Goal: Task Accomplishment & Management: Complete application form

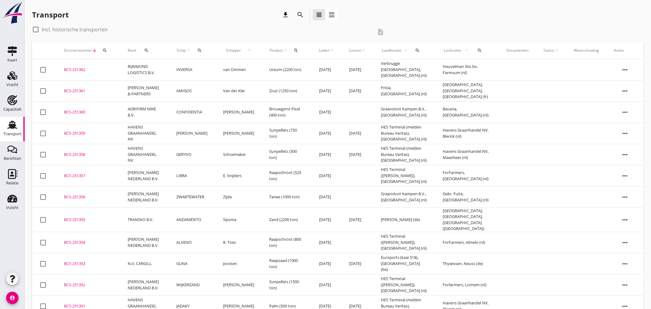
click at [482, 49] on icon "search" at bounding box center [479, 50] width 5 height 5
click at [503, 66] on input "text" at bounding box center [518, 68] width 64 height 10
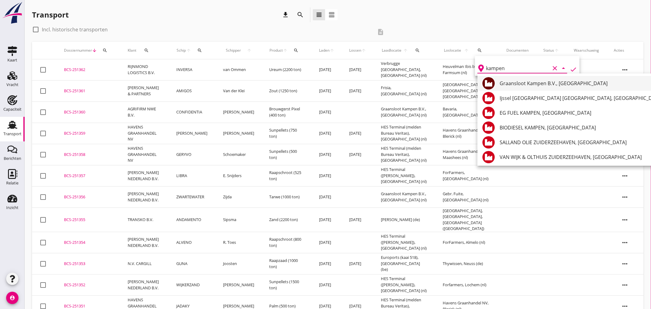
click at [537, 82] on div "Graansloot Kampen B.V., [GEOGRAPHIC_DATA]" at bounding box center [581, 83] width 163 height 7
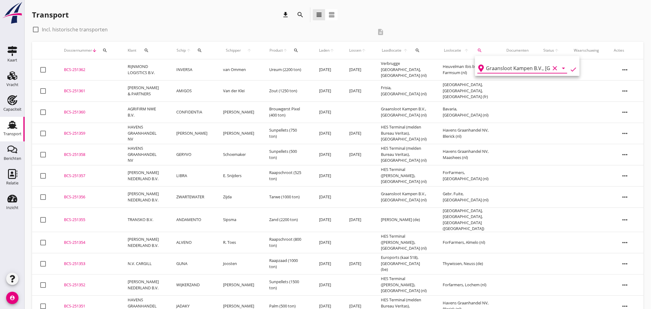
click at [570, 69] on icon "check" at bounding box center [573, 69] width 7 height 7
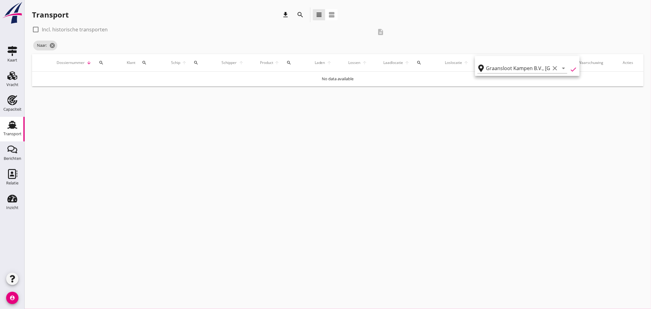
type input "Graansloot Kampen B.V."
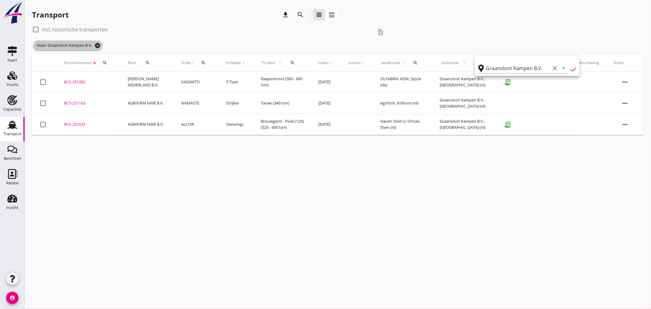
click at [99, 48] on icon "cancel" at bounding box center [97, 45] width 6 height 6
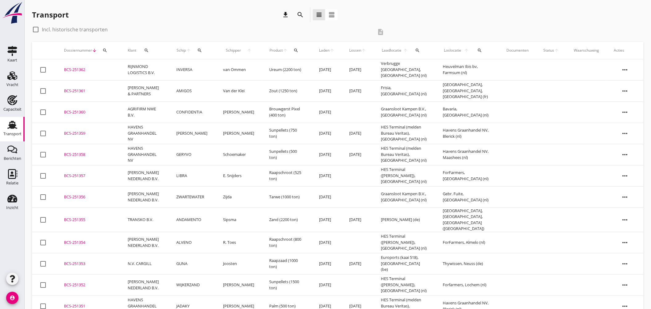
click at [479, 48] on icon "search" at bounding box center [479, 50] width 5 height 5
click at [494, 70] on input "text" at bounding box center [518, 68] width 64 height 10
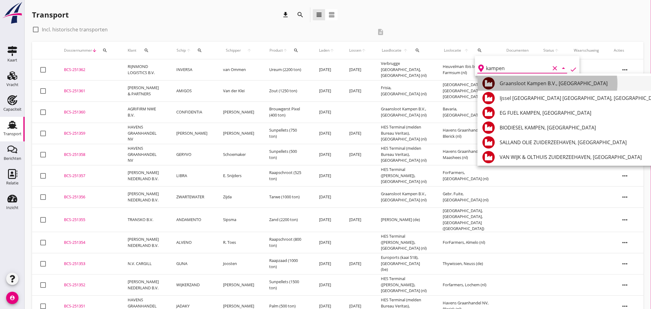
click at [511, 80] on div "Graansloot Kampen B.V., [GEOGRAPHIC_DATA]" at bounding box center [581, 83] width 163 height 7
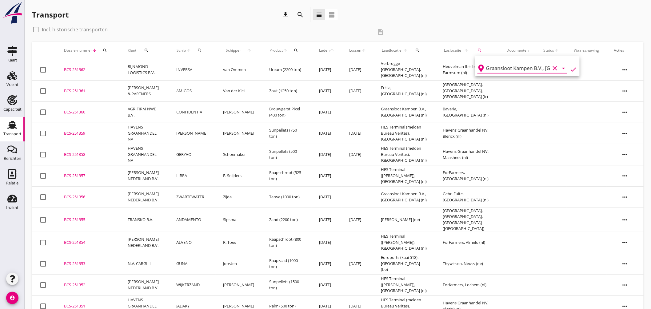
click at [572, 67] on icon "check" at bounding box center [573, 69] width 7 height 7
type input "Graansloot Kampen B.V."
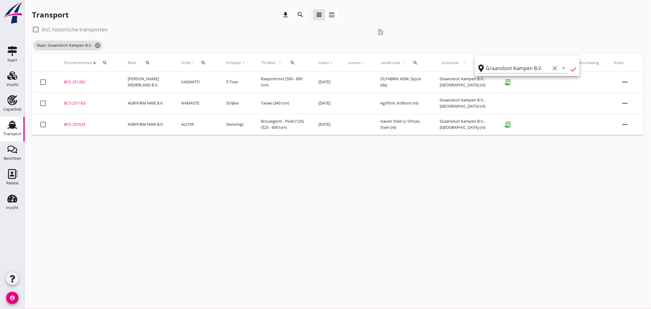
drag, startPoint x: 75, startPoint y: 79, endPoint x: 86, endPoint y: 82, distance: 12.1
click at [75, 79] on div "BCS-251282" at bounding box center [88, 82] width 49 height 6
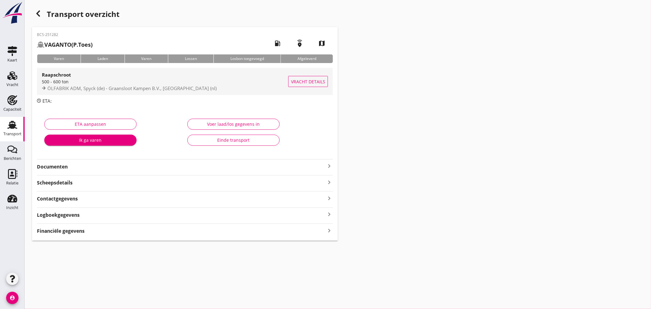
click at [228, 86] on div "ÖLFABRIK ADM, Spyck (de) - Graansloot Kampen B.V., Kampen (nl)" at bounding box center [165, 88] width 247 height 7
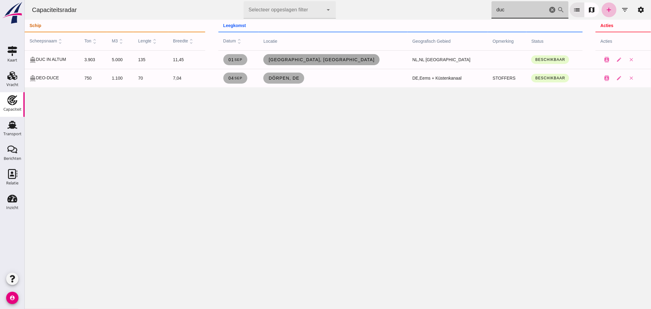
type input "duc"
click span "Dordrecht, nl"
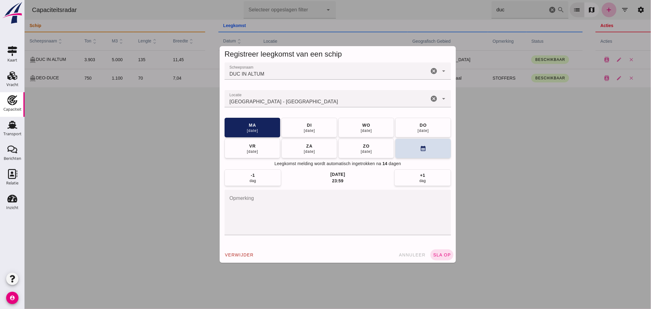
click input "Locatie"
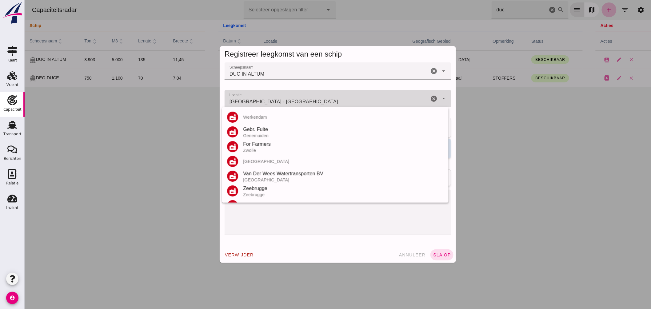
click input "Dordrecht - Zuid-Holland"
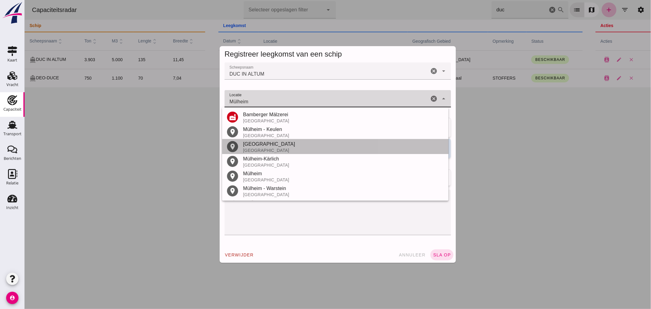
click at [283, 143] on div "Mülheim an der Ruhr" at bounding box center [343, 144] width 201 height 7
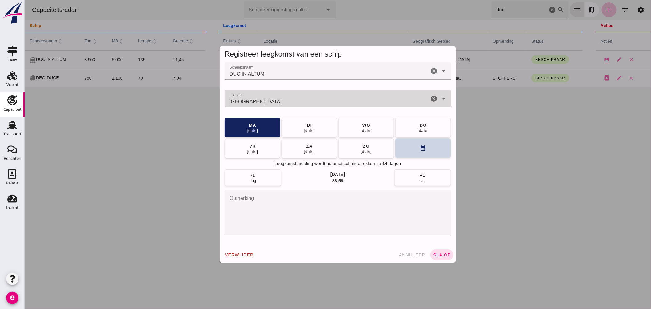
type input "Mülheim an der Ruhr - Noordrijn-Westfalen"
click button "calendar_month"
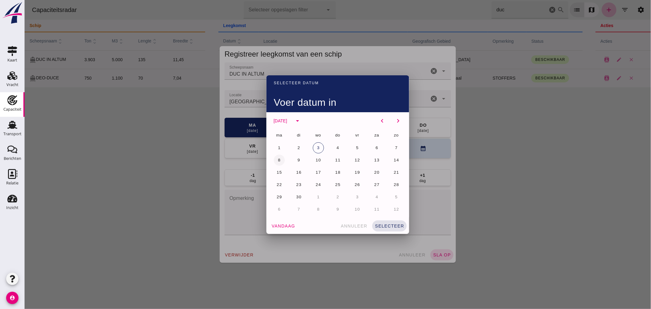
click span "8"
click button "selecteer"
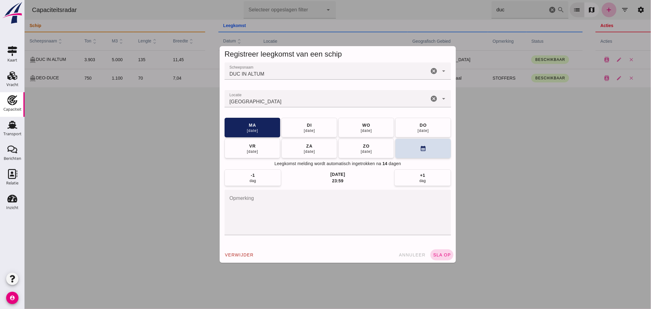
click span "sla op"
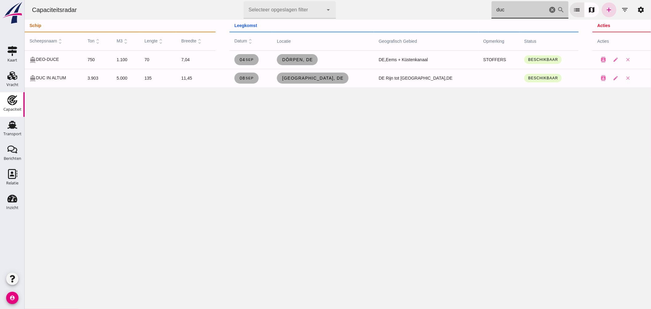
drag, startPoint x: 498, startPoint y: 9, endPoint x: 402, endPoint y: -5, distance: 96.4
click at [402, 0] on html "Capaciteitsradar Selecteer opgeslagen filter Selecteer opgeslagen filter cancel…" at bounding box center [337, 154] width 627 height 309
type input "c"
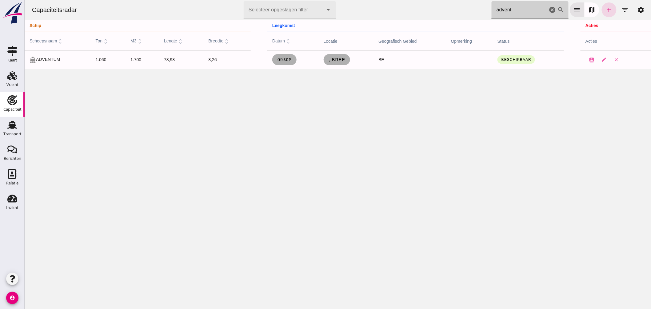
drag, startPoint x: 351, startPoint y: -10, endPoint x: 323, endPoint y: -14, distance: 28.3
click at [323, 0] on html "Capaciteitsradar Selecteer opgeslagen filter Selecteer opgeslagen filter cancel…" at bounding box center [337, 154] width 627 height 309
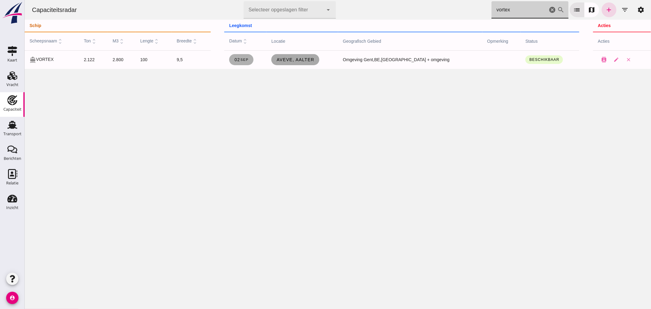
type input "vortex"
click span "Aveve, Aalter"
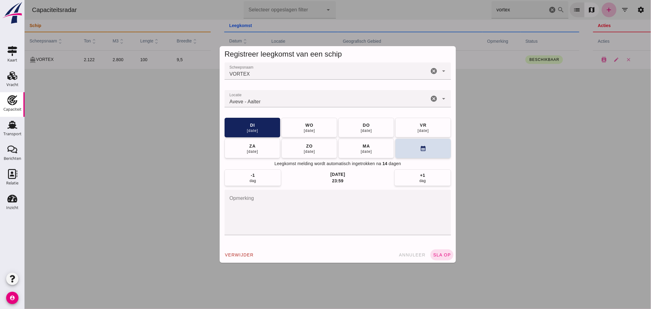
click div "Aveve - Aalter"
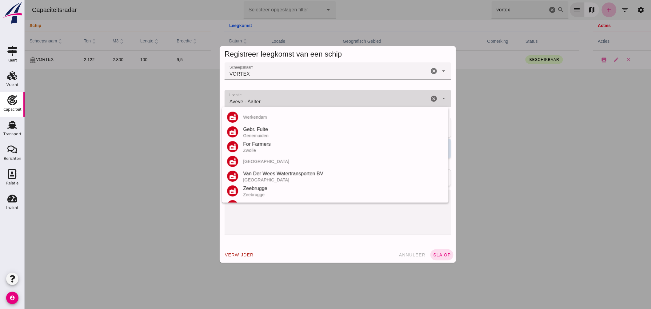
click div "Aveve - Aalter Aveve - Aalter"
click input "Aveve - Aalter"
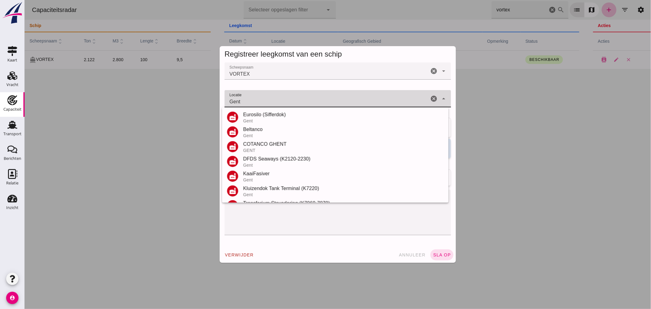
scroll to position [131, 0]
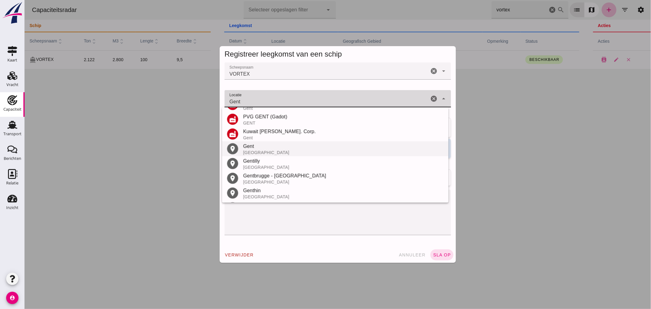
click at [259, 147] on div "Gent" at bounding box center [343, 146] width 201 height 7
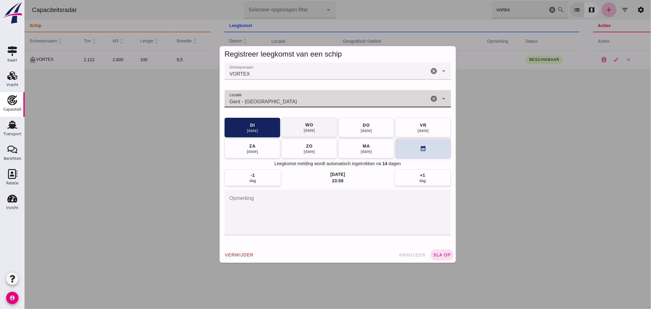
type input "Gent - Oost-Vlaanderen"
click button "wo 03 sep"
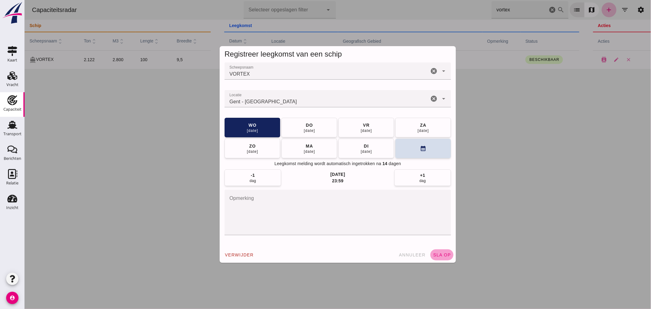
click span "sla op"
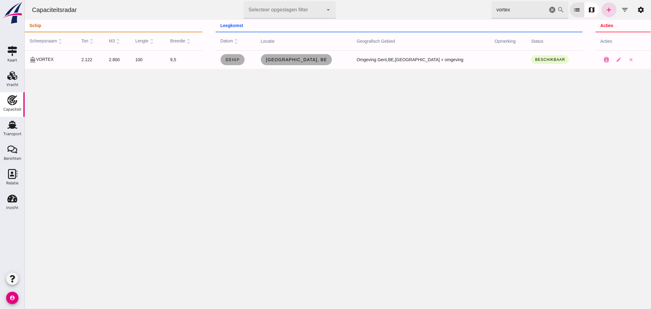
drag, startPoint x: 510, startPoint y: 10, endPoint x: 430, endPoint y: 6, distance: 80.1
click div "Capaciteitsradar Selecteer opgeslagen filter Selecteer opgeslagen filter cancel…"
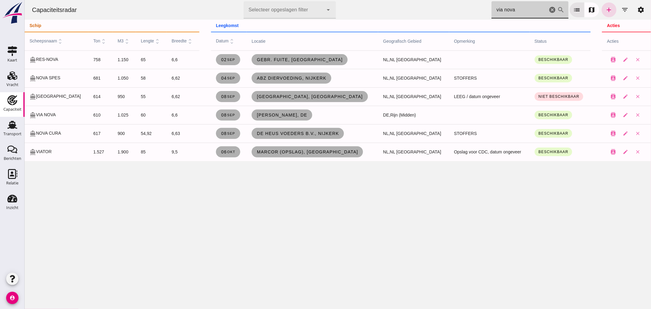
drag, startPoint x: 517, startPoint y: 8, endPoint x: 363, endPoint y: 2, distance: 154.3
click div "Capaciteitsradar Selecteer opgeslagen filter Selecteer opgeslagen filter cancel…"
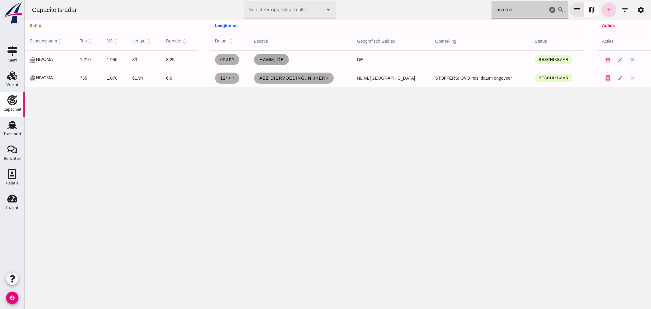
type input "nivoma"
click span "Hamm, de"
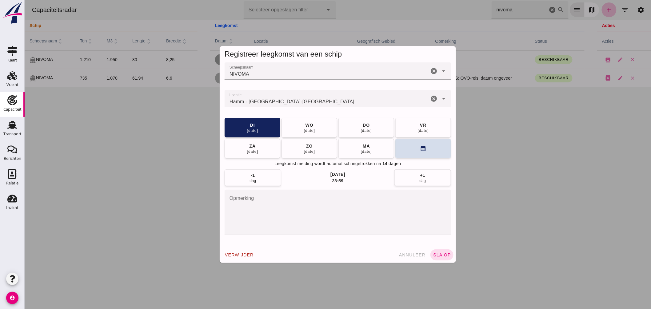
click input "Locatie"
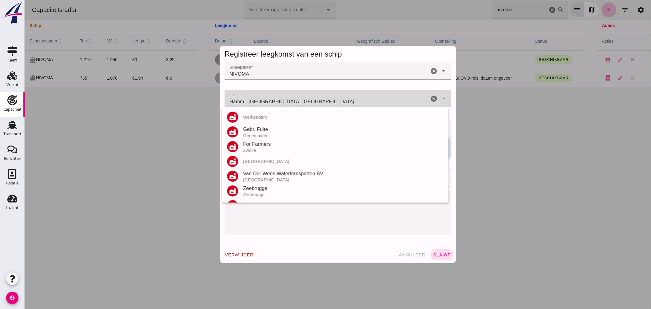
click input "Hamm - Noordrijn-Westfalen"
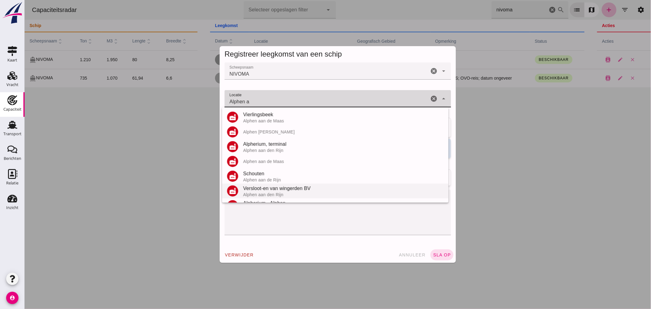
scroll to position [57, 0]
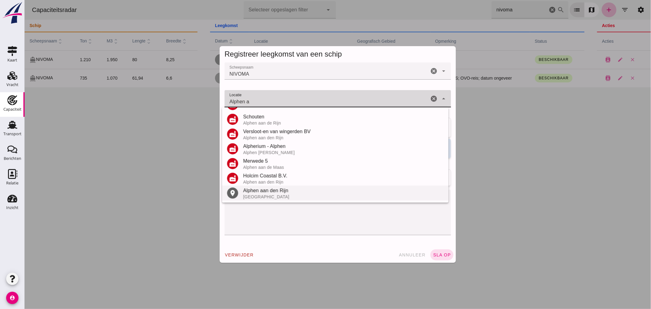
click at [282, 190] on div "Alphen aan den Rijn" at bounding box center [343, 190] width 201 height 7
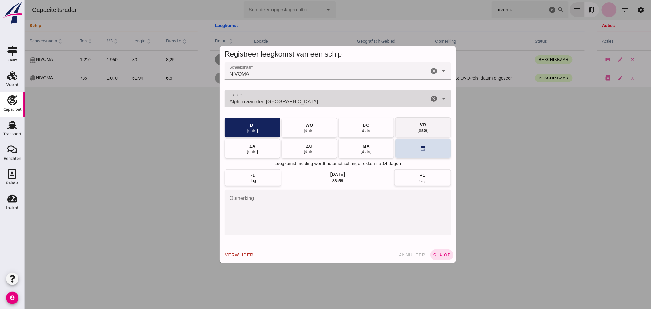
type input "Alphen aan den Rijn - Zuid-Holland"
click div "05 sep"
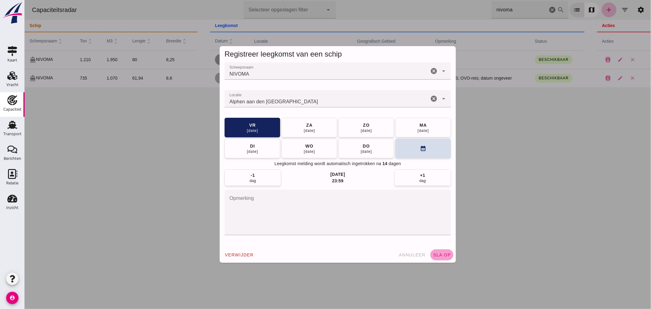
click button "sla op"
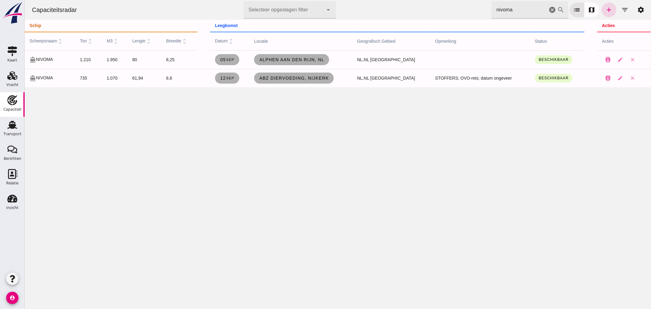
drag, startPoint x: 515, startPoint y: 14, endPoint x: 316, endPoint y: 8, distance: 198.6
click div "Capaciteitsradar Selecteer opgeslagen filter Selecteer opgeslagen filter cancel…"
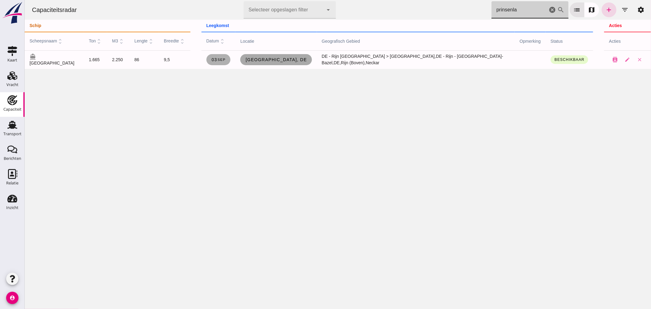
type input "prinsenla"
click span "Mannheim, de"
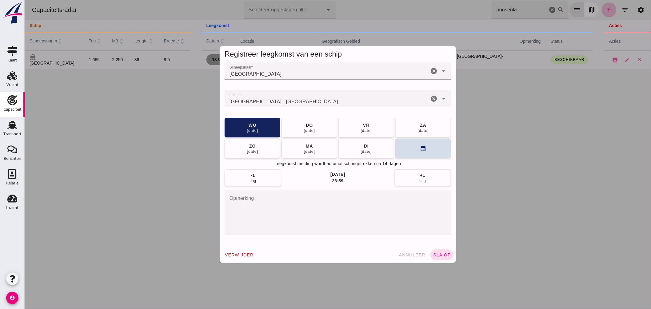
click input "Locatie"
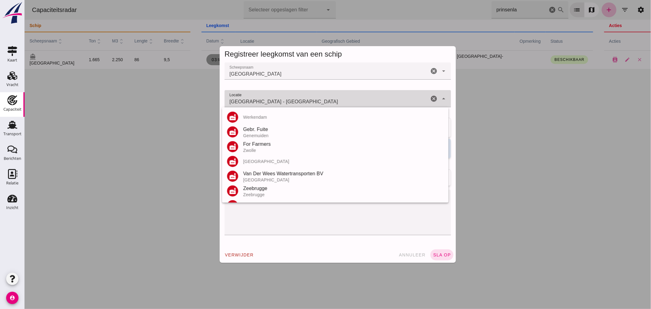
click input "Mannheim - Baden-Württemberg"
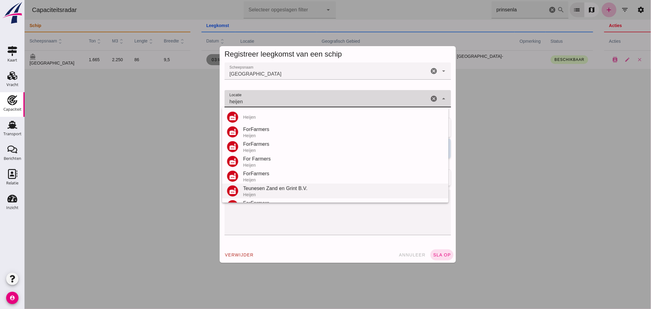
scroll to position [34, 0]
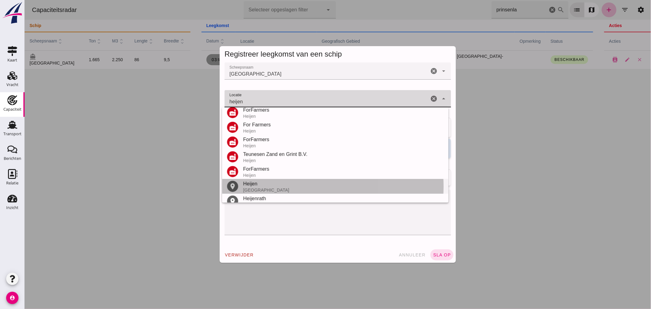
click at [264, 185] on div "Heijen" at bounding box center [343, 183] width 201 height 7
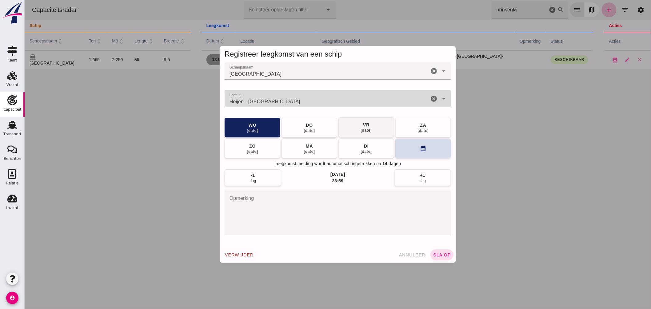
type input "Heijen - Limburg"
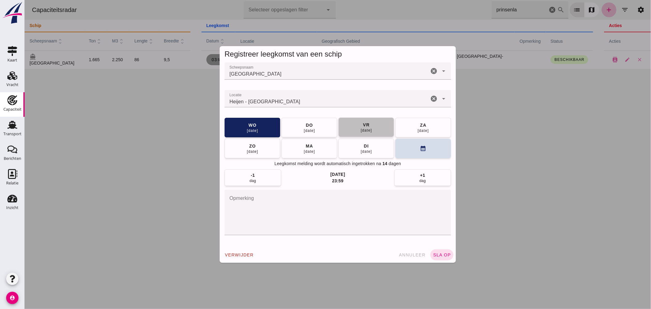
click button "vr 05 sep"
click span "sla op"
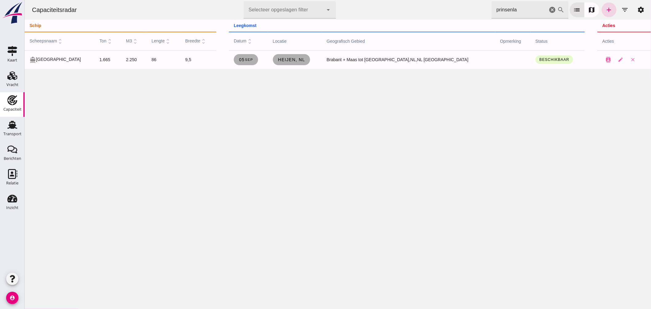
click div "Capaciteitsradar Selecteer opgeslagen filter Selecteer opgeslagen filter cancel…"
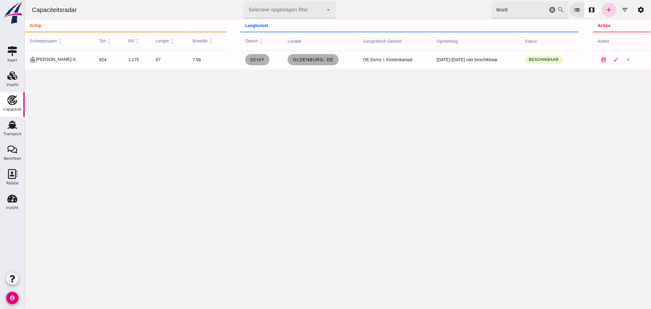
drag, startPoint x: 451, startPoint y: 7, endPoint x: 345, endPoint y: 8, distance: 106.2
click div "Capaciteitsradar Selecteer opgeslagen filter Selecteer opgeslagen filter cancel…"
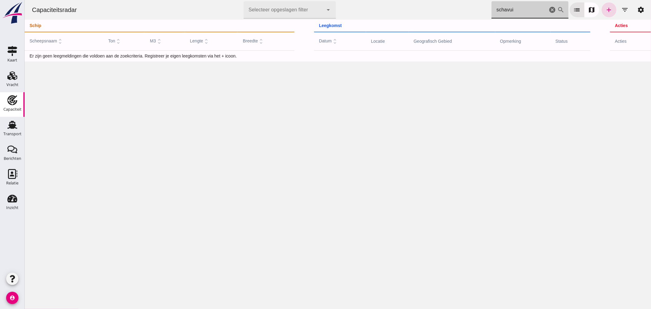
drag, startPoint x: 515, startPoint y: 12, endPoint x: 387, endPoint y: -5, distance: 129.1
click at [387, 0] on html "Capaciteitsradar Selecteer opgeslagen filter Selecteer opgeslagen filter cancel…" at bounding box center [337, 154] width 627 height 309
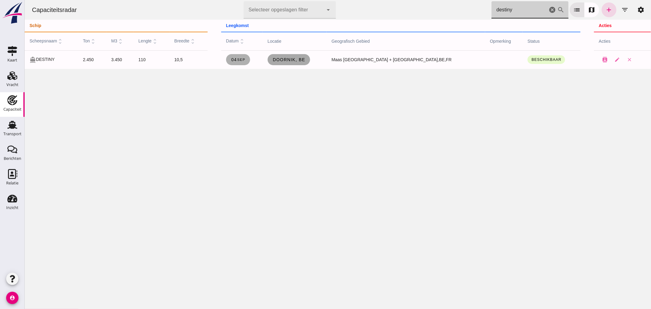
type input "destiny"
click span "Doornik, be"
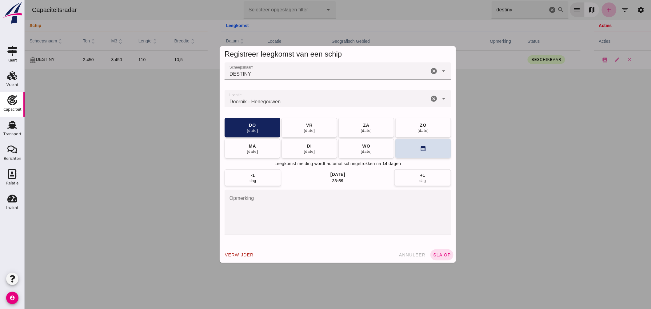
click div "Doornik - Henegouwen"
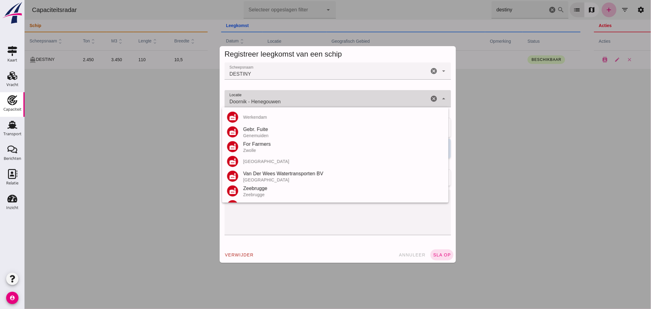
click div "Doornik - Henegouwen Doornik - Henegouwen"
click input "Doornik - Henegouwen"
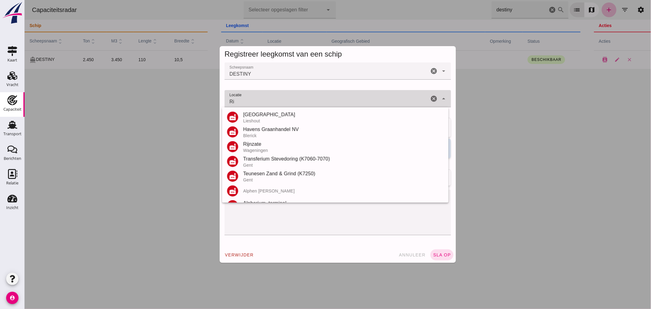
type input "R"
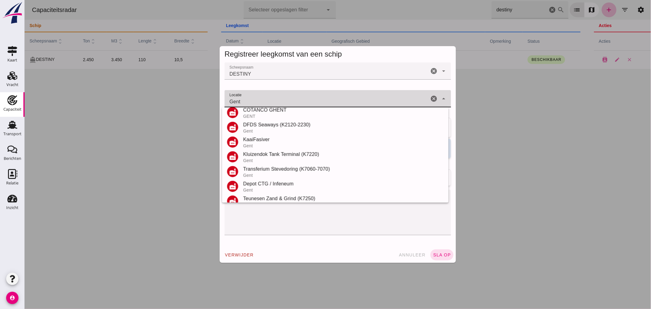
scroll to position [146, 0]
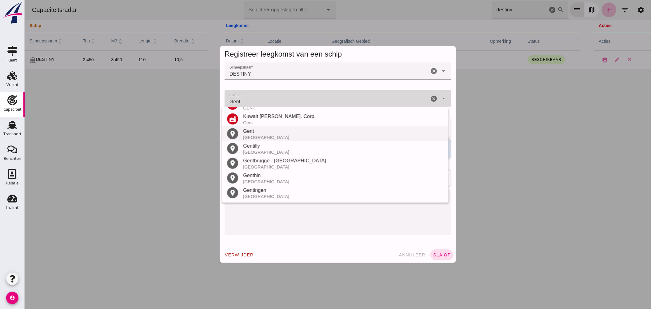
click at [260, 137] on div "België" at bounding box center [343, 137] width 201 height 5
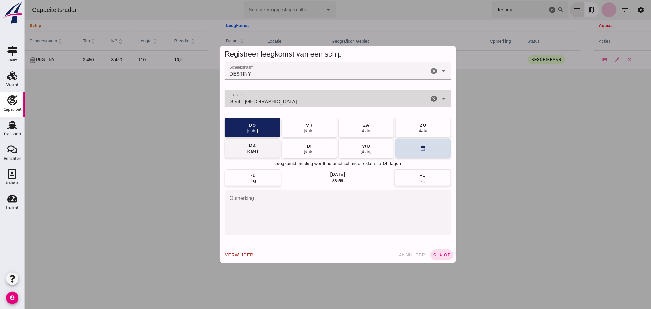
type input "Gent - Oost-Vlaanderen"
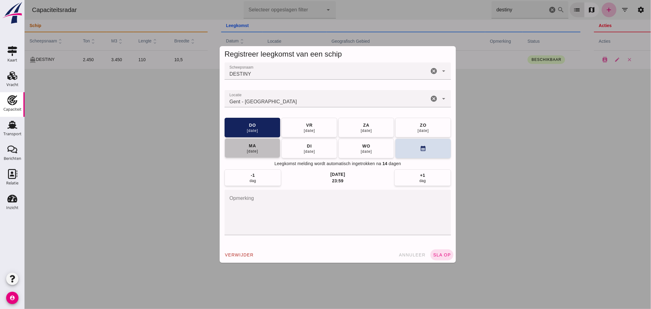
click span "ma 08 sep"
click button "sla op"
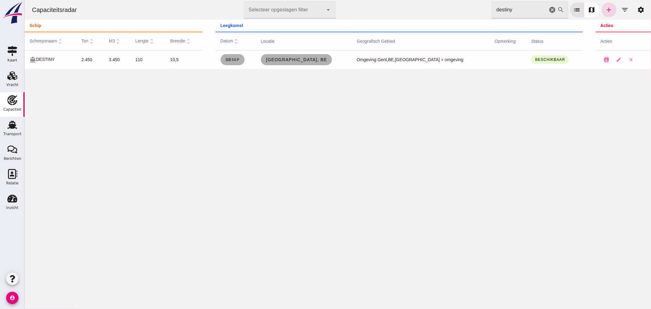
click icon "cancel"
click at [621, 9] on icon "filter_list" at bounding box center [624, 9] width 7 height 7
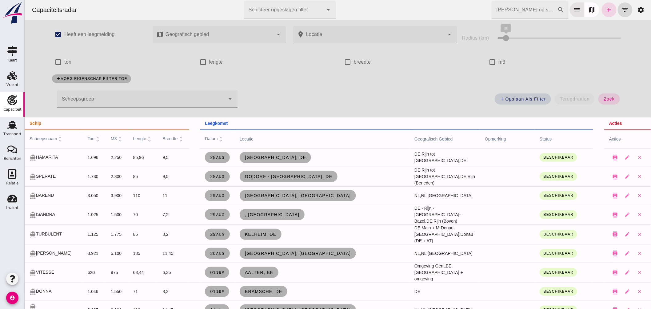
click div
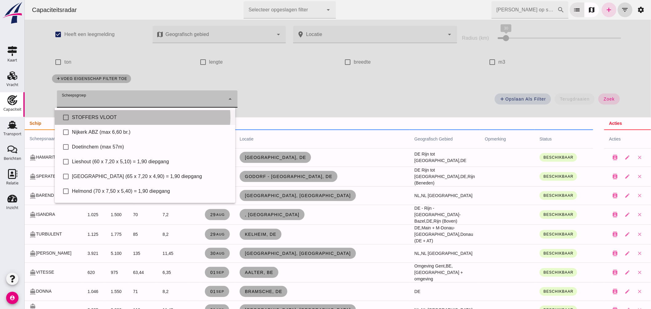
click at [112, 115] on div "STOFFERS VLOOT" at bounding box center [151, 117] width 158 height 7
type input "STOFFERS VLOOT"
checkbox input "true"
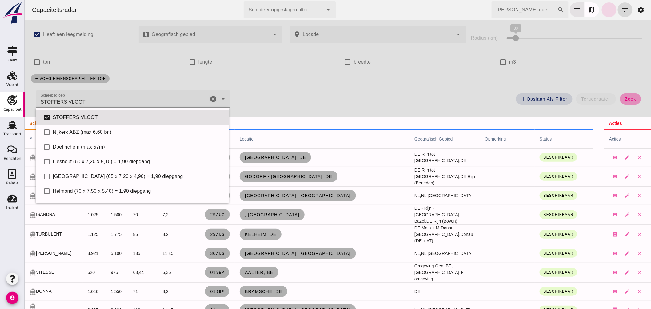
click button "zoek"
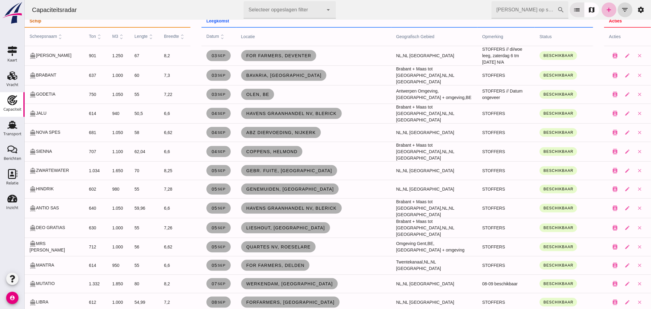
scroll to position [0, 0]
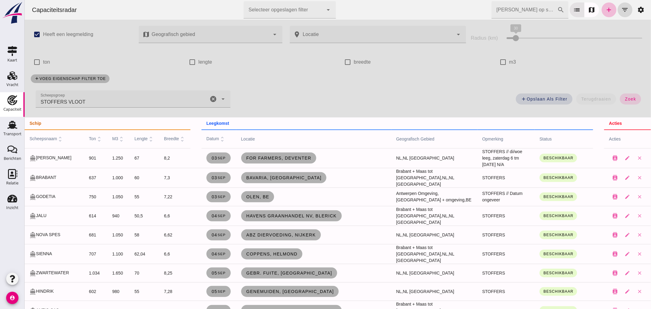
click icon "cancel"
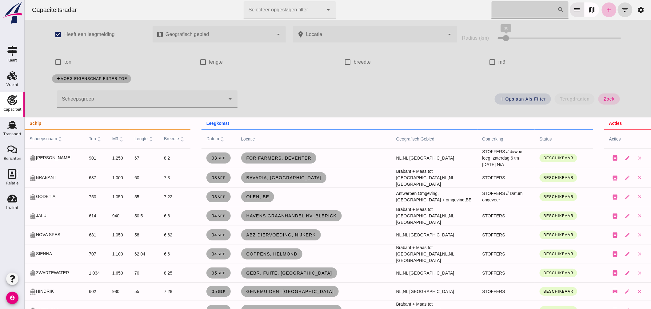
click input "Zoek op scheepsnaam"
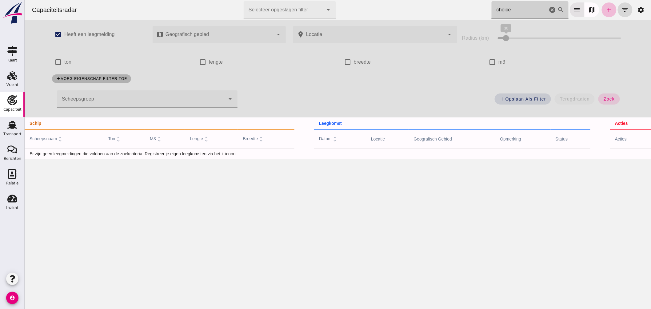
type input "choice"
click at [605, 8] on icon "add" at bounding box center [608, 9] width 7 height 7
type input "STOFFERS VLOOT"
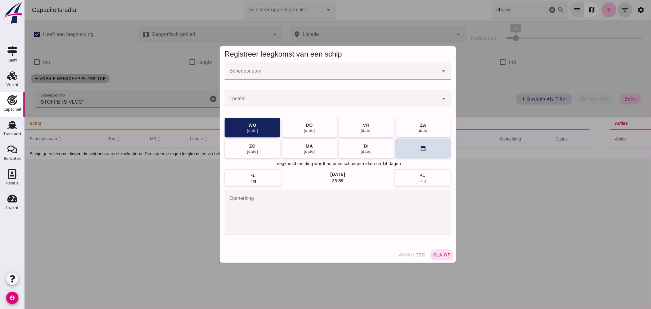
click input "Scheepsnaam"
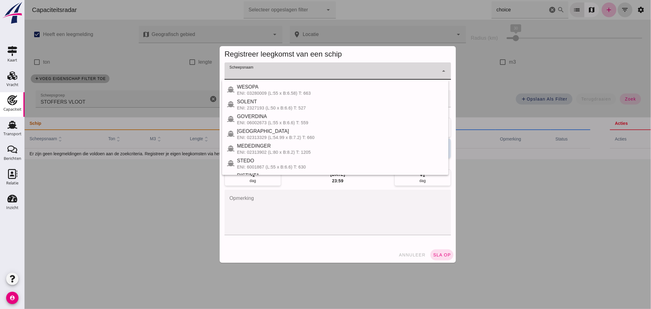
click at [105, 92] on div at bounding box center [337, 154] width 627 height 309
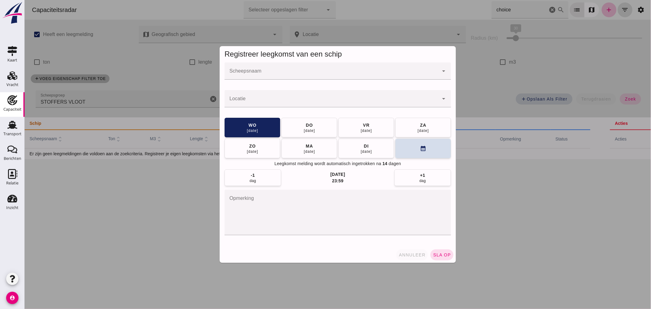
click button "annuleer"
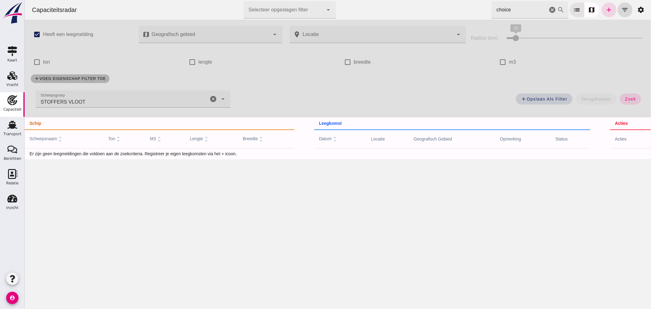
click icon "cancel"
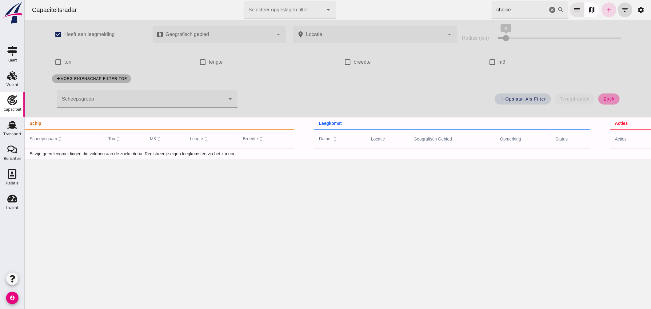
click span "zoek"
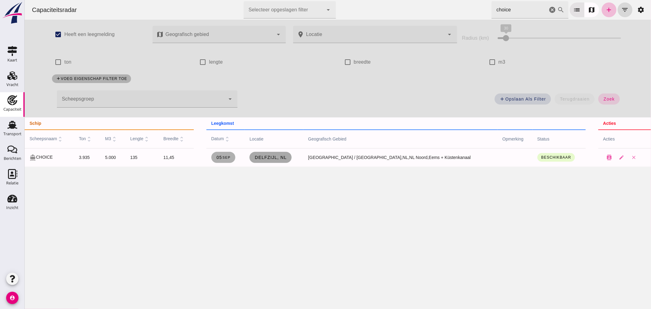
click span "Delfzijl, nl"
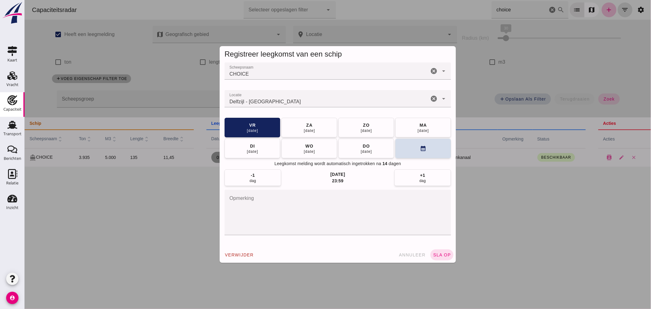
click input "Locatie"
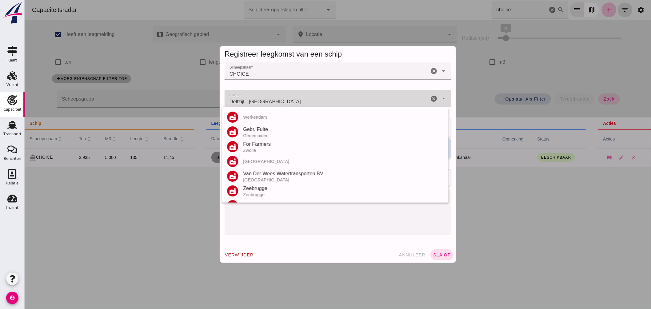
click input "Delfzijl - Groningen"
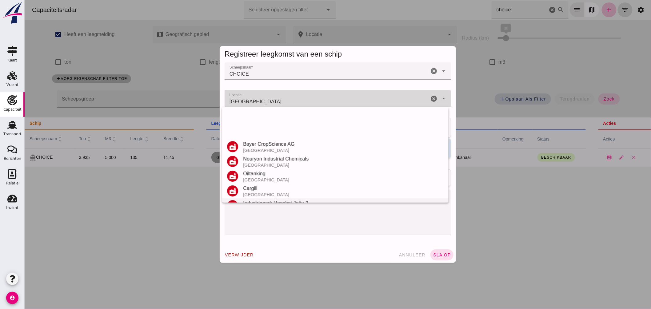
scroll to position [102, 0]
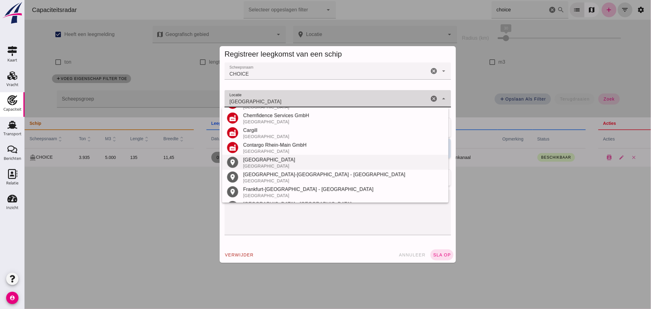
click at [267, 162] on div "Frankfurt am Main" at bounding box center [343, 159] width 201 height 7
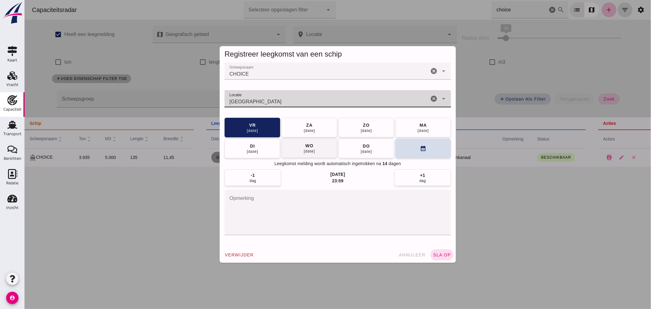
type input "Frankfurt am Main - Hessen"
click span "wo 10 sep"
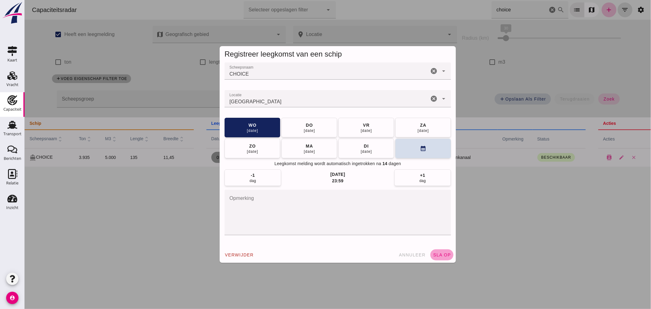
click button "sla op"
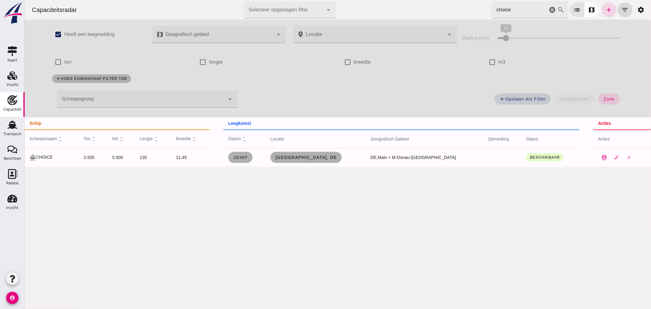
click icon "cancel"
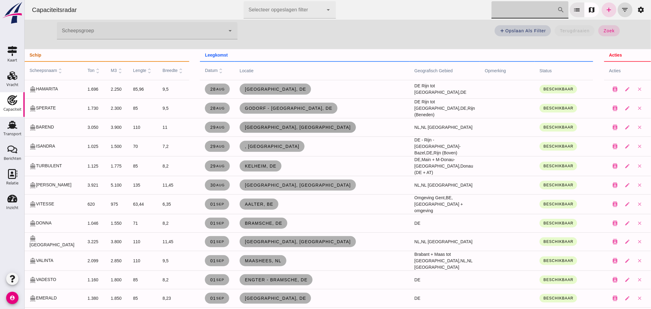
scroll to position [0, 0]
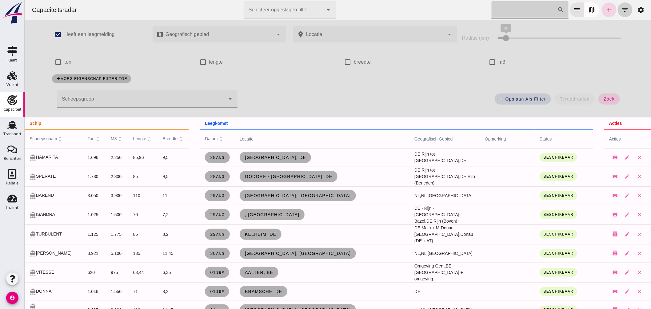
click at [621, 7] on icon "filter_list" at bounding box center [624, 9] width 7 height 7
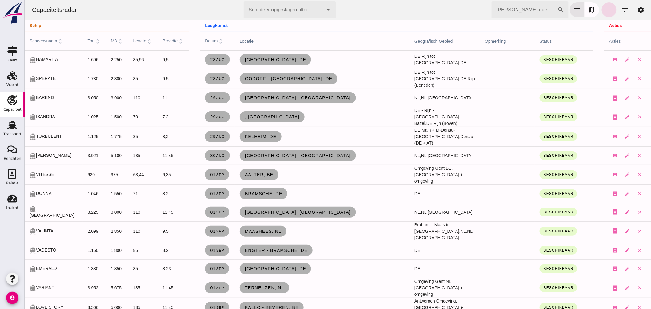
click at [50, 41] on span "scheepsnaam unfold_more" at bounding box center [46, 40] width 34 height 5
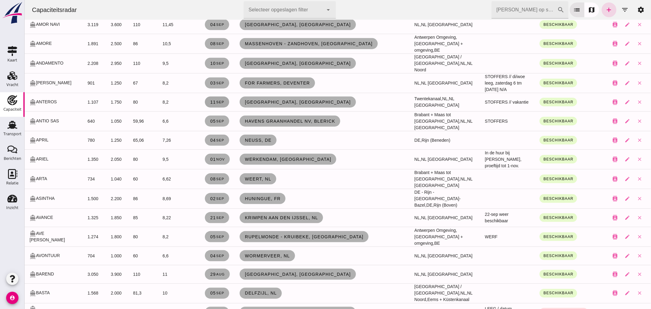
scroll to position [239, 0]
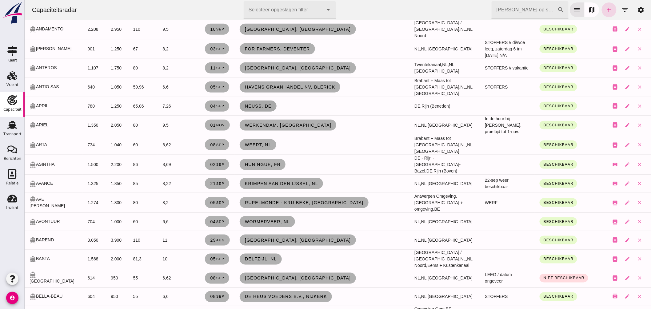
click span "Neuss, de"
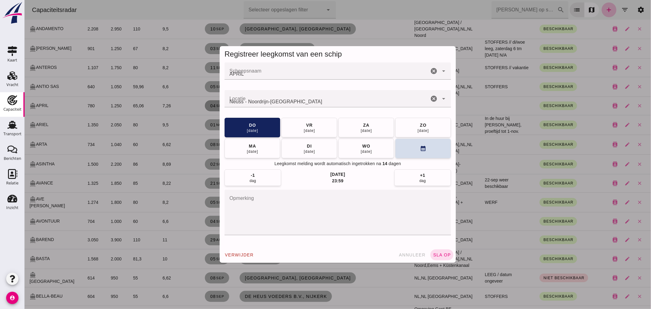
scroll to position [0, 0]
click button "vr 05 sep"
click span "sla op"
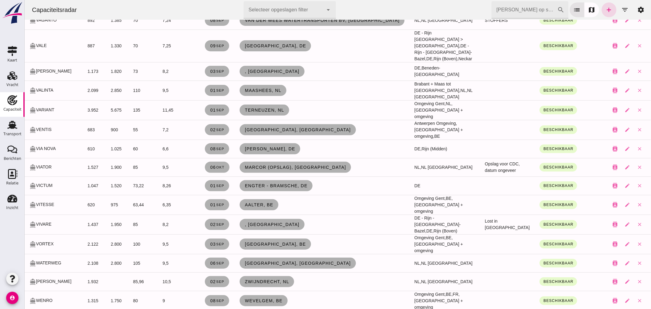
scroll to position [2975, 0]
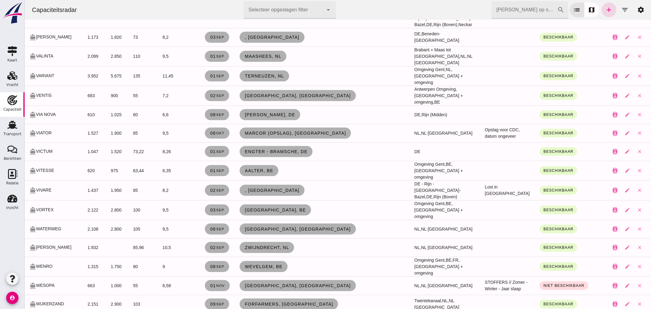
click input "Zoek op scheepsnaam"
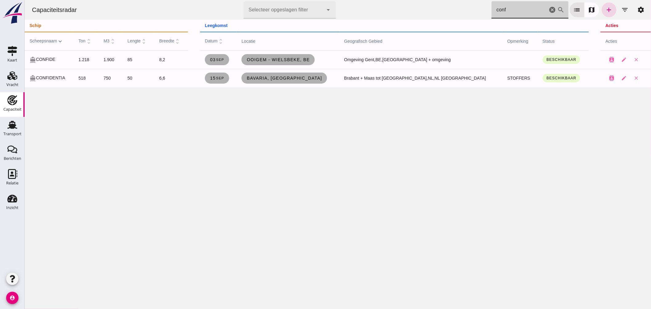
scroll to position [0, 0]
drag, startPoint x: 508, startPoint y: 11, endPoint x: 374, endPoint y: 14, distance: 134.8
click div "Capaciteitsradar Selecteer opgeslagen filter Selecteer opgeslagen filter cancel…"
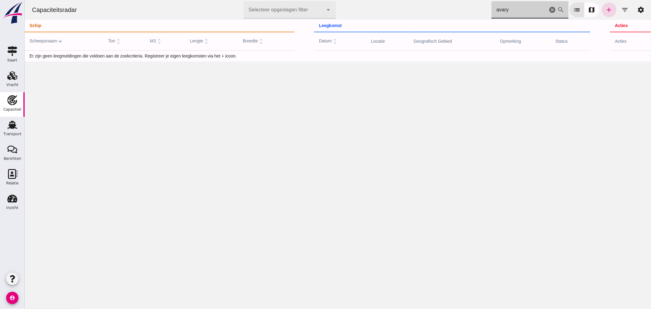
type input "avary"
click at [276, 86] on div "Capaciteitsradar Selecteer opgeslagen filter Selecteer opgeslagen filter cancel…" at bounding box center [337, 154] width 627 height 309
click link "add"
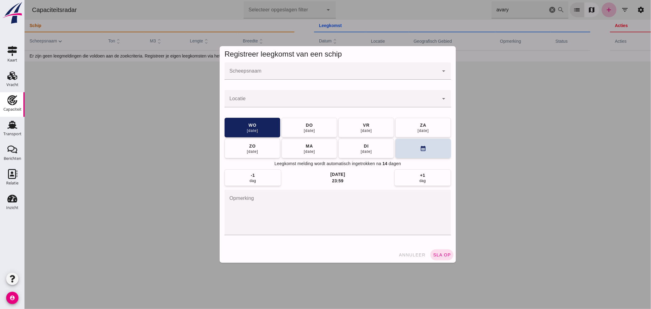
click input "Scheepsnaam"
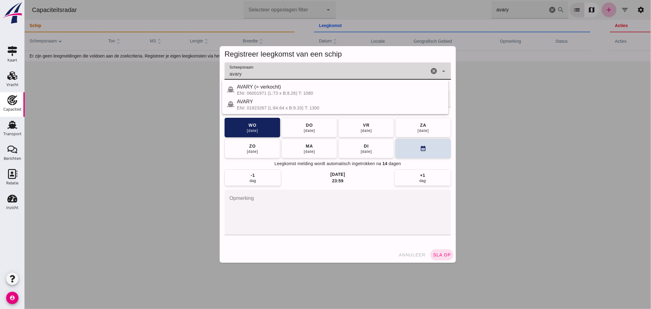
click at [271, 105] on div "AVARY" at bounding box center [340, 101] width 207 height 7
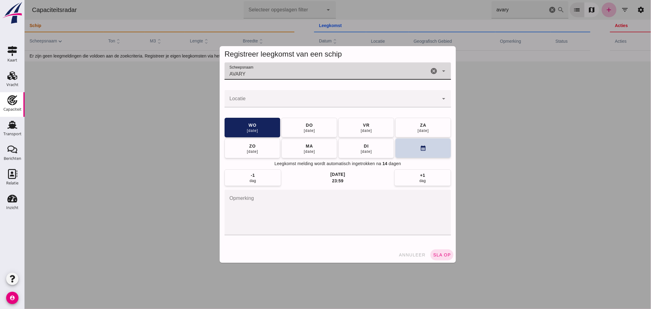
type input "AVARY"
click button "calendar_month"
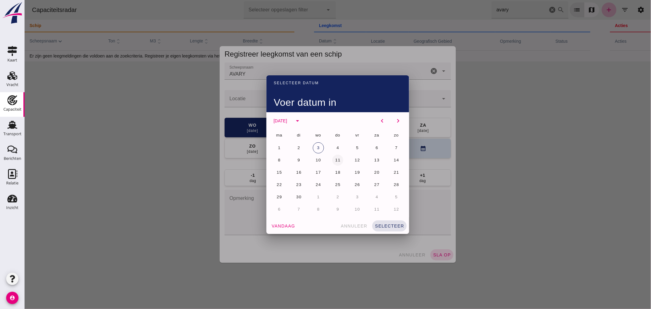
click button "11"
click div "vandaag annuleer selecteer"
click button "selecteer"
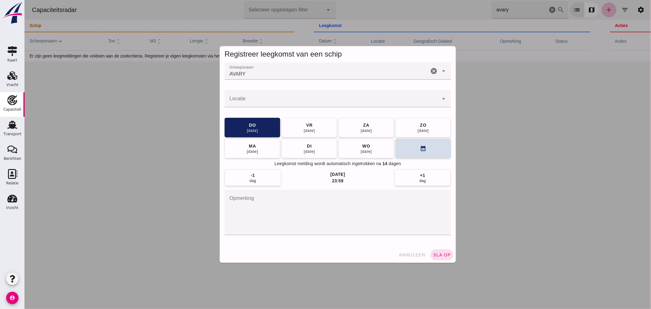
click input "Locatie"
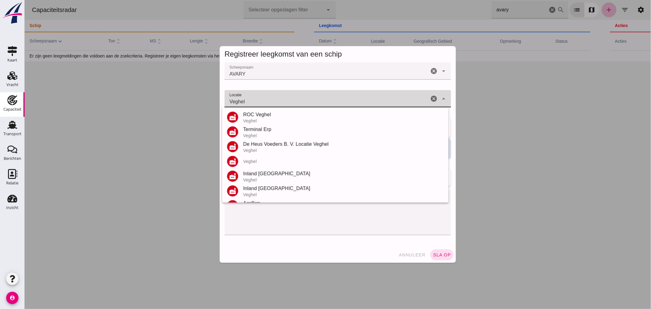
scroll to position [57, 0]
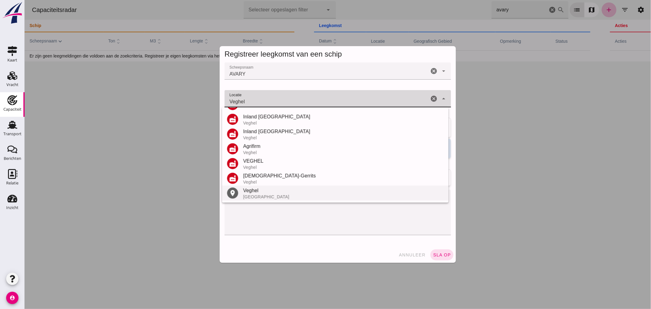
click at [263, 191] on div "Veghel" at bounding box center [343, 190] width 201 height 7
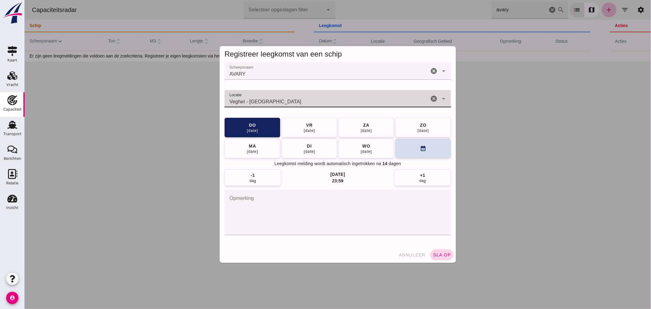
type input "Veghel - Noord-Brabant"
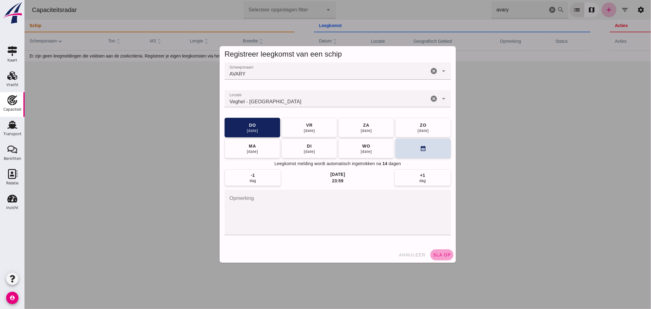
click button "sla op"
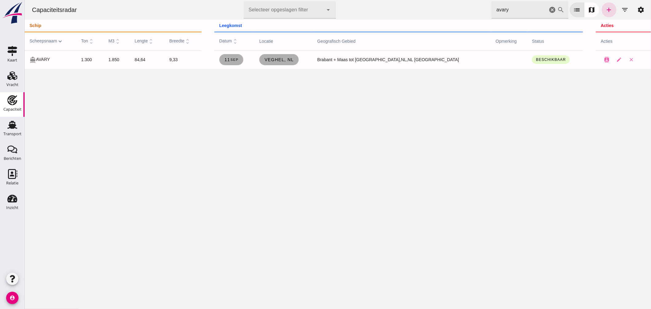
drag, startPoint x: 502, startPoint y: 9, endPoint x: 447, endPoint y: 14, distance: 54.6
click div "Capaciteitsradar Selecteer opgeslagen filter Selecteer opgeslagen filter cancel…"
type input "y"
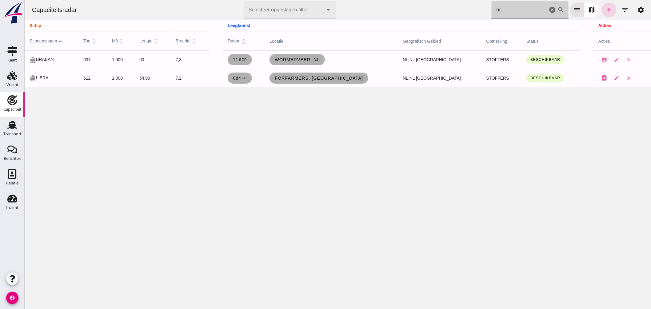
drag, startPoint x: 473, startPoint y: 17, endPoint x: 376, endPoint y: 19, distance: 96.4
click div "Capaciteitsradar Selecteer opgeslagen filter Selecteer opgeslagen filter cancel…"
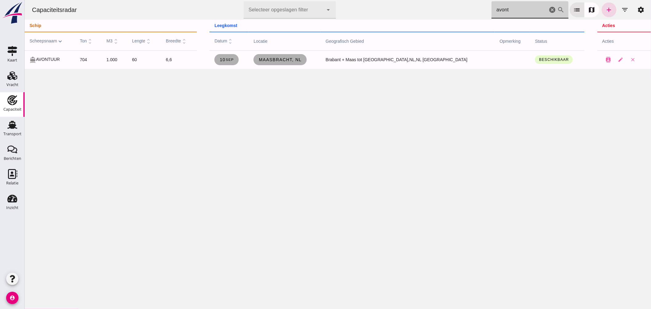
type input "avont"
click icon "cancel"
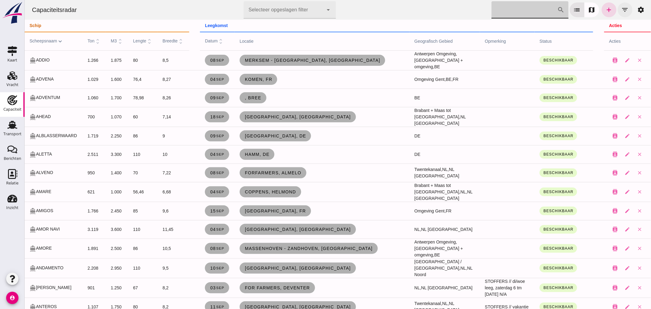
click at [621, 11] on icon "filter_list" at bounding box center [624, 9] width 7 height 7
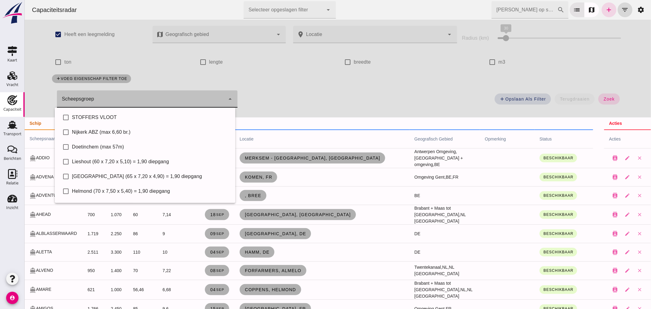
click div
click at [105, 189] on div "Helmond (70 x 7,50 x 5,40) = 1,90 diepgang" at bounding box center [151, 191] width 158 height 7
type input "Helmond (70 x 7,50 x 5,40) = 1,90 diepgang"
checkbox input "true"
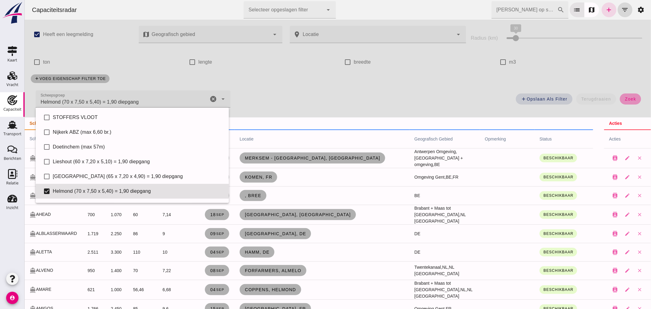
click span "zoek"
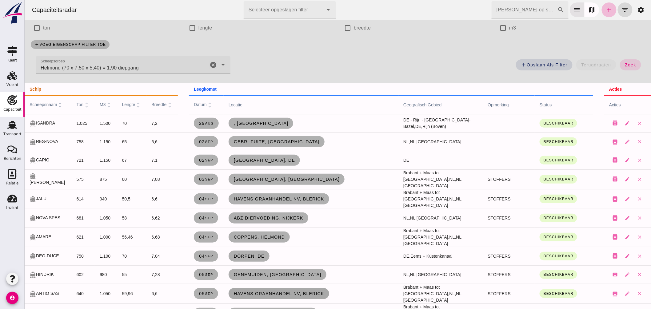
scroll to position [68, 0]
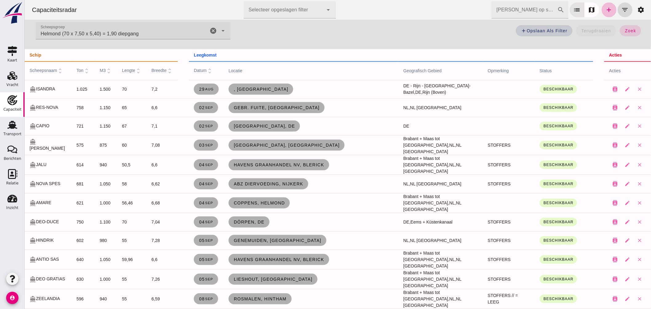
click icon "cancel"
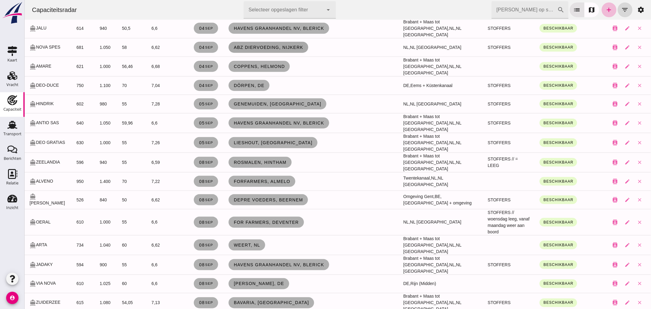
scroll to position [0, 0]
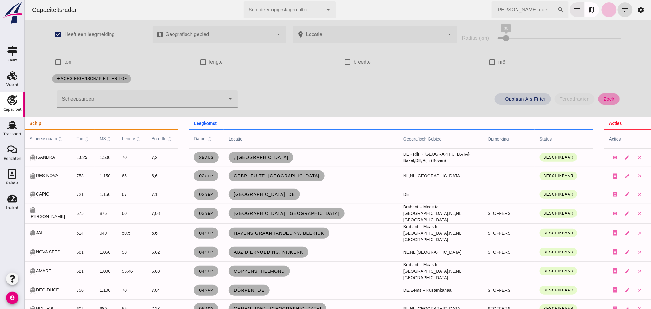
click span "zoek"
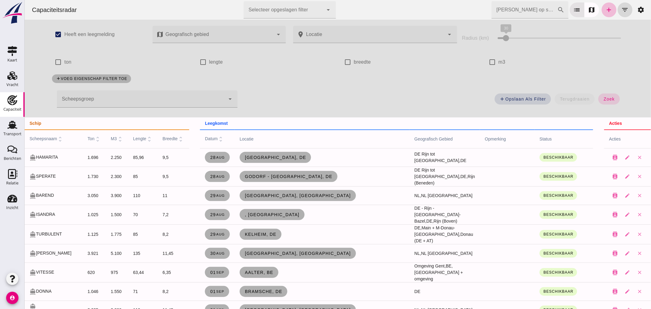
click input "Zoek op scheepsnaam"
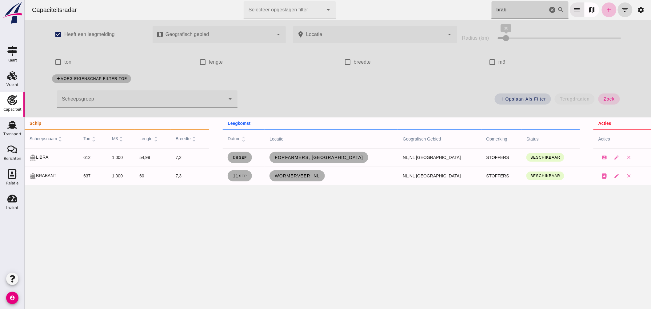
type input "braba"
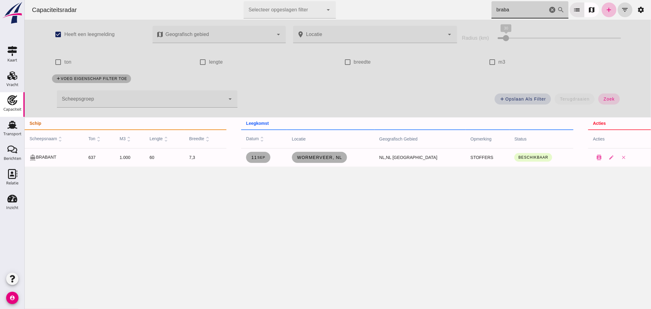
click icon "cancel"
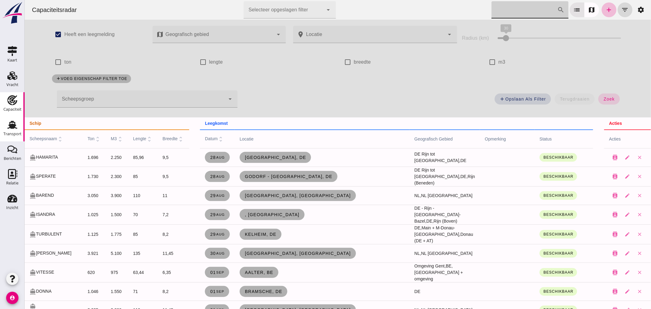
click at [13, 126] on use at bounding box center [12, 125] width 10 height 8
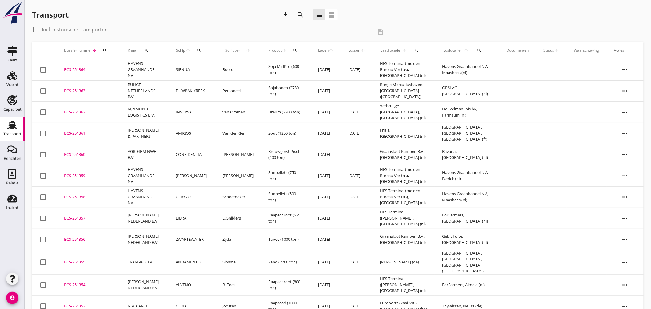
drag, startPoint x: 14, startPoint y: 102, endPoint x: 11, endPoint y: 122, distance: 20.2
click at [14, 103] on icon "Capaciteit" at bounding box center [12, 100] width 10 height 10
click at [10, 124] on icon "Transport" at bounding box center [12, 125] width 10 height 10
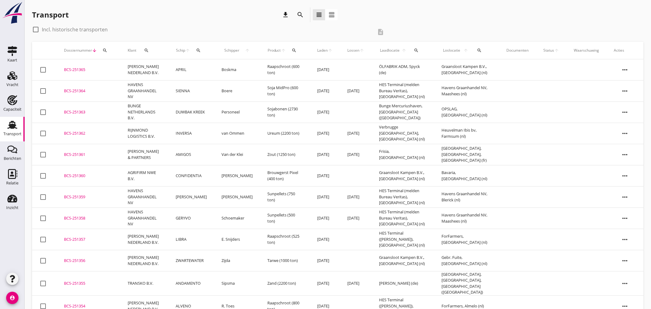
click at [75, 68] on div "BCS-251365" at bounding box center [88, 70] width 49 height 6
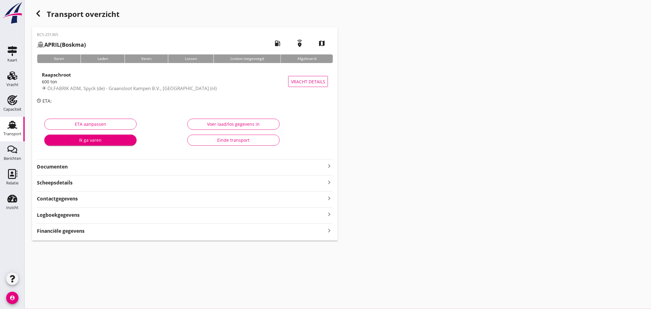
click at [123, 231] on div "Financiële gegevens keyboard_arrow_right" at bounding box center [185, 230] width 296 height 8
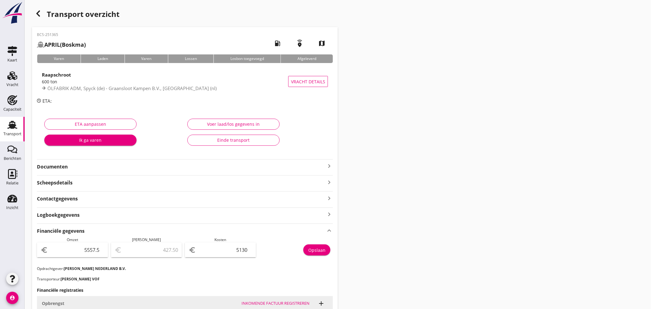
click at [36, 15] on icon "button" at bounding box center [37, 13] width 7 height 7
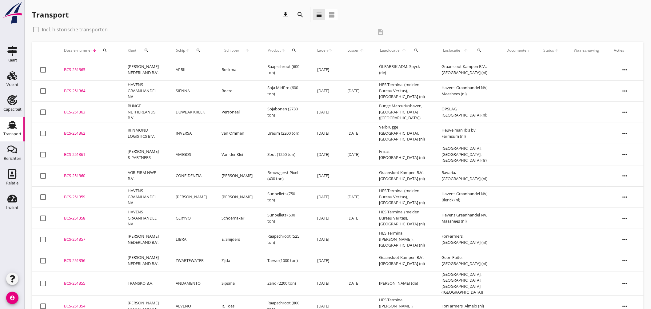
drag, startPoint x: 198, startPoint y: 49, endPoint x: 202, endPoint y: 51, distance: 4.9
click at [199, 49] on icon "search" at bounding box center [198, 50] width 5 height 5
click at [227, 65] on input "Zoek op (scheeps)naam" at bounding box center [228, 68] width 64 height 10
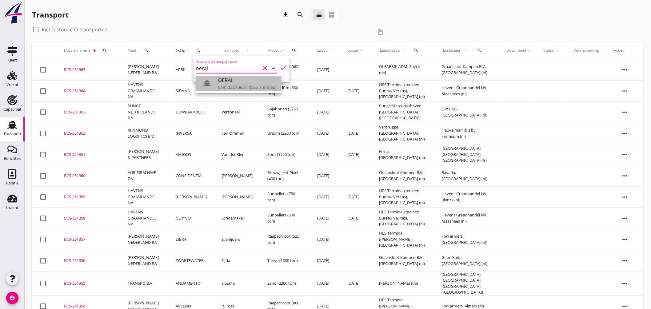
click at [234, 80] on div "OERAL" at bounding box center [247, 80] width 58 height 7
click at [280, 66] on icon "check" at bounding box center [283, 67] width 7 height 7
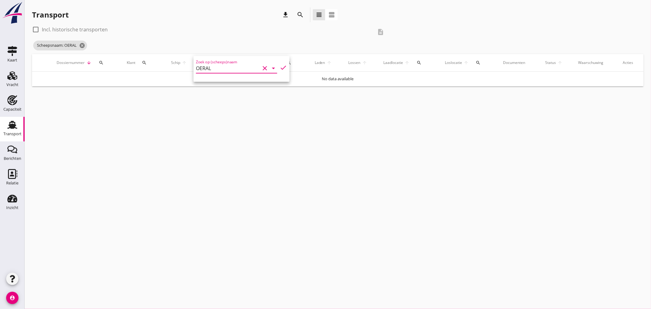
type input "OERAL"
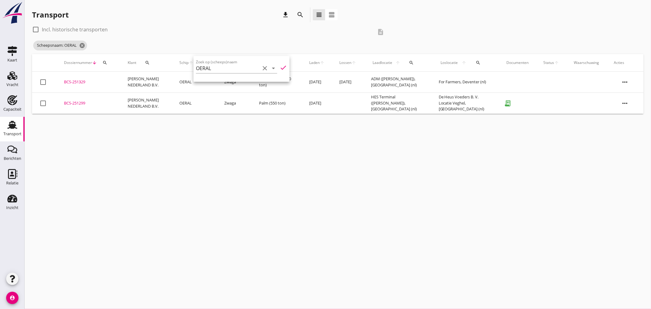
click at [268, 144] on div "cancel You are impersonating another user. Transport download search view_headl…" at bounding box center [338, 154] width 627 height 309
click at [82, 43] on icon "cancel" at bounding box center [82, 45] width 6 height 6
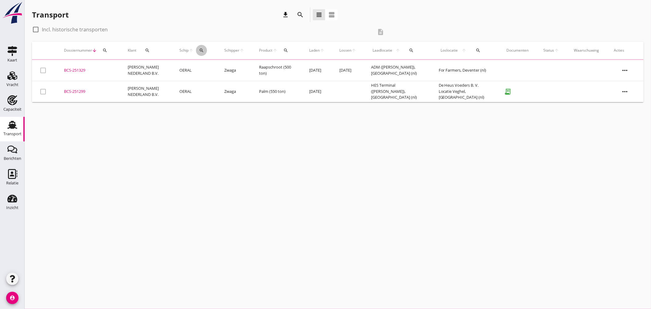
click at [199, 50] on icon "search" at bounding box center [201, 50] width 5 height 5
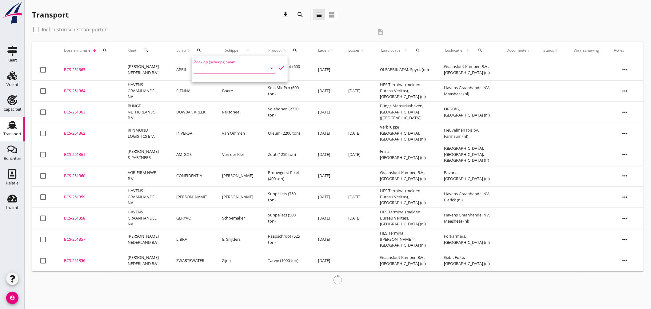
click at [219, 68] on input "Zoek op (scheeps)naam" at bounding box center [226, 68] width 64 height 10
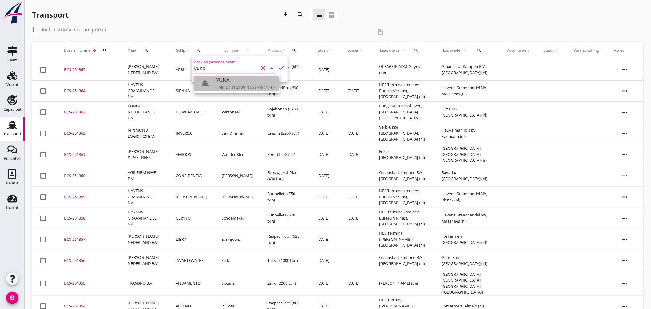
click at [242, 79] on div "YUNA" at bounding box center [245, 80] width 58 height 7
click at [278, 66] on icon "check" at bounding box center [281, 67] width 7 height 7
type input "YUNA"
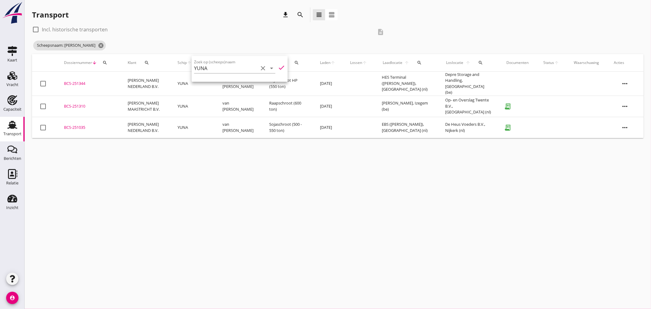
click at [241, 145] on div "cancel You are impersonating another user. Transport download search view_headl…" at bounding box center [338, 154] width 627 height 309
click at [78, 103] on div "BCS-251310" at bounding box center [88, 106] width 49 height 6
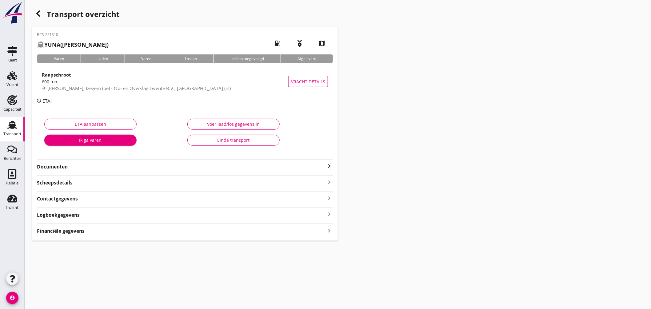
click at [331, 165] on icon "keyboard_arrow_right" at bounding box center [329, 165] width 7 height 7
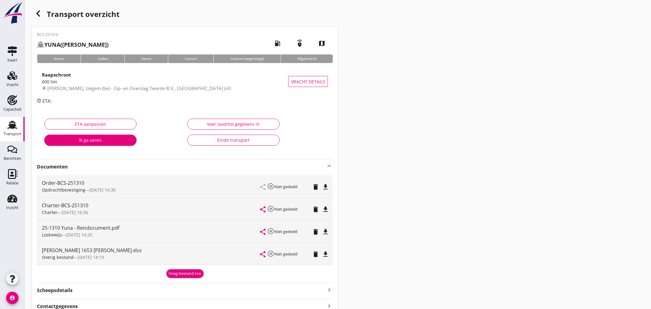
click at [325, 230] on icon "file_download" at bounding box center [325, 231] width 7 height 7
click at [13, 101] on use at bounding box center [12, 100] width 10 height 10
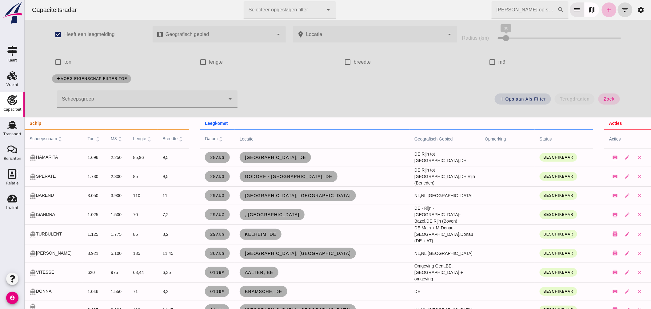
click input "Zoek op scheepsnaam"
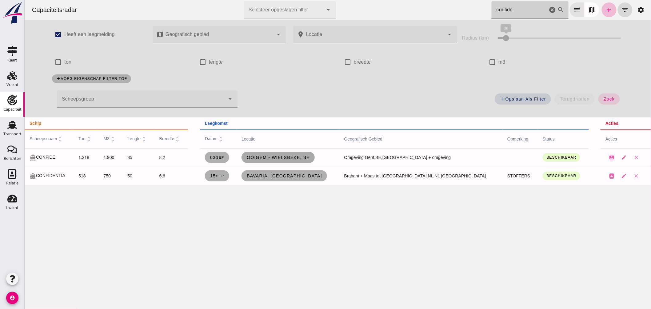
type input "confide"
click at [312, 160] on link "Ooigem - Wielsbeke, be" at bounding box center [277, 157] width 73 height 11
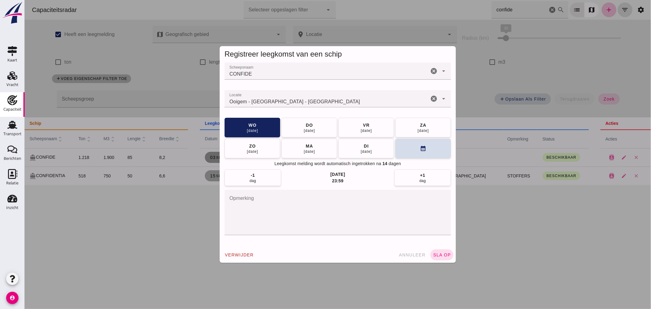
click input "Locatie"
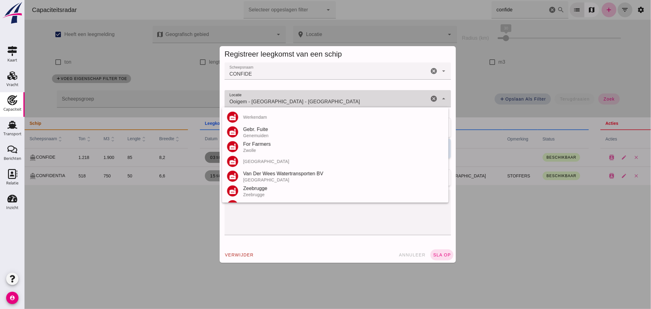
click input "Ooigem - Wielsbeke - West-Vlaanderen"
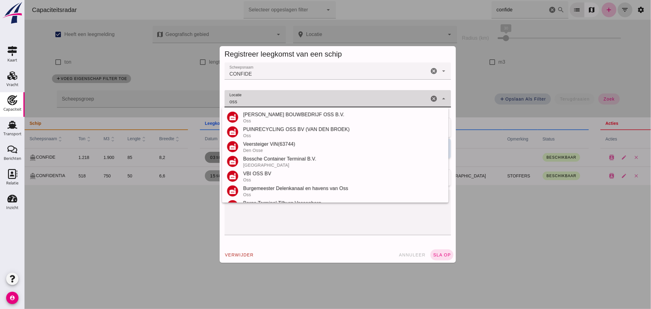
scroll to position [131, 0]
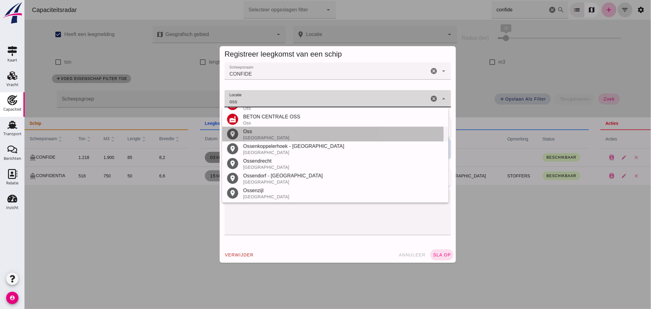
click at [256, 134] on div "Oss" at bounding box center [343, 131] width 201 height 7
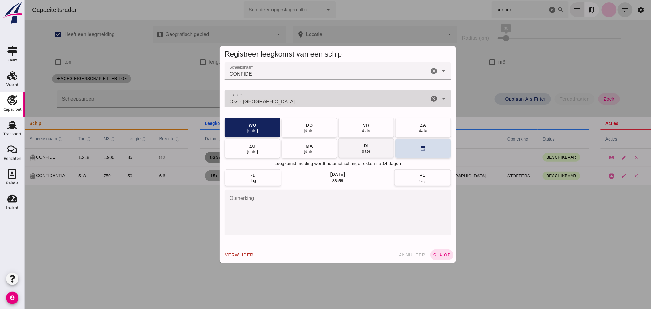
type input "Oss - Noord-Brabant"
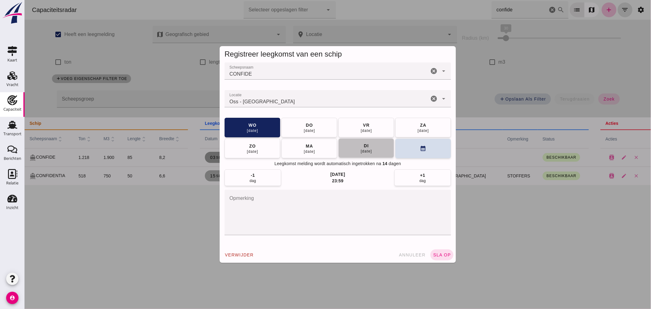
click button "di 09 sep"
click div "verwijder annuleer sla op"
click button "sla op"
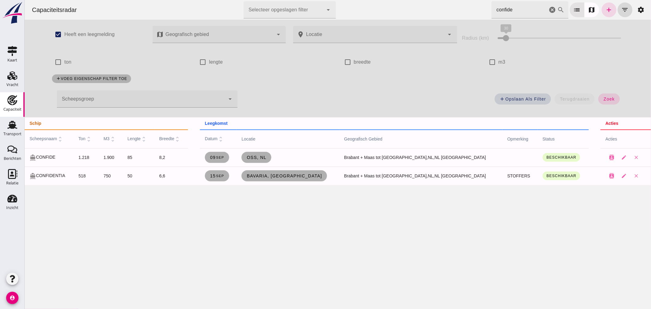
drag, startPoint x: 514, startPoint y: 10, endPoint x: 391, endPoint y: 11, distance: 123.4
click div "Capaciteitsradar Selecteer opgeslagen filter Selecteer opgeslagen filter cancel…"
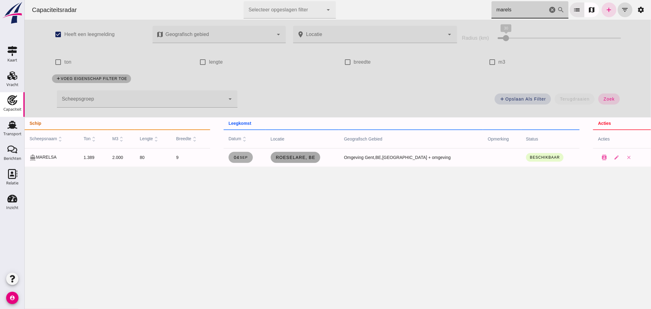
type input "marels"
click span "Roeselare, be"
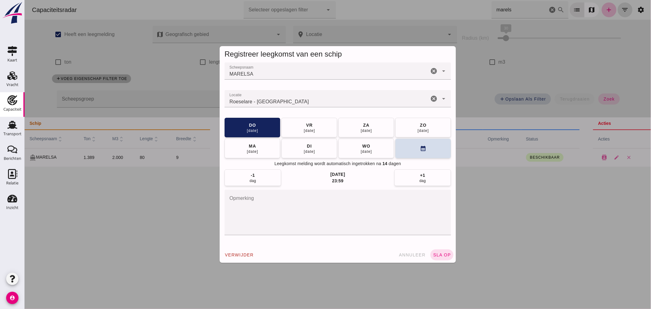
click input "Locatie"
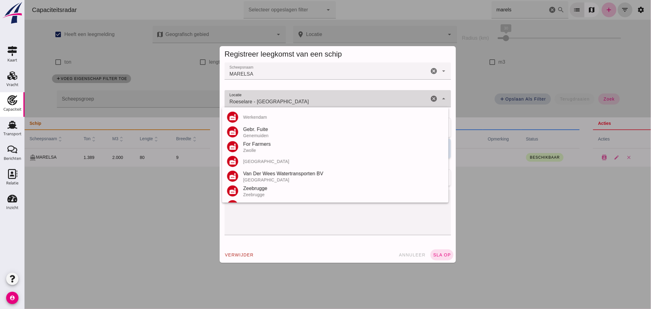
click input "Roeselare - West-Vlaanderen"
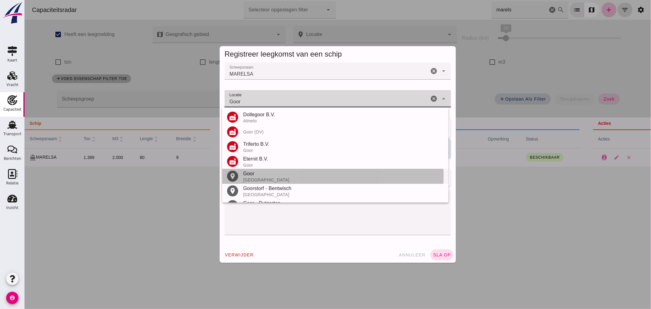
click at [260, 178] on div "Nederland" at bounding box center [343, 180] width 201 height 5
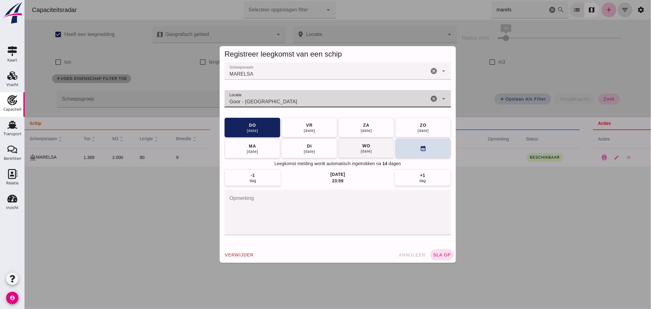
type input "Goor - Overijssel"
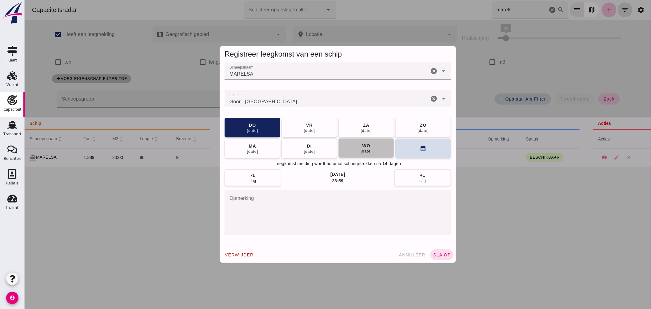
click div "10 sep"
click span "sla op"
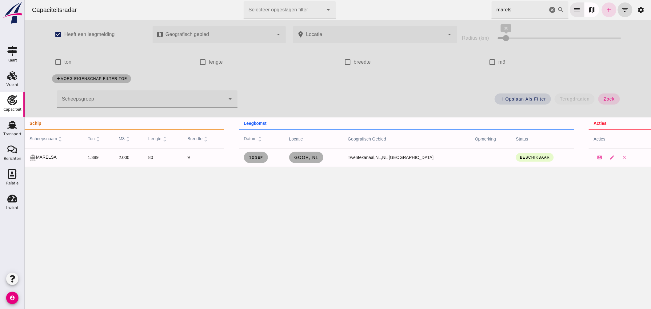
click icon "cancel"
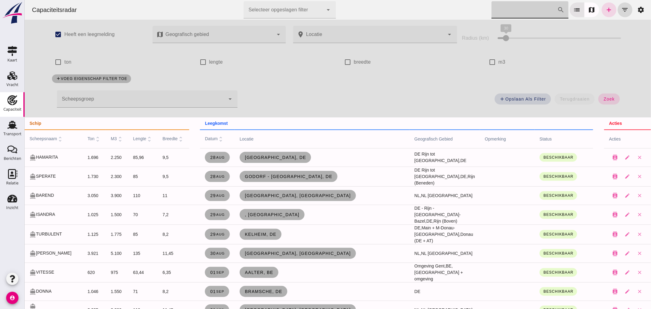
click input "Zoek op scheepsnaam"
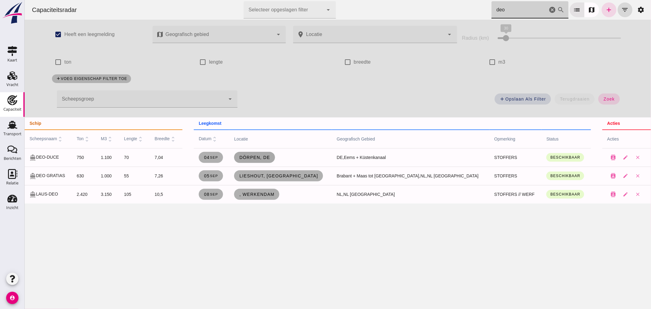
type input "deo"
click span "Dörpen, de"
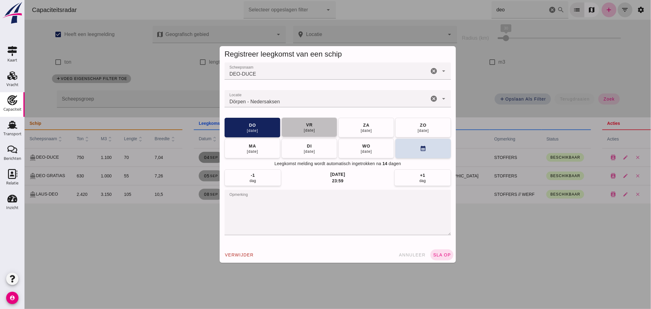
click button "vr 05 sep"
drag, startPoint x: 445, startPoint y: 254, endPoint x: 451, endPoint y: 253, distance: 6.2
click span "sla op"
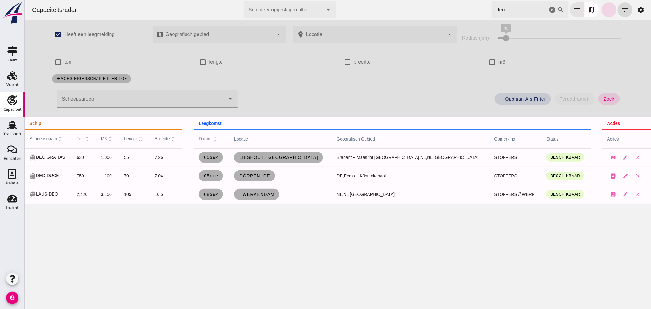
click icon "cancel"
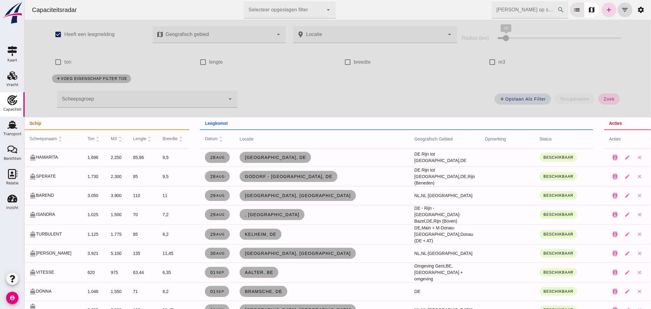
click div
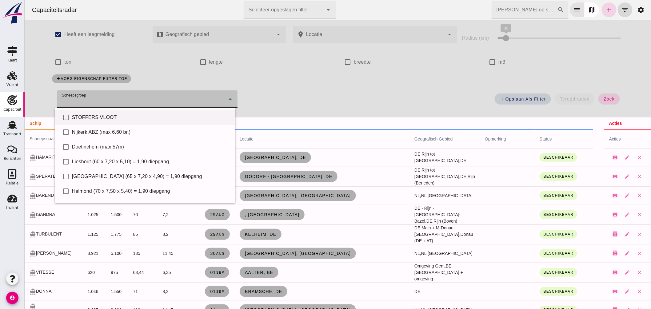
click at [174, 118] on div "STOFFERS VLOOT" at bounding box center [151, 117] width 158 height 7
type input "STOFFERS VLOOT"
checkbox input "true"
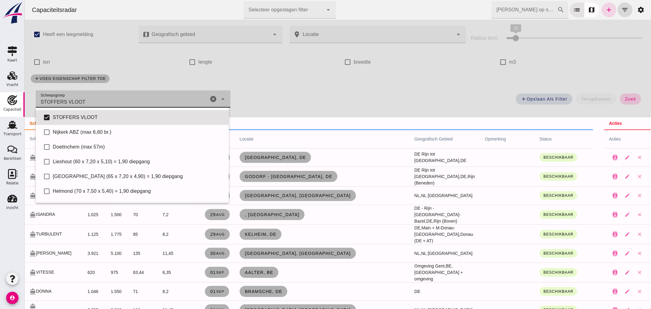
click span "zoek"
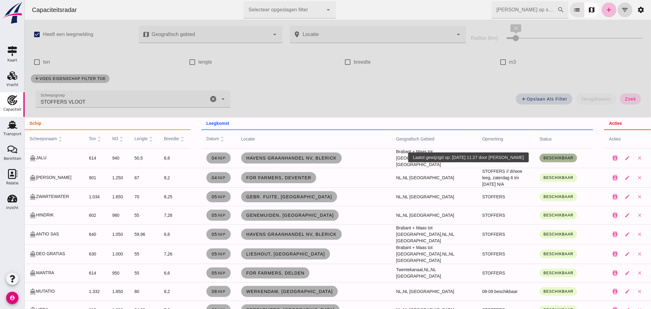
click span "Beschikbaar"
click at [555, 184] on small "Onder bod" at bounding box center [548, 186] width 19 height 5
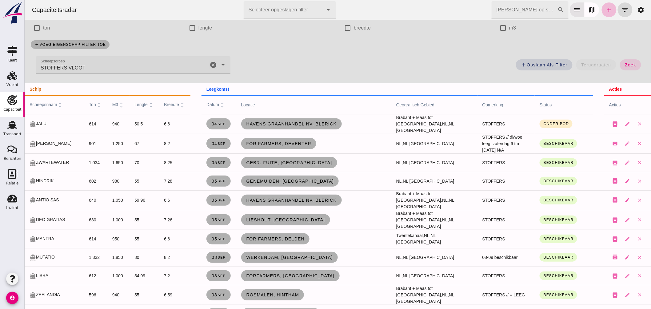
scroll to position [68, 0]
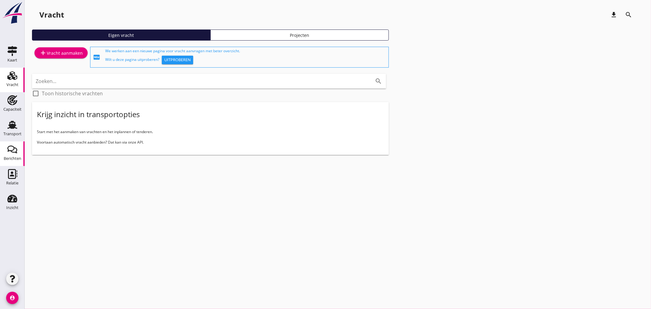
click at [15, 152] on icon "Berichten" at bounding box center [12, 150] width 10 height 10
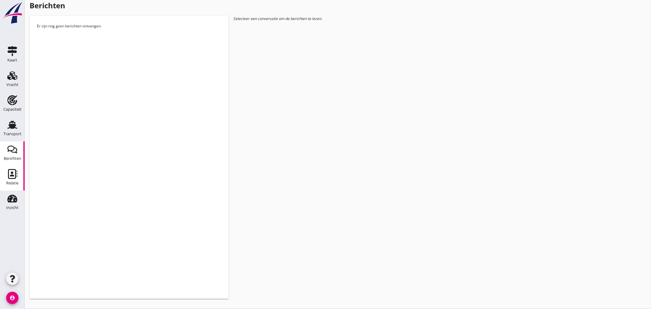
click at [11, 169] on use at bounding box center [12, 174] width 9 height 10
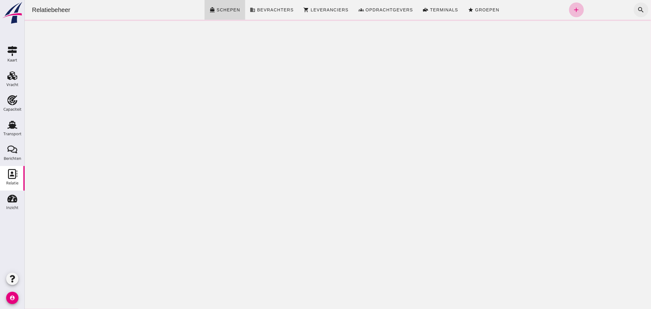
click at [637, 7] on icon "search" at bounding box center [640, 9] width 7 height 7
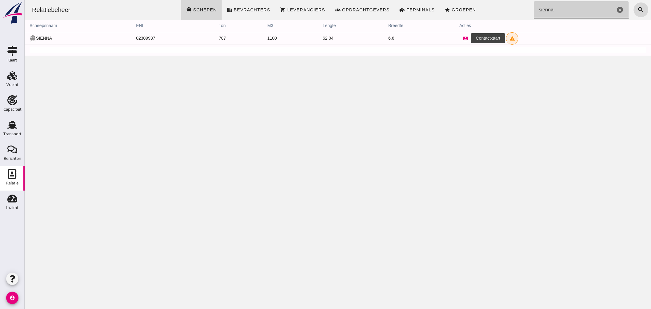
type input "sienna"
click at [463, 41] on icon "contacts" at bounding box center [466, 39] width 6 height 6
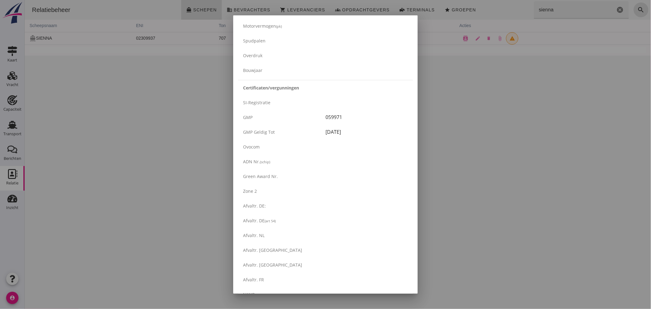
scroll to position [971, 0]
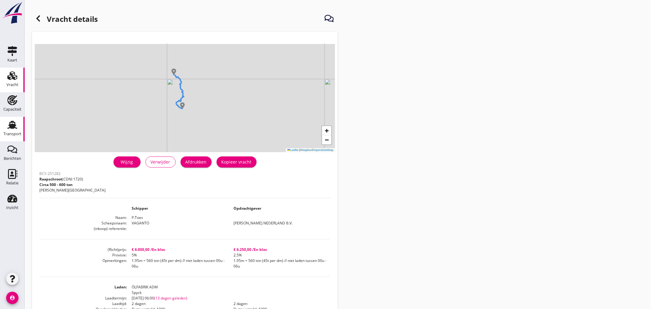
click at [13, 121] on use at bounding box center [12, 125] width 10 height 8
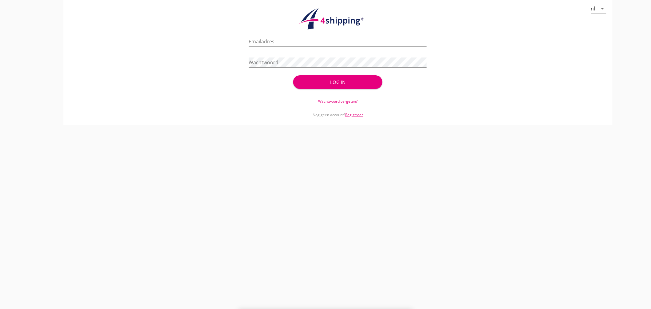
type input "[EMAIL_ADDRESS][DOMAIN_NAME]"
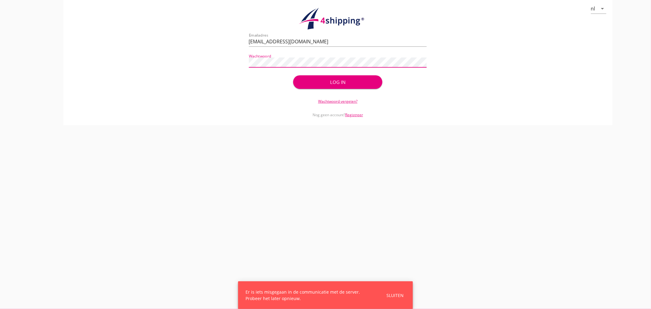
click at [333, 80] on div "Log in" at bounding box center [337, 82] width 69 height 7
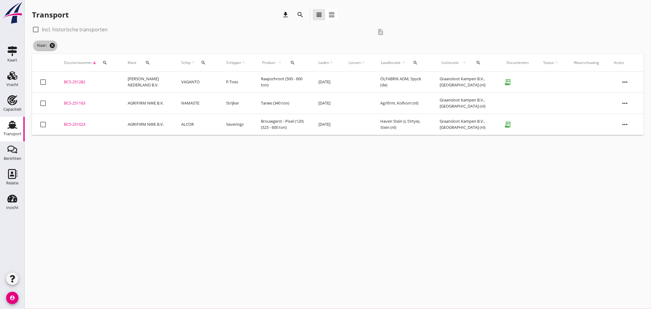
click at [52, 43] on icon "cancel" at bounding box center [52, 45] width 6 height 6
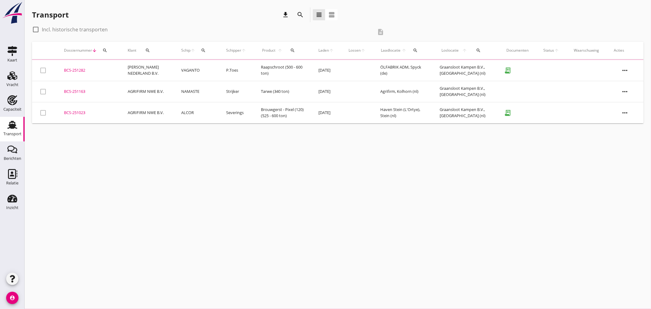
click at [481, 50] on icon "search" at bounding box center [478, 50] width 5 height 5
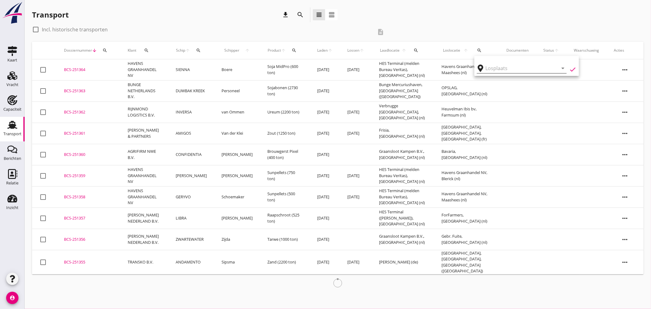
click at [496, 72] on input "text" at bounding box center [518, 68] width 64 height 10
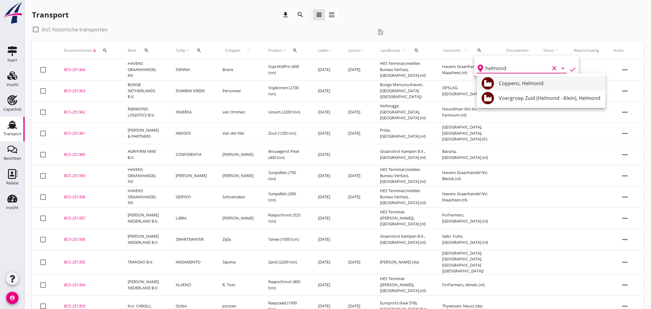
click at [530, 84] on div "Coppens, Helmond" at bounding box center [550, 83] width 102 height 7
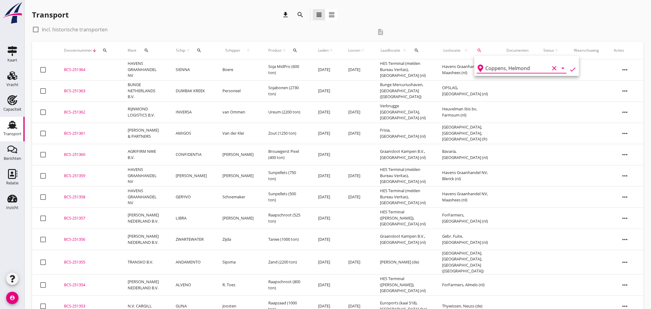
click at [569, 68] on icon "check" at bounding box center [572, 69] width 7 height 7
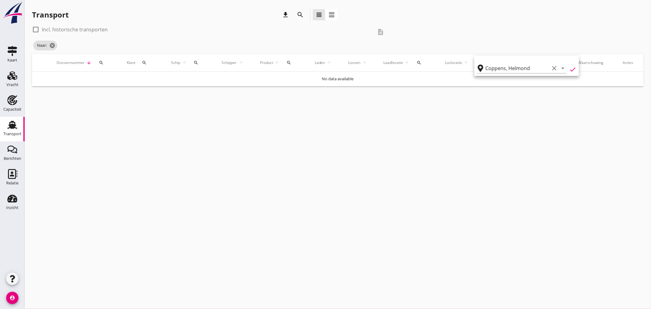
type input "Coppens"
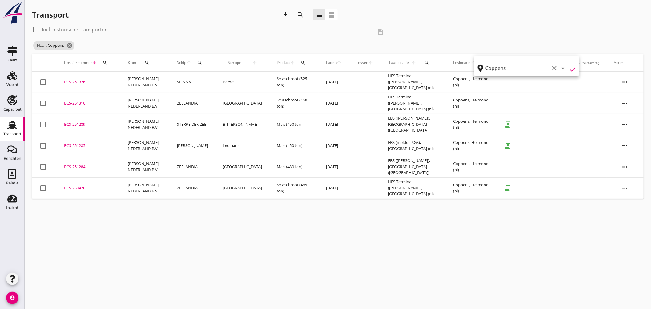
click at [75, 122] on div "BCS-251289" at bounding box center [88, 125] width 49 height 6
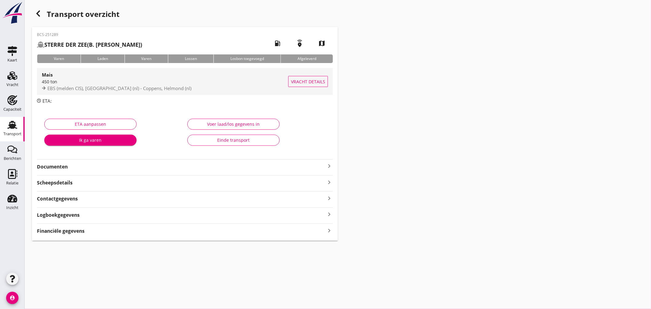
click at [222, 86] on div "EBS (melden CIS), Rotterdam (nl) - Coppens, Helmond (nl)" at bounding box center [165, 88] width 247 height 7
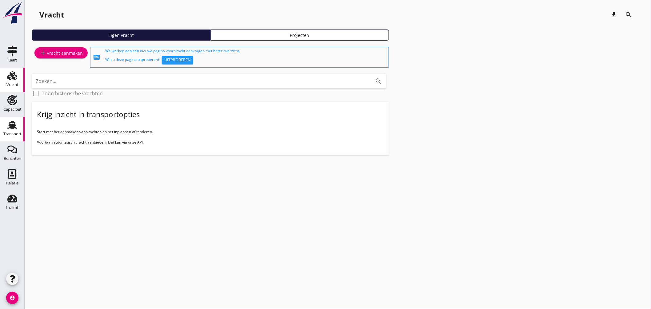
click at [15, 125] on use at bounding box center [12, 125] width 10 height 8
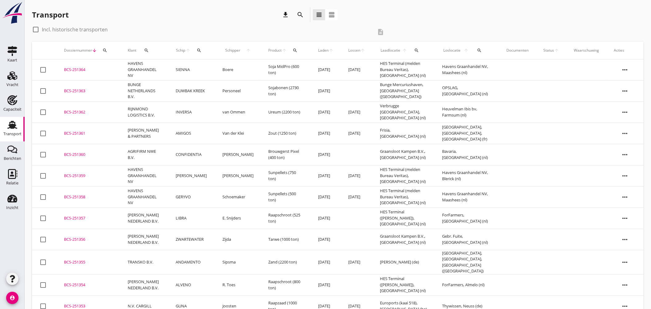
click at [198, 49] on icon "search" at bounding box center [199, 50] width 5 height 5
click at [149, 54] on button "search" at bounding box center [146, 50] width 15 height 11
click at [181, 69] on input "Zoeken op opdrachtgever..." at bounding box center [173, 68] width 64 height 10
click at [176, 82] on div "HAVENS GRAANHANDEL NV" at bounding box center [180, 83] width 68 height 7
type input "HAVENS GRAANHANDEL NV"
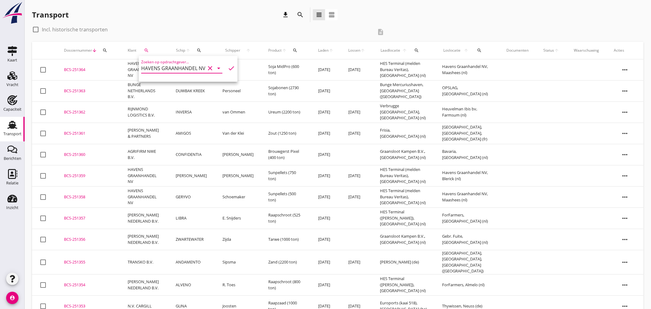
click at [228, 68] on icon "check" at bounding box center [231, 68] width 7 height 7
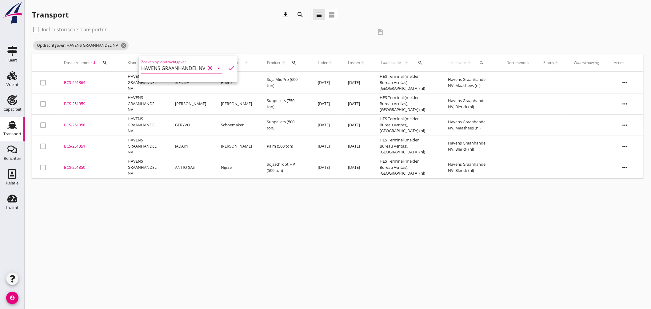
click at [194, 197] on div "cancel You are impersonating another user. Transport download search view_headl…" at bounding box center [338, 154] width 627 height 309
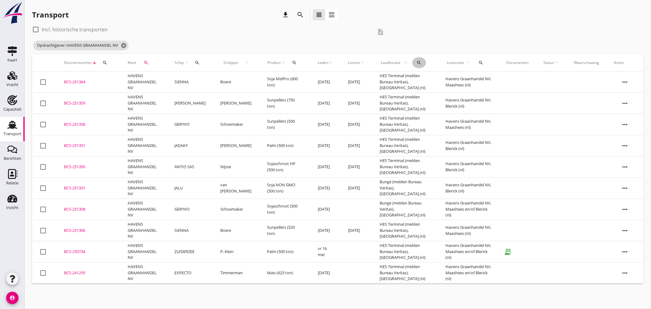
click at [418, 61] on div "search" at bounding box center [419, 62] width 14 height 5
click at [427, 78] on input "text" at bounding box center [451, 81] width 64 height 10
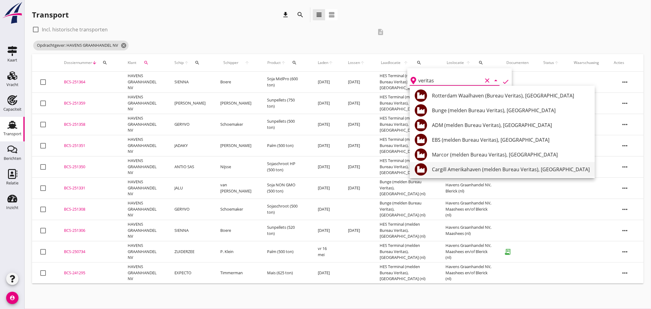
scroll to position [31, 0]
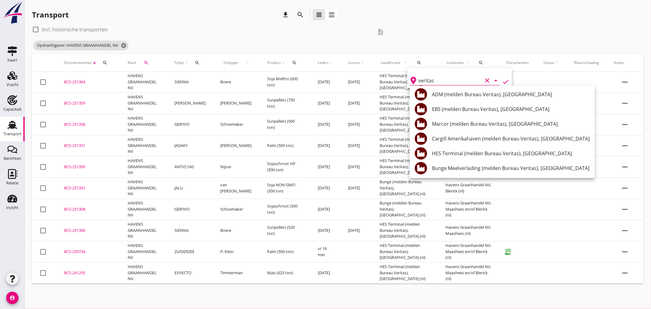
type input "veritas"
click at [478, 28] on div "check_box_outline_blank Incl. historische transporten description Opdrachtgever…" at bounding box center [338, 40] width 612 height 30
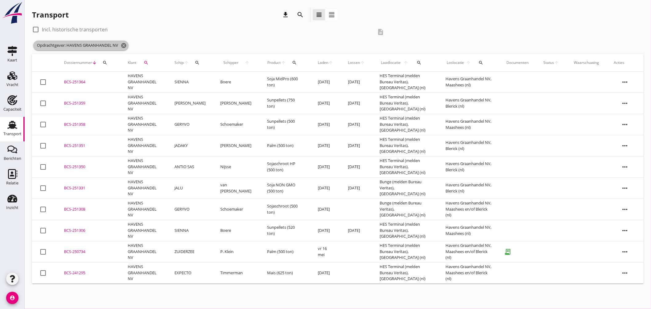
click at [126, 46] on icon "cancel" at bounding box center [124, 45] width 6 height 6
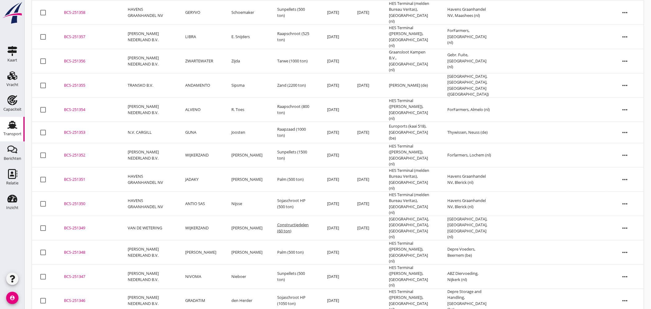
scroll to position [0, 0]
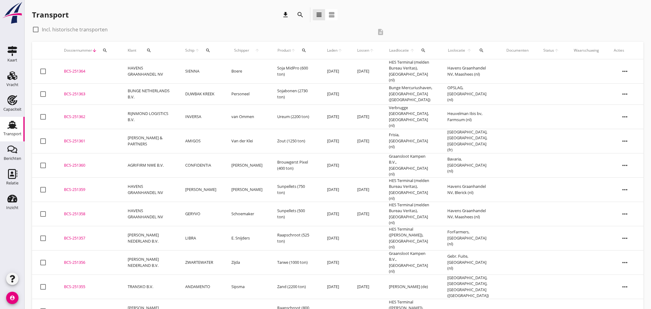
click at [211, 50] on icon "search" at bounding box center [208, 50] width 5 height 5
click at [222, 66] on input "Zoek op (scheeps)naam" at bounding box center [240, 68] width 64 height 10
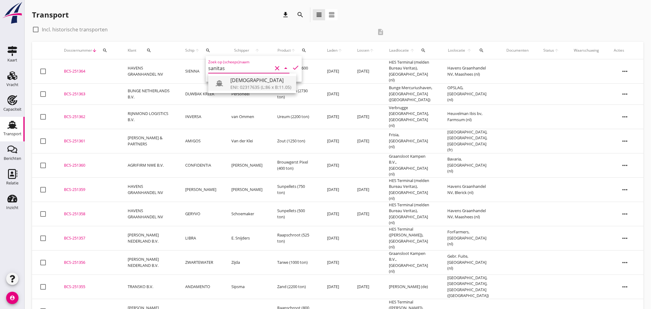
click at [248, 88] on div "ENI: 02317635 (L:86 x B:11.05)" at bounding box center [260, 87] width 61 height 6
click at [292, 65] on icon "check" at bounding box center [295, 67] width 7 height 7
type input "SANITAS"
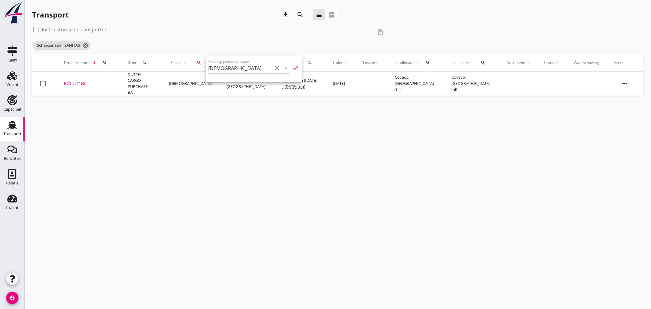
click at [245, 34] on div "check_box_outline_blank Incl. historische transporten" at bounding box center [202, 30] width 341 height 10
click at [87, 46] on icon "cancel" at bounding box center [85, 45] width 6 height 6
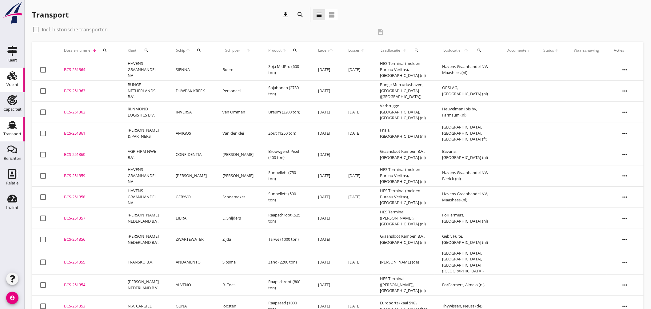
click at [15, 72] on icon "Vracht" at bounding box center [12, 76] width 10 height 10
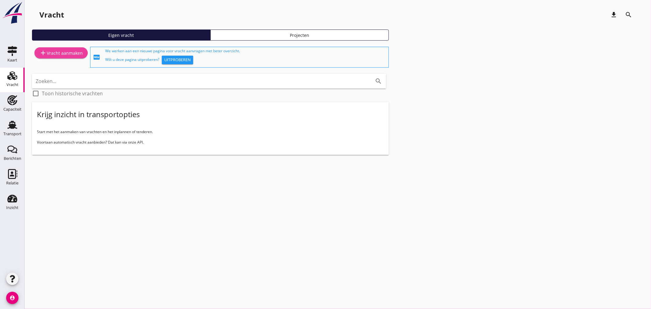
click at [78, 50] on div "add Vracht aanmaken" at bounding box center [60, 52] width 43 height 7
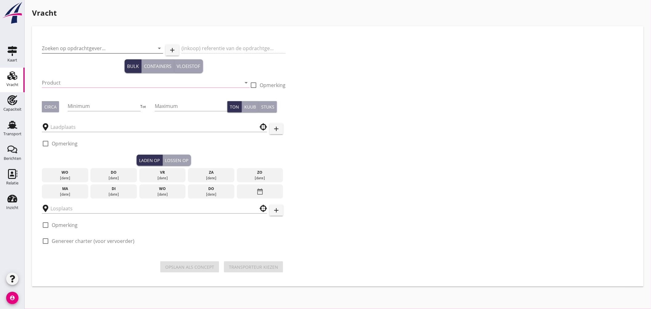
click at [110, 47] on input "Zoeken op opdrachtgever..." at bounding box center [94, 48] width 104 height 10
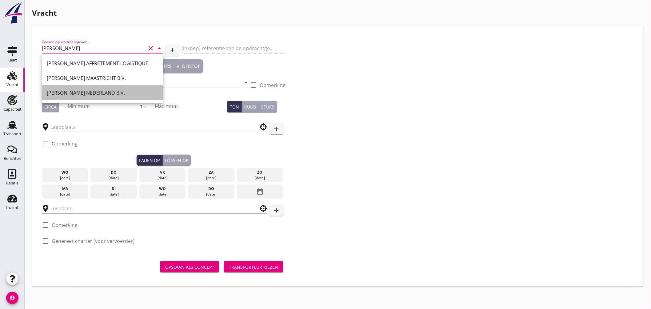
click at [92, 92] on div "PETERSON NEDERLAND B.V." at bounding box center [102, 92] width 111 height 7
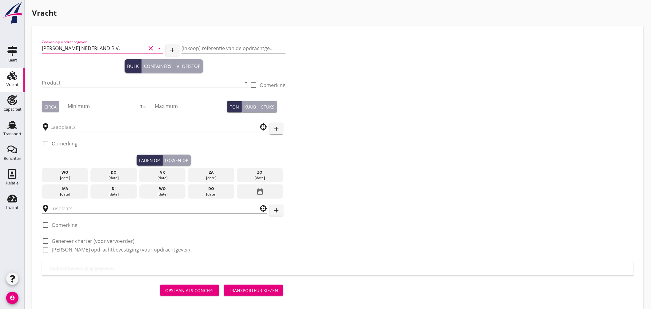
type input "PETERSON NEDERLAND B.V."
click at [74, 85] on input "Product" at bounding box center [141, 83] width 199 height 10
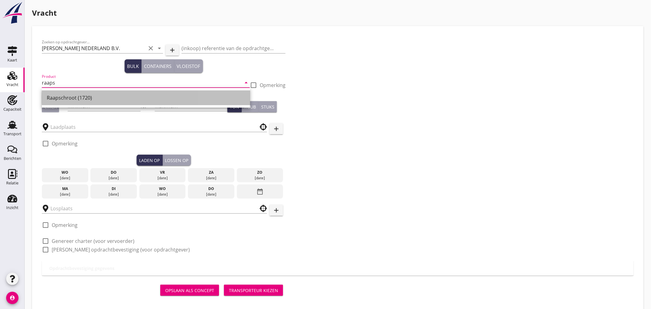
click at [85, 96] on div "Raapschroot (1720)" at bounding box center [146, 97] width 198 height 7
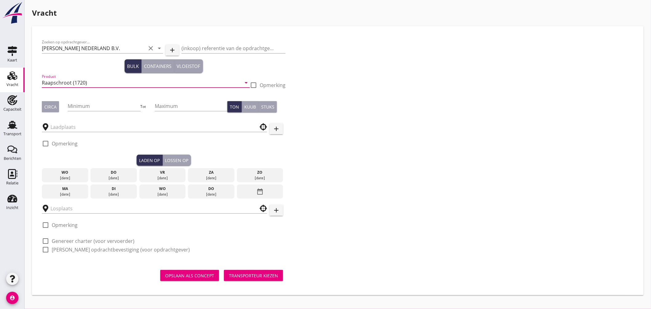
type input "Raapschroot (1720)"
click at [49, 109] on div "Circa" at bounding box center [50, 107] width 12 height 6
click at [74, 105] on input "Minimum" at bounding box center [104, 106] width 73 height 10
type input "600"
click at [73, 129] on input "text" at bounding box center [149, 127] width 199 height 10
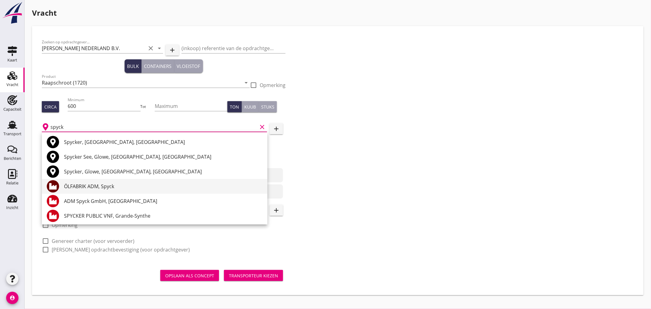
click at [111, 185] on div "ÖLFABRIK ADM, Spyck" at bounding box center [163, 186] width 198 height 7
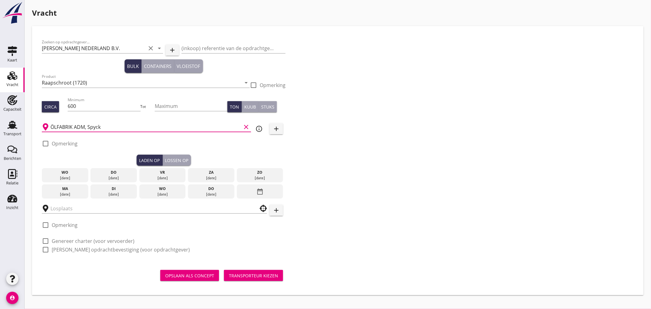
type input "ÖLFABRIK ADM, Spyck"
click at [211, 173] on div "za" at bounding box center [211, 173] width 43 height 6
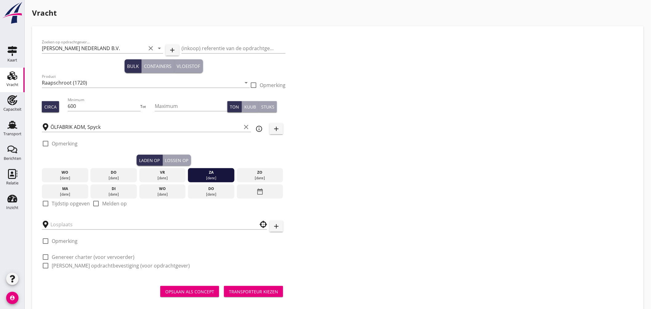
click at [47, 203] on div at bounding box center [45, 203] width 10 height 10
checkbox input "true"
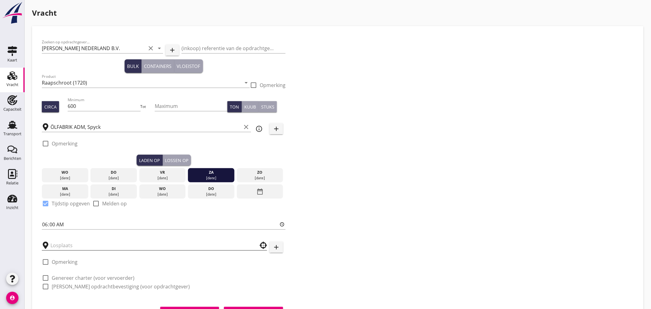
click at [70, 246] on input "text" at bounding box center [149, 246] width 199 height 10
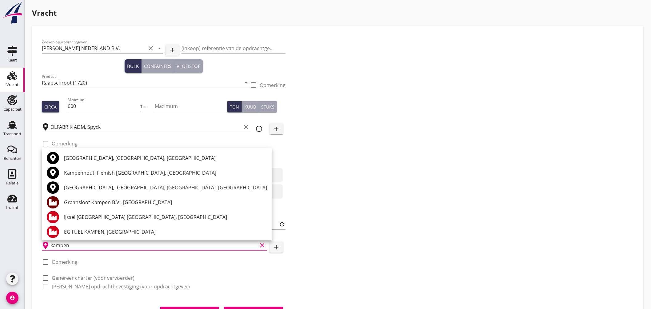
click at [92, 202] on div "Graansloot Kampen B.V., Kampen" at bounding box center [165, 202] width 203 height 7
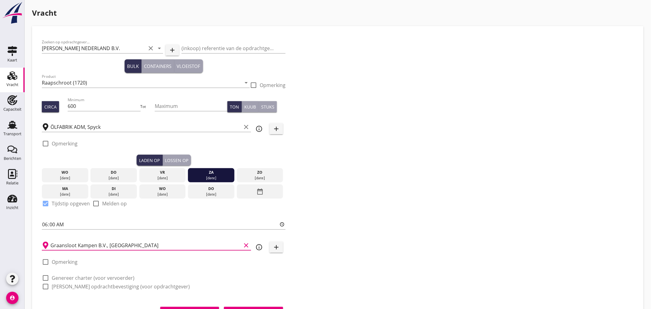
scroll to position [30, 0]
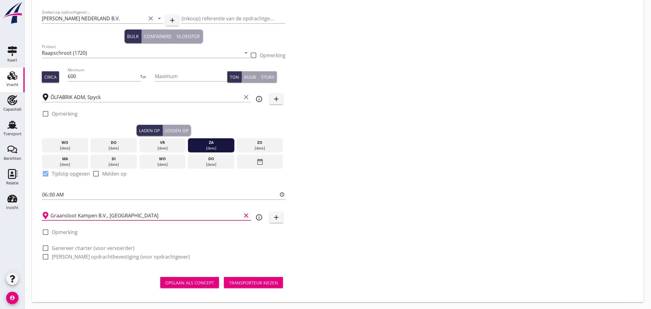
type input "Graansloot Kampen B.V., Kampen"
click at [81, 247] on label "Genereer charter (voor vervoerder)" at bounding box center [93, 248] width 83 height 6
checkbox input "true"
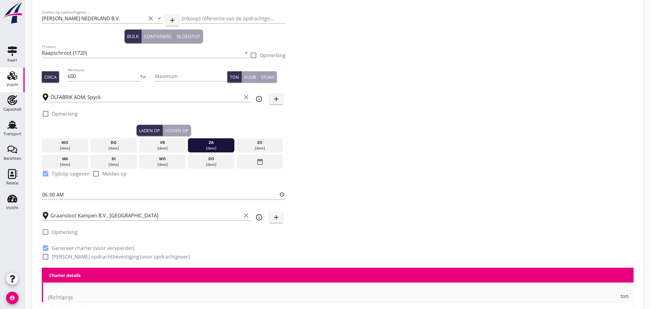
checkbox input "true"
click at [79, 254] on label "Genereer opdrachtbevestiging (voor opdrachtgever)" at bounding box center [121, 257] width 138 height 6
checkbox input "true"
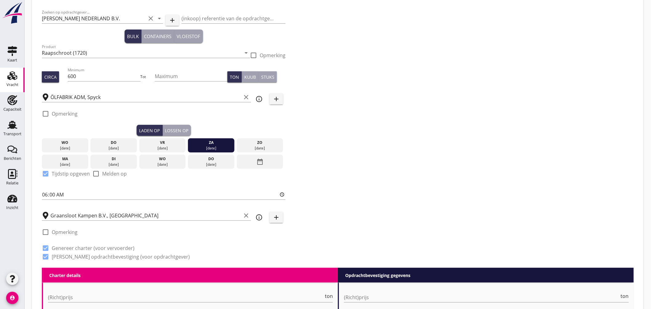
scroll to position [167, 0]
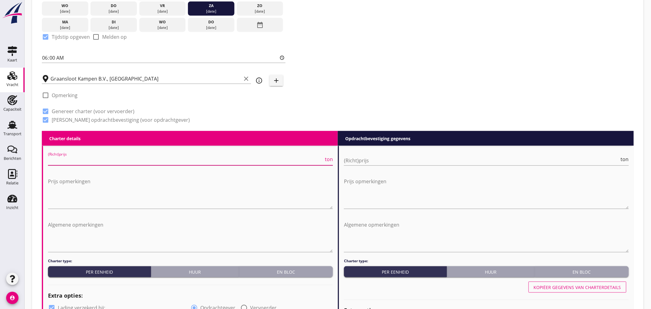
click at [200, 159] on input "(Richt)prijs" at bounding box center [186, 161] width 276 height 10
type input "9"
click at [441, 161] on input "(Richt)prijs" at bounding box center [482, 161] width 276 height 10
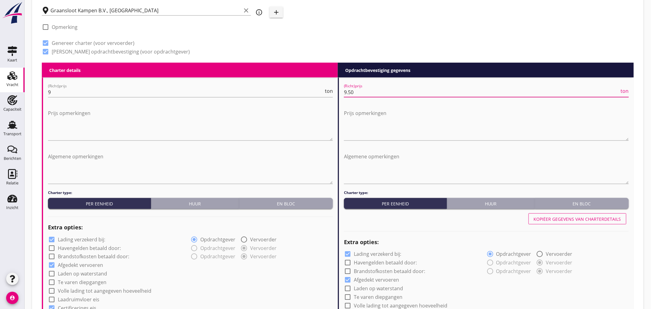
scroll to position [303, 0]
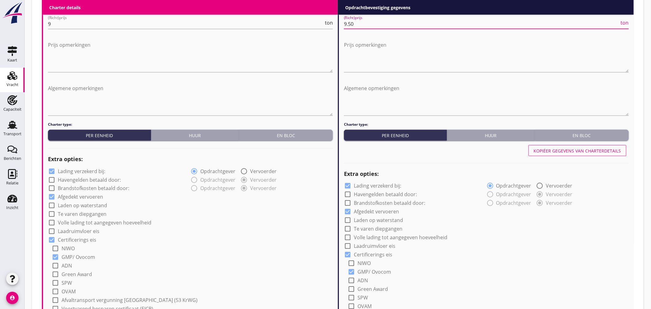
type input "9.50"
click at [92, 170] on label "Lading verzekerd bij:" at bounding box center [81, 171] width 47 height 6
checkbox input "false"
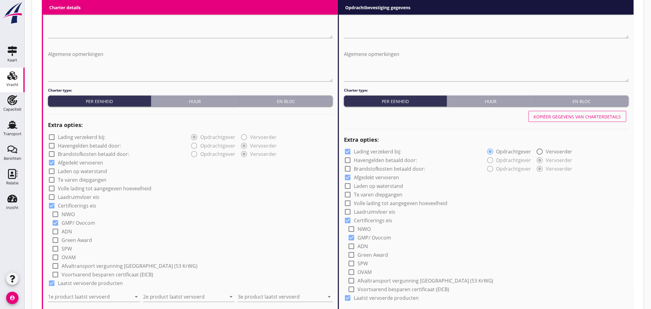
scroll to position [406, 0]
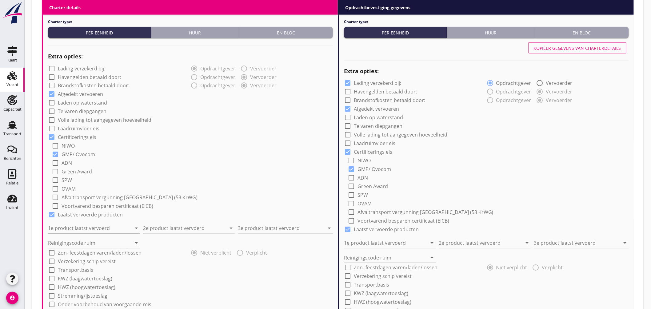
click at [98, 226] on input "1e product laatst vervoerd" at bounding box center [89, 229] width 83 height 10
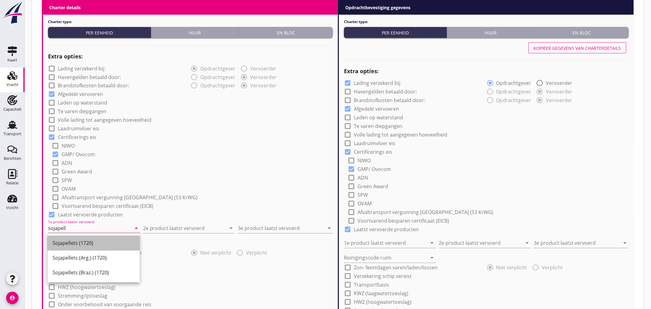
click at [86, 241] on div "Sojapellets (1720)" at bounding box center [94, 243] width 82 height 7
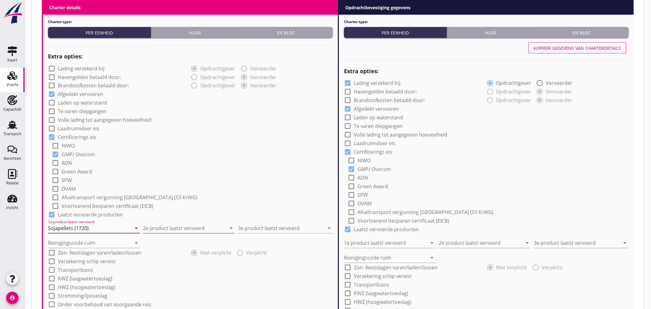
type input "Sojapellets (1720)"
click at [156, 228] on input "2e product laatst vervoerd" at bounding box center [184, 229] width 83 height 10
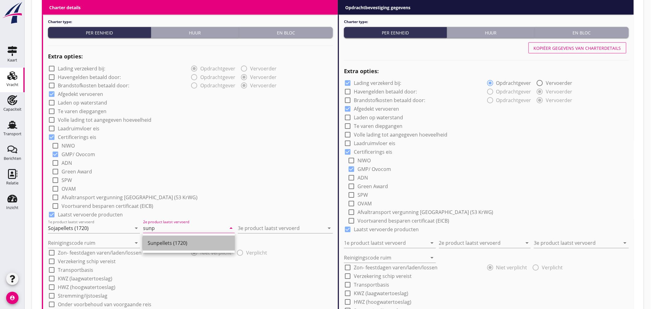
click at [164, 244] on div "Sunpellets (1720)" at bounding box center [189, 243] width 82 height 7
type input "Sunpellets (1720)"
click at [259, 226] on input "3e product laatst vervoerd" at bounding box center [281, 229] width 86 height 10
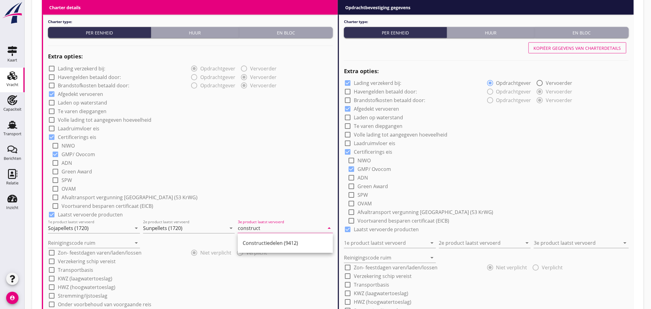
click at [263, 243] on div "Constructiedelen (9412)" at bounding box center [285, 243] width 85 height 7
type input "Constructiedelen (9412)"
click at [92, 242] on input "Reinigingscode ruim" at bounding box center [89, 243] width 83 height 10
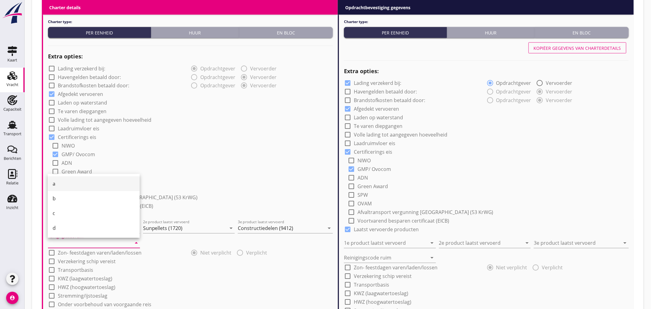
click at [59, 182] on div "a" at bounding box center [94, 183] width 82 height 7
type input "a"
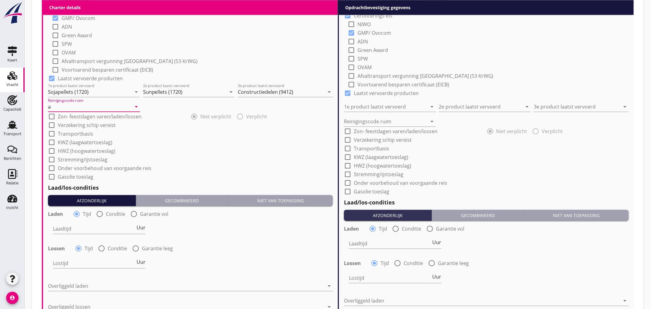
scroll to position [577, 0]
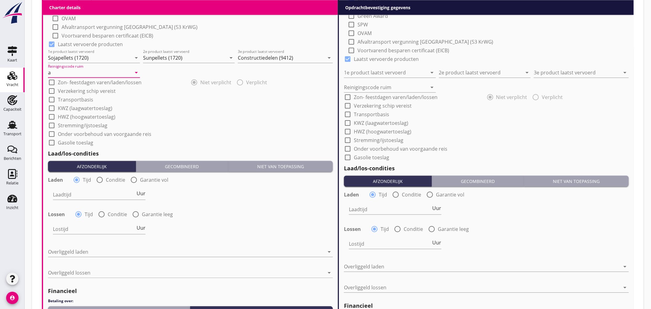
click at [124, 134] on label "Onder voorbehoud van voorgaande reis" at bounding box center [105, 134] width 94 height 6
checkbox input "true"
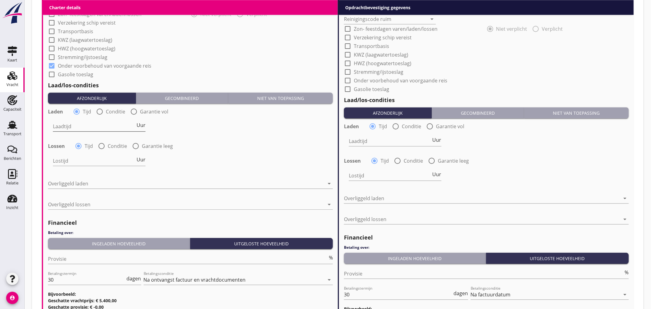
click at [142, 123] on span "Uur" at bounding box center [141, 125] width 9 height 5
click at [108, 124] on input "Laadtijd" at bounding box center [94, 127] width 82 height 10
type input "2"
click at [102, 145] on div at bounding box center [101, 146] width 10 height 10
radio input "false"
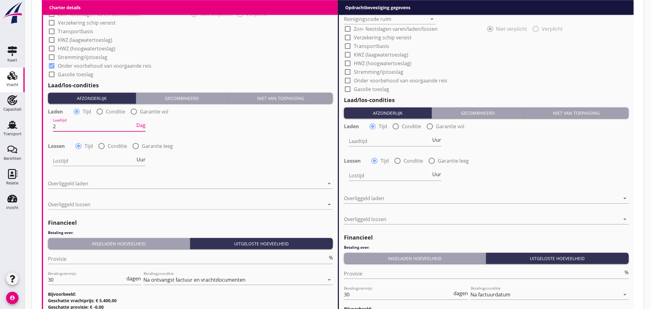
radio input "true"
click at [101, 161] on div at bounding box center [118, 161] width 131 height 10
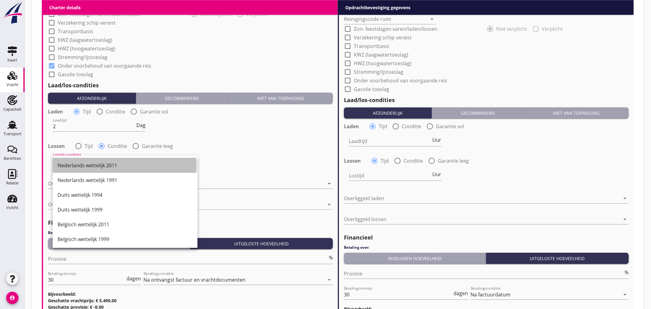
click at [105, 161] on div "Nederlands wettelijk 2011" at bounding box center [125, 165] width 135 height 15
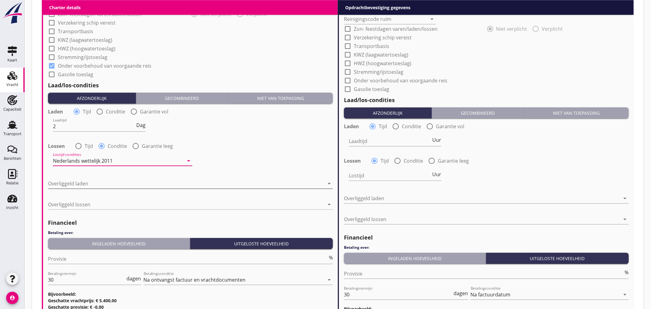
click at [90, 186] on div at bounding box center [186, 184] width 276 height 10
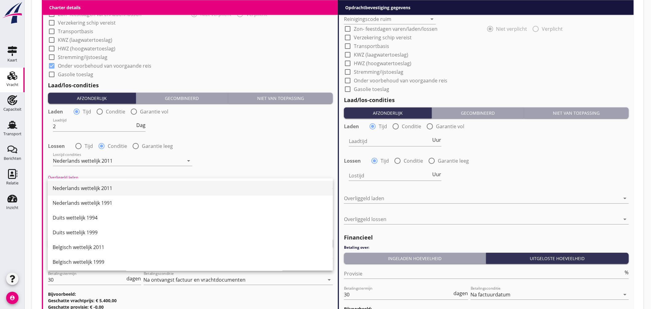
click at [101, 189] on div "Nederlands wettelijk 2011" at bounding box center [190, 188] width 275 height 7
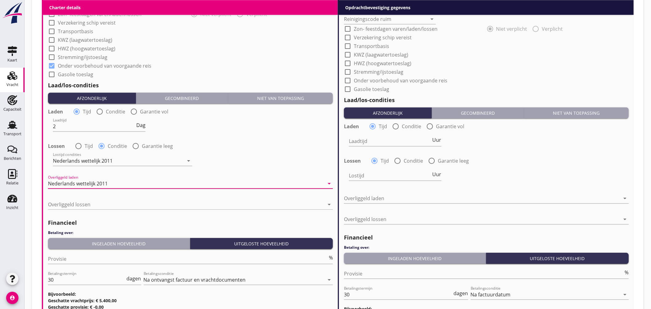
click at [102, 183] on div "Nederlands wettelijk 2011" at bounding box center [78, 184] width 60 height 6
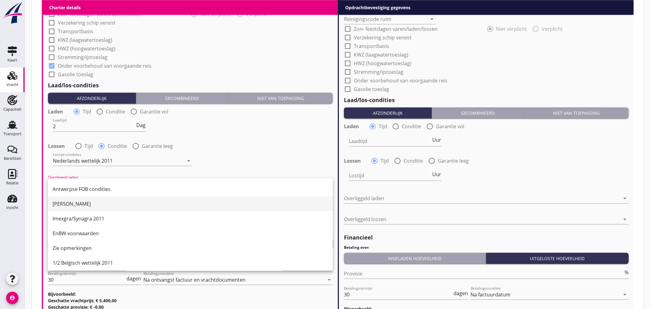
scroll to position [0, 0]
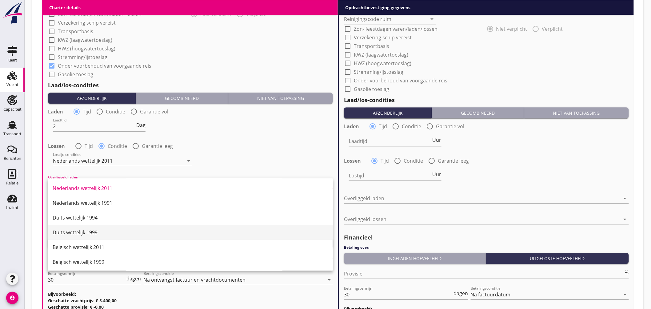
click at [90, 229] on div "Duits wettelijk 1999" at bounding box center [190, 232] width 275 height 7
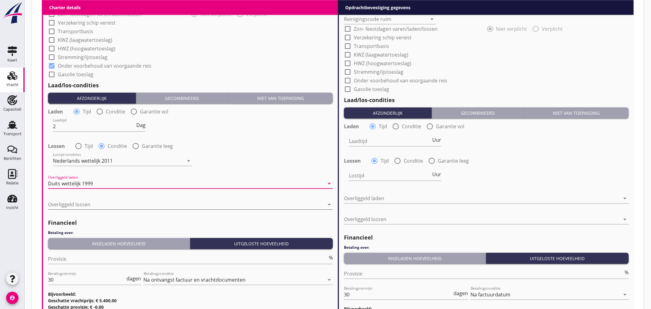
click at [84, 204] on div at bounding box center [186, 205] width 276 height 10
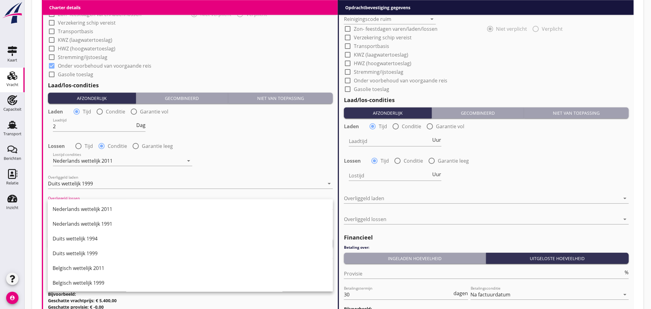
drag, startPoint x: 90, startPoint y: 209, endPoint x: 94, endPoint y: 211, distance: 5.0
click at [90, 209] on div "Nederlands wettelijk 2011" at bounding box center [190, 209] width 275 height 7
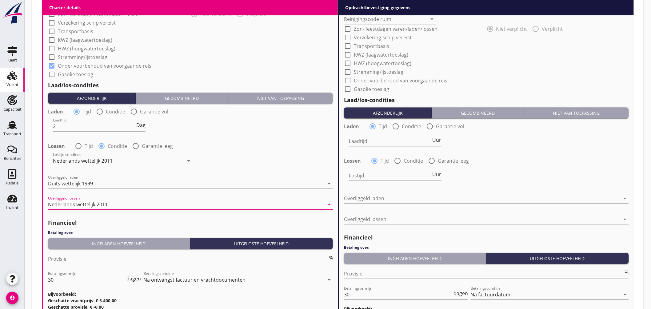
click at [60, 254] on input "Provisie" at bounding box center [188, 259] width 280 height 10
type input "5"
click at [360, 275] on input "Provisie" at bounding box center [484, 274] width 280 height 10
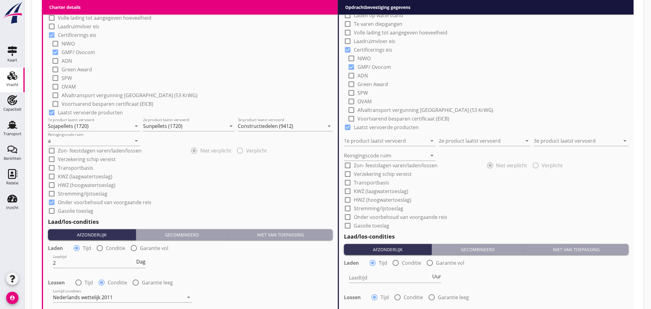
scroll to position [406, 0]
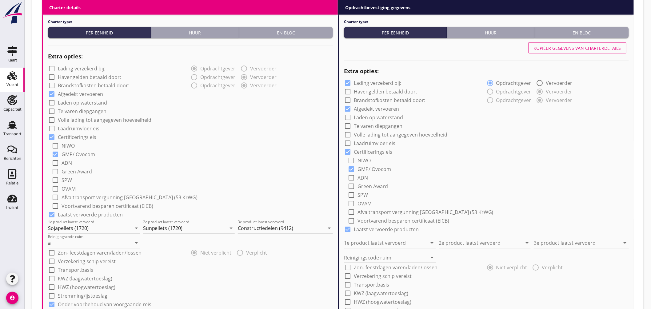
type input "2.50"
click at [579, 45] on div "Kopiëer gegevens van charterdetails" at bounding box center [577, 48] width 87 height 6
checkbox input "false"
type input "Sojapellets (1720)"
type input "Sunpellets (1720)"
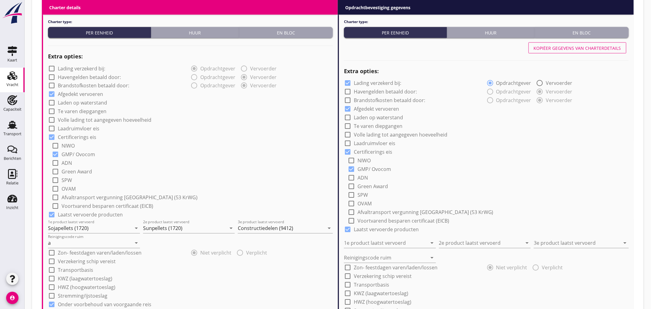
type input "Constructiedelen (9412)"
type input "a"
checkbox input "true"
type input "2"
radio input "false"
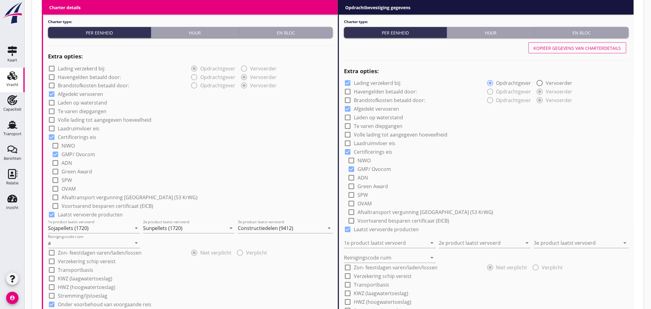
radio input "true"
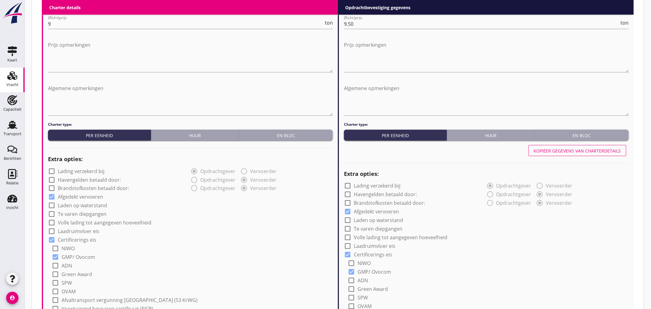
scroll to position [201, 0]
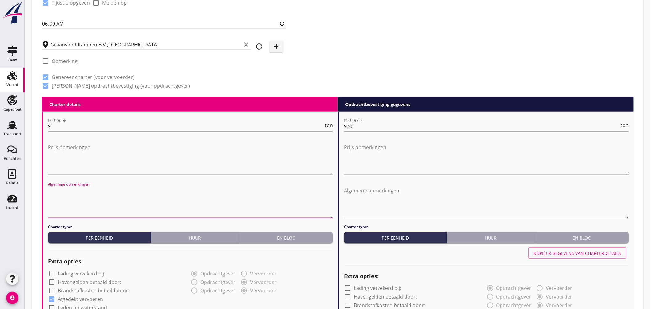
paste textarea "Er wordt niet geladen tussen 22.00 en 06.00 uur."
type textarea "Er wordt niet geladen tussen 22.00 en 06.00 uur."
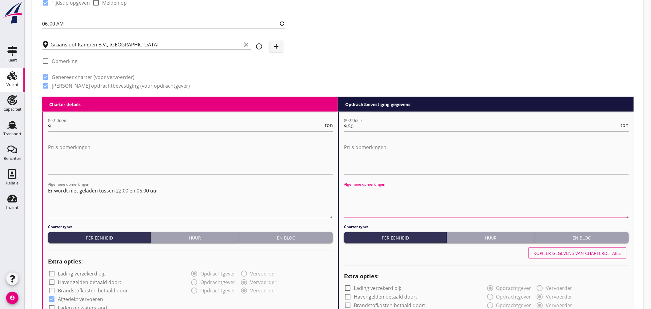
paste textarea "Er wordt niet geladen tussen 22.00 en 06.00 uur."
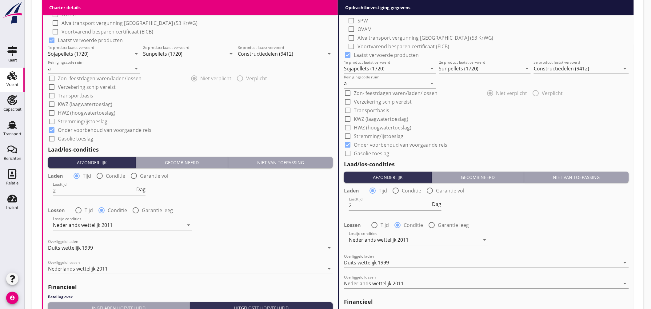
scroll to position [714, 0]
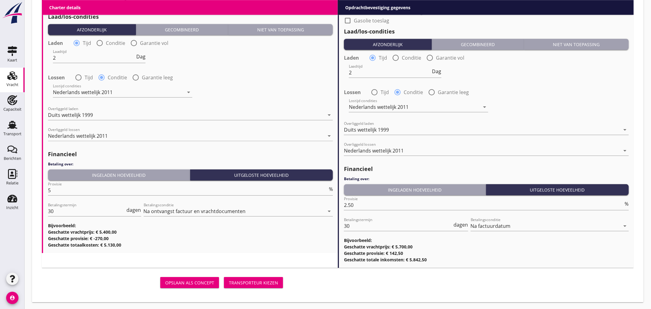
type textarea "Er wordt niet geladen tussen 22.00 en 06.00 uur."
click at [249, 283] on div "Transporteur kiezen" at bounding box center [253, 283] width 49 height 6
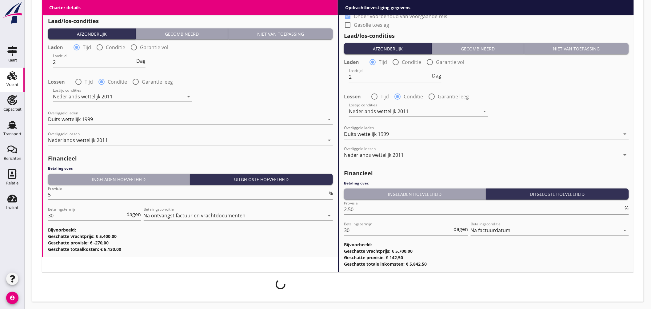
scroll to position [709, 0]
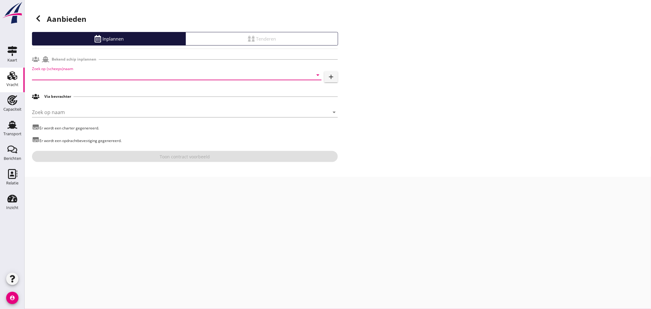
click at [65, 78] on input "Zoek op (scheeps)naam" at bounding box center [168, 75] width 272 height 10
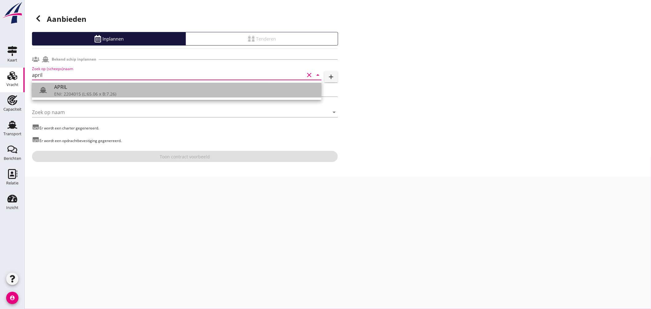
click at [62, 87] on div "APRIL" at bounding box center [185, 86] width 263 height 7
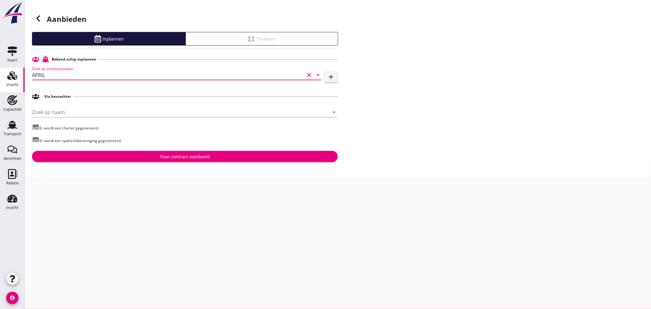
type input "APRIL"
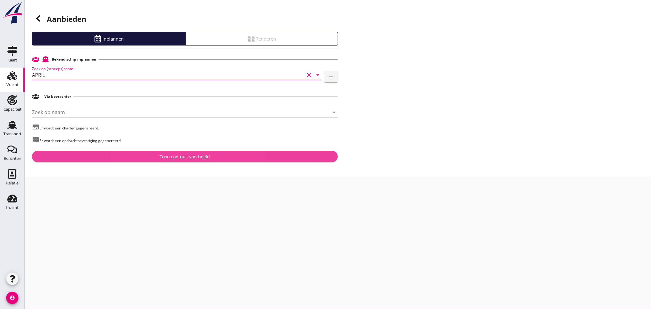
click at [171, 153] on button "Toon contract voorbeeld" at bounding box center [185, 156] width 306 height 11
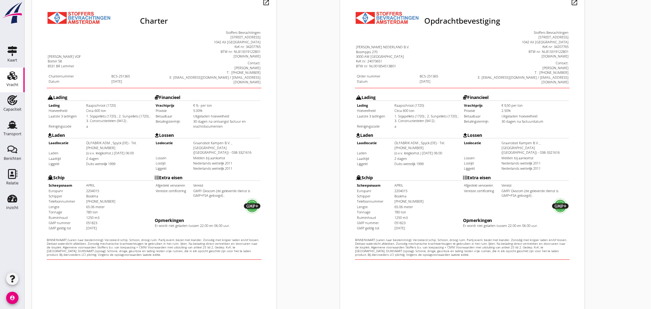
scroll to position [146, 0]
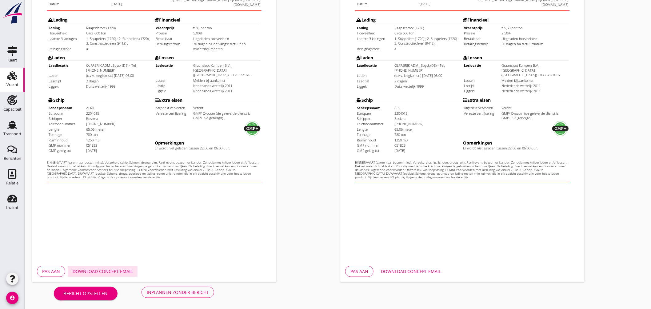
click at [112, 271] on div "Download concept email" at bounding box center [103, 271] width 60 height 6
click at [417, 268] on div "Download concept email" at bounding box center [411, 271] width 60 height 6
click at [177, 288] on button "Inplannen zonder bericht" at bounding box center [178, 292] width 73 height 11
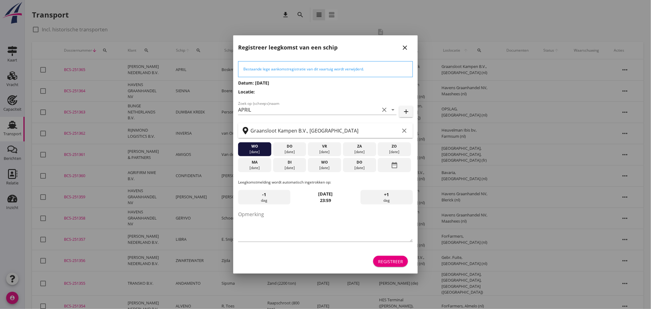
click at [290, 165] on div "di" at bounding box center [290, 163] width 30 height 6
click at [386, 260] on div "Registreer" at bounding box center [390, 262] width 25 height 6
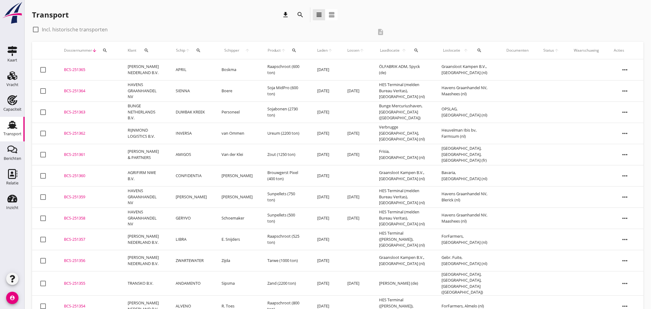
click at [207, 68] on td "APRIL" at bounding box center [191, 69] width 46 height 21
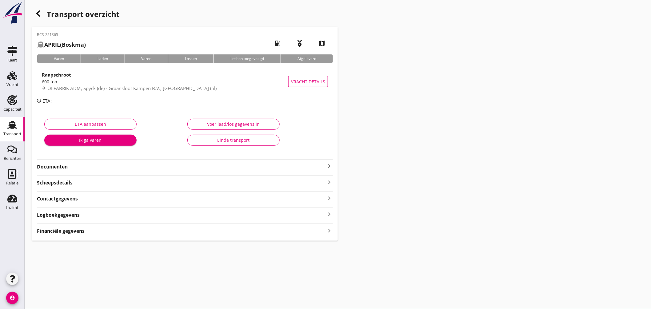
click at [226, 76] on div "Raapschroot" at bounding box center [165, 74] width 247 height 7
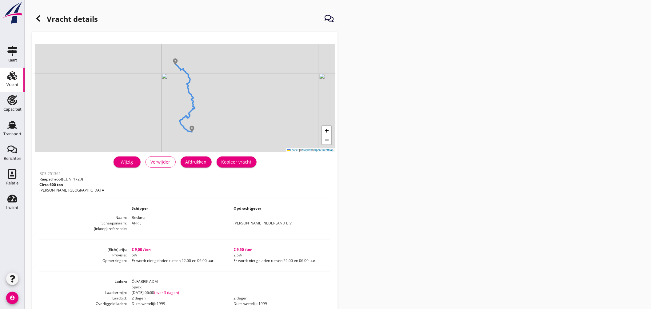
click at [196, 163] on div "Afdrukken" at bounding box center [196, 162] width 21 height 6
click at [37, 17] on icon at bounding box center [37, 18] width 7 height 7
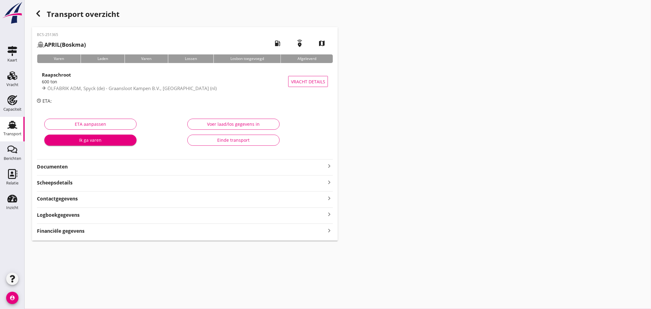
click at [130, 232] on div "Financiële gegevens keyboard_arrow_right" at bounding box center [185, 230] width 296 height 8
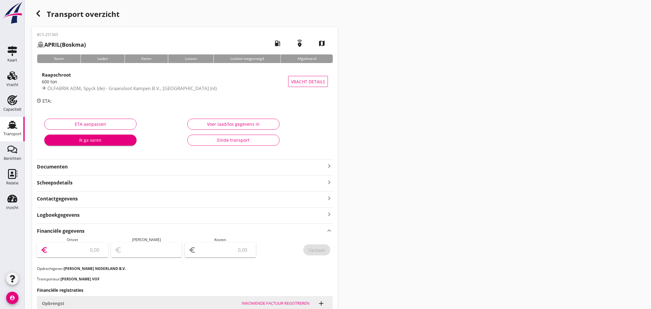
click at [95, 248] on input "number" at bounding box center [76, 250] width 55 height 10
type input "5557.50"
click at [231, 248] on input "number" at bounding box center [224, 250] width 55 height 10
type input "5553.50"
type input "4"
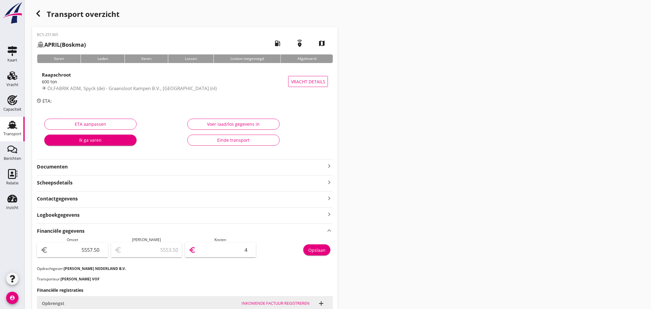
type input "5516.50"
type input "41"
type input "5144.50"
type input "413"
type input "1427.50"
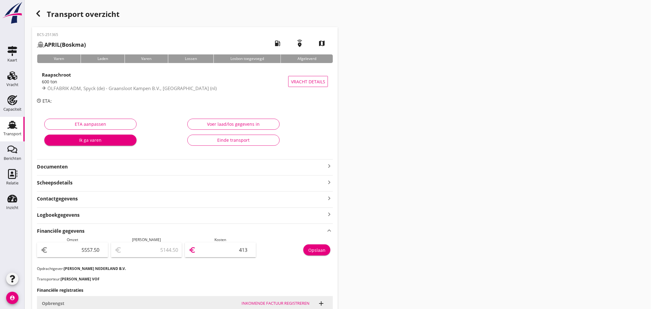
type input "4130"
type input "5144.50"
type input "413"
type input "5516.50"
type input "41"
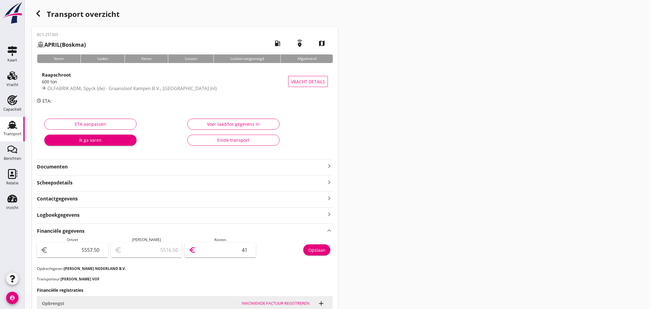
type input "5553.50"
type input "4"
type input "5552.50"
type input "5"
type input "5506.50"
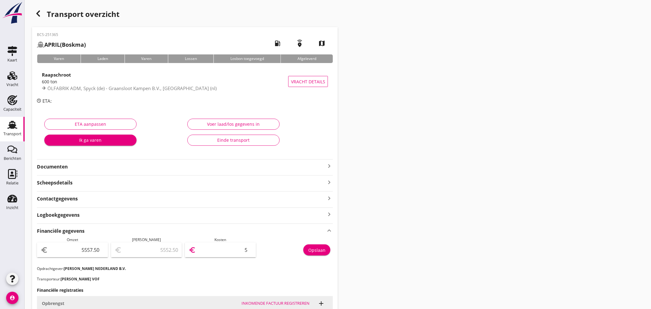
type input "51"
type input "5044.50"
type input "513"
type input "427.50"
type input "5130"
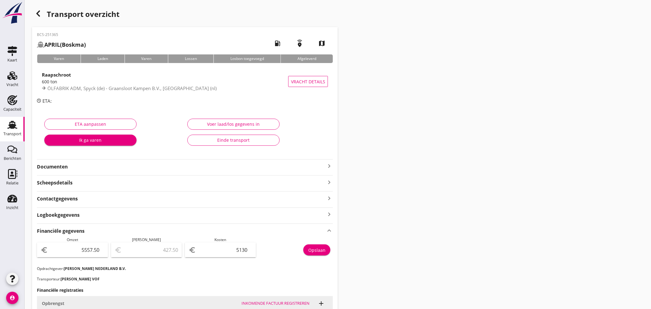
click at [316, 250] on div "Opslaan" at bounding box center [316, 250] width 17 height 6
click at [11, 132] on div "Transport" at bounding box center [12, 134] width 18 height 4
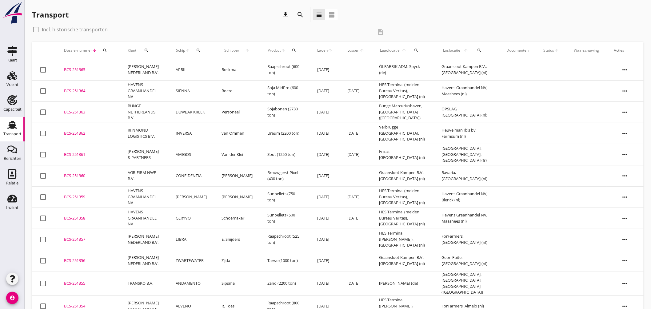
click at [195, 50] on div "search" at bounding box center [198, 50] width 11 height 5
click at [208, 73] on div "Zoek op (scheeps)naam arrow_drop_down" at bounding box center [236, 68] width 81 height 10
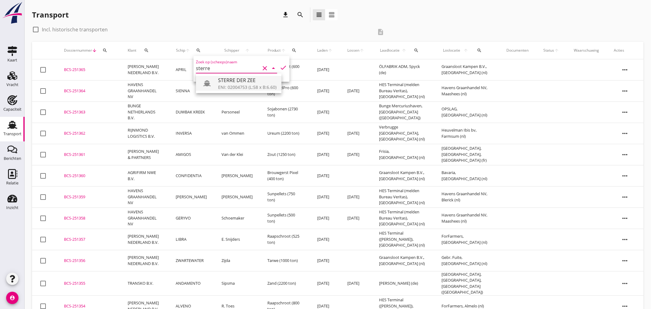
click at [250, 80] on div "STERRE DER ZEE" at bounding box center [247, 80] width 58 height 7
click at [280, 67] on icon "check" at bounding box center [283, 67] width 7 height 7
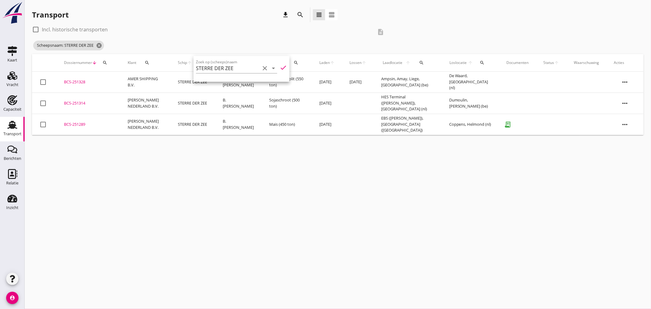
click at [241, 163] on div "cancel You are impersonating another user. Transport download search view_headl…" at bounding box center [338, 154] width 627 height 309
click at [100, 45] on icon "cancel" at bounding box center [99, 45] width 6 height 6
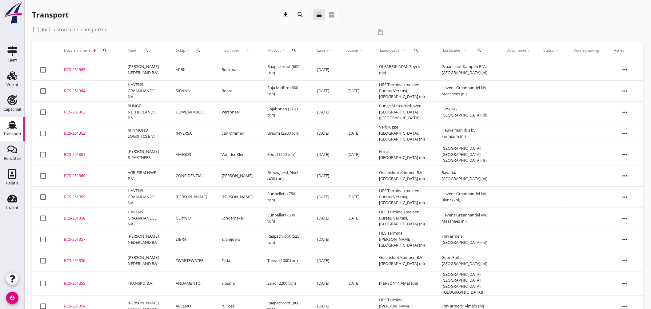
click at [198, 50] on icon "search" at bounding box center [198, 50] width 5 height 5
click at [216, 68] on input "Zoek op (scheeps)naam" at bounding box center [228, 68] width 64 height 10
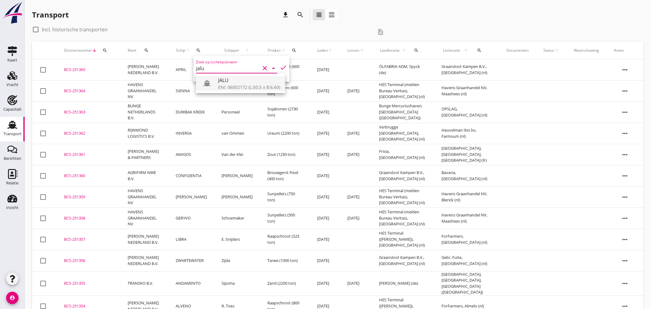
click at [234, 82] on div "JALU" at bounding box center [249, 80] width 62 height 7
click at [280, 65] on icon "check" at bounding box center [283, 67] width 7 height 7
type input "JALU"
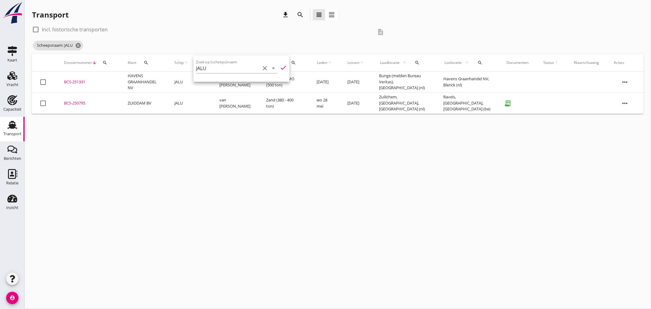
click at [72, 82] on div "BCS-251331" at bounding box center [88, 82] width 49 height 6
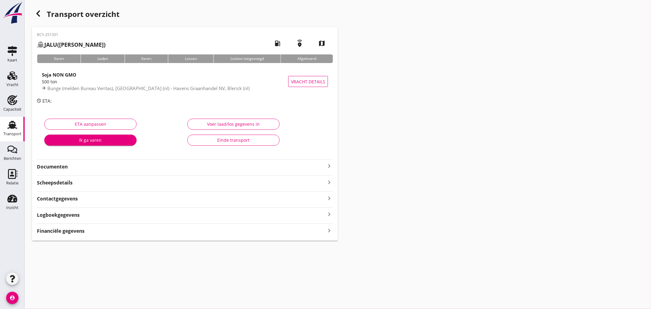
click at [328, 165] on icon "keyboard_arrow_right" at bounding box center [329, 165] width 7 height 7
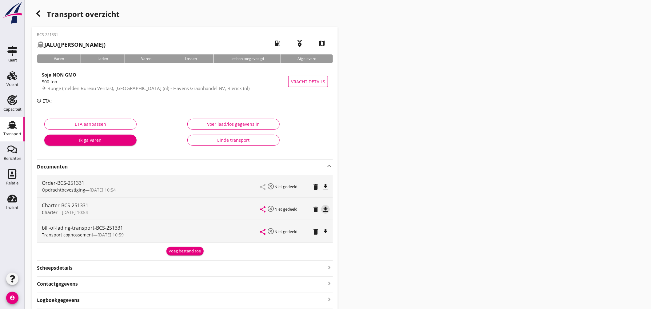
click at [327, 207] on icon "file_download" at bounding box center [325, 209] width 7 height 7
click at [13, 124] on icon "Transport" at bounding box center [12, 125] width 10 height 10
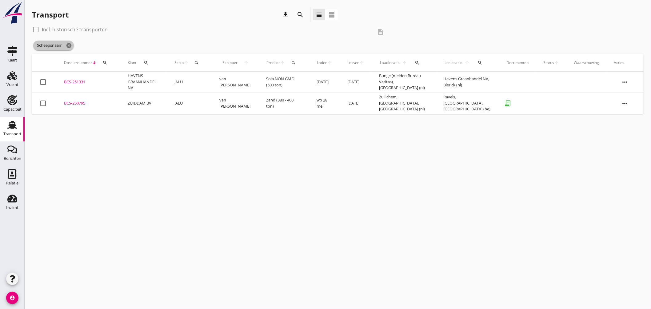
click at [73, 44] on span "Scheepsnaam: cancel" at bounding box center [53, 46] width 41 height 10
click at [70, 44] on icon "cancel" at bounding box center [69, 45] width 6 height 6
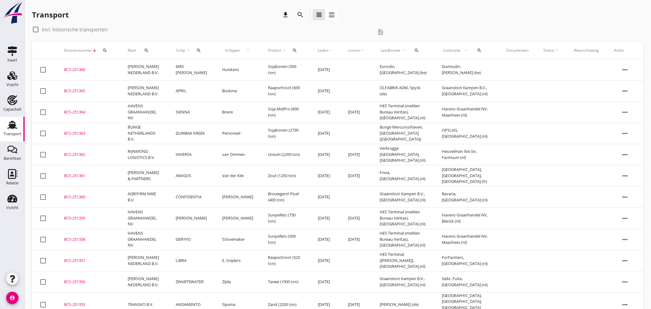
click at [80, 91] on div "BCS-251365" at bounding box center [88, 91] width 49 height 6
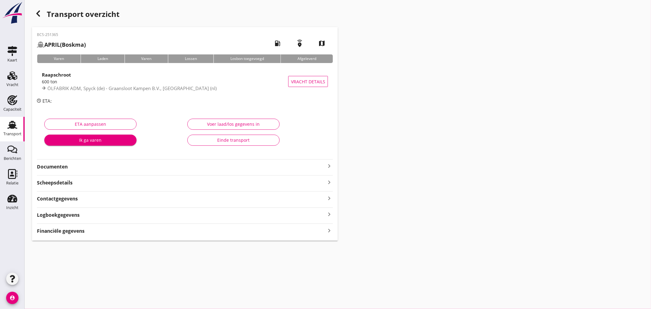
click at [328, 164] on icon "keyboard_arrow_right" at bounding box center [329, 165] width 7 height 7
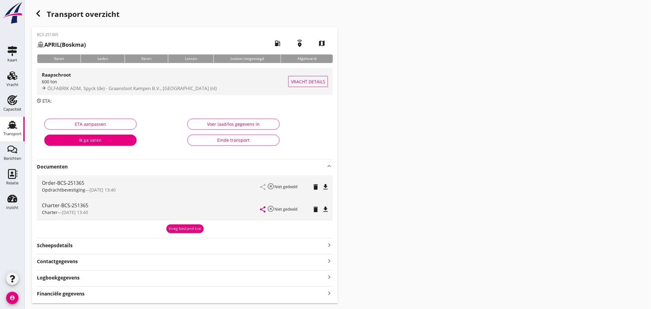
click at [206, 76] on div "Raapschroot" at bounding box center [165, 74] width 247 height 7
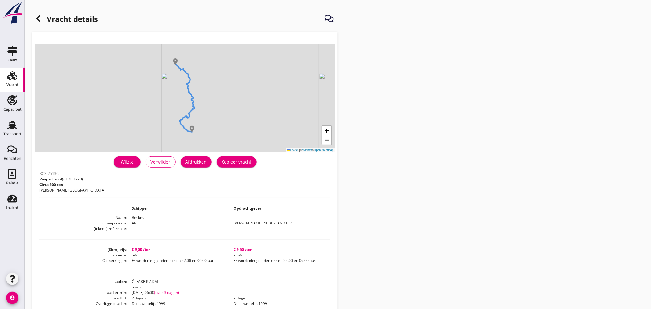
scroll to position [68, 0]
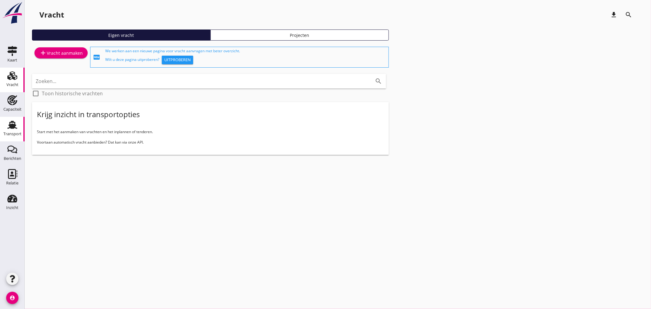
click at [16, 122] on icon "Transport" at bounding box center [12, 125] width 10 height 10
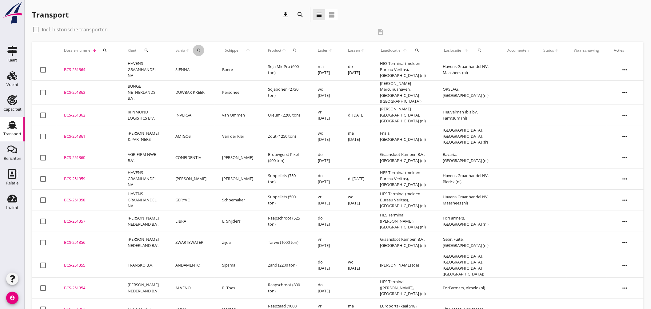
click at [200, 50] on icon "search" at bounding box center [198, 50] width 5 height 5
click at [218, 70] on input "Zoek op (scheeps)naam" at bounding box center [229, 68] width 64 height 10
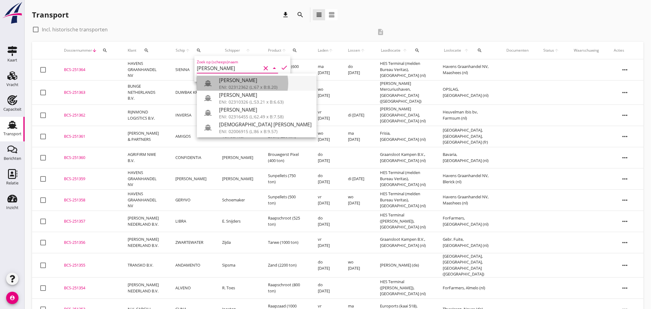
click at [225, 79] on div "[PERSON_NAME]" at bounding box center [265, 80] width 93 height 7
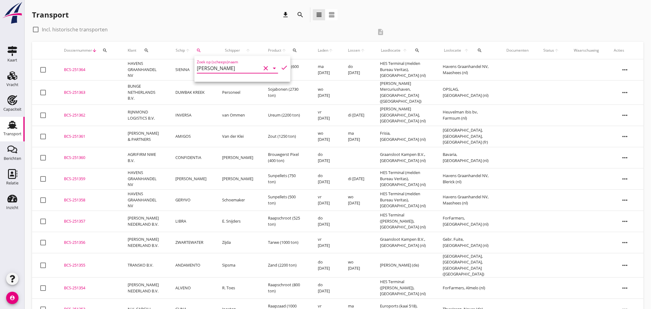
click at [283, 65] on icon "check" at bounding box center [284, 67] width 7 height 7
type input "[PERSON_NAME]"
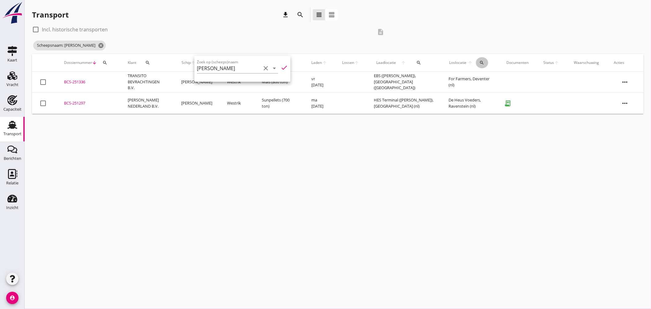
click at [480, 61] on icon "search" at bounding box center [482, 62] width 5 height 5
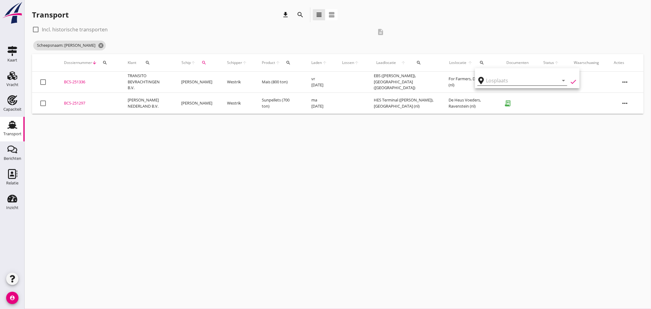
click at [496, 82] on input "text" at bounding box center [518, 81] width 64 height 10
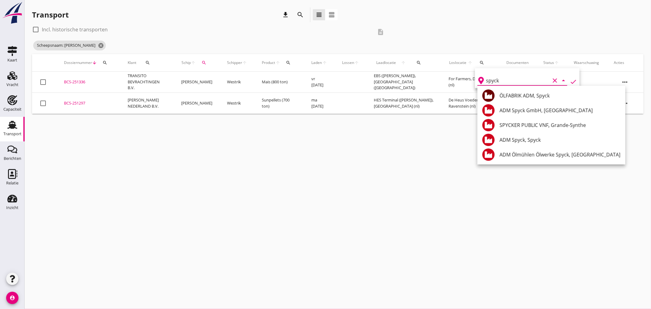
click at [523, 95] on div "ÖLFABRIK ADM, Spyck" at bounding box center [560, 95] width 121 height 7
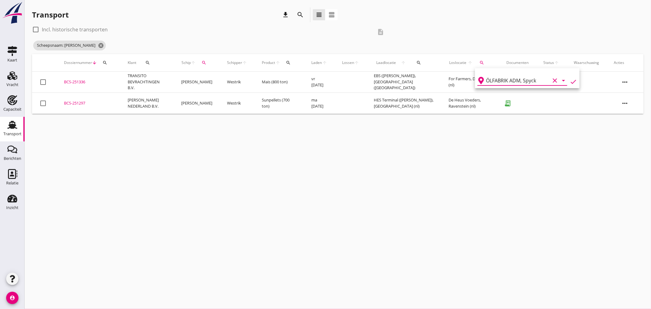
drag, startPoint x: 570, startPoint y: 80, endPoint x: 573, endPoint y: 79, distance: 3.1
click at [571, 80] on icon "check" at bounding box center [573, 81] width 7 height 7
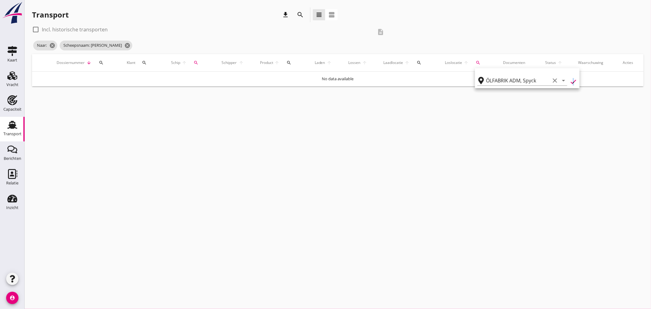
type input "ÖLFABRIK ADM"
click at [36, 30] on div at bounding box center [35, 29] width 10 height 10
checkbox input "true"
click at [154, 44] on icon "cancel" at bounding box center [157, 45] width 6 height 6
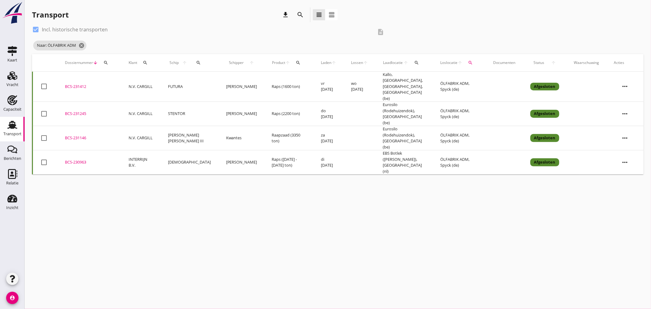
click at [472, 62] on div "search" at bounding box center [470, 62] width 11 height 5
click at [540, 79] on icon "clear" at bounding box center [543, 80] width 7 height 7
click at [415, 61] on icon "search" at bounding box center [417, 62] width 5 height 5
click at [424, 80] on input "text" at bounding box center [443, 81] width 64 height 10
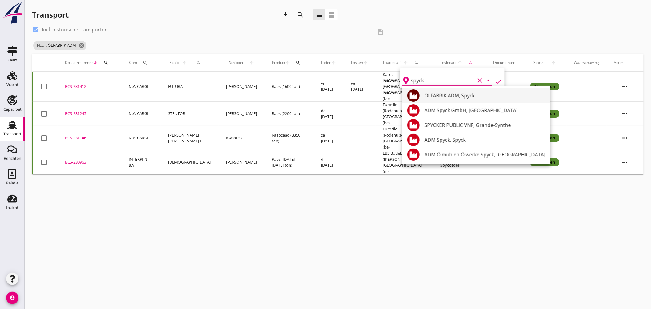
click at [453, 96] on div "ÖLFABRIK ADM, Spyck" at bounding box center [485, 95] width 121 height 7
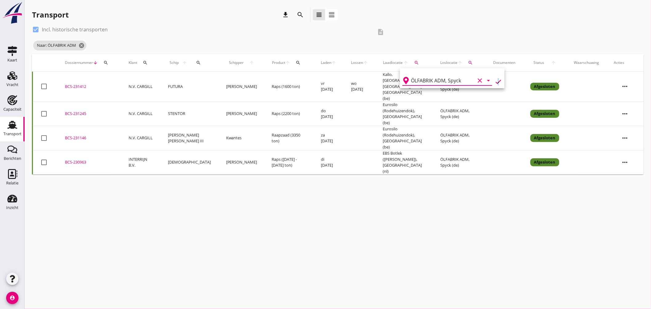
click at [495, 81] on icon "check" at bounding box center [498, 81] width 7 height 7
type input "ÖLFABRIK ADM"
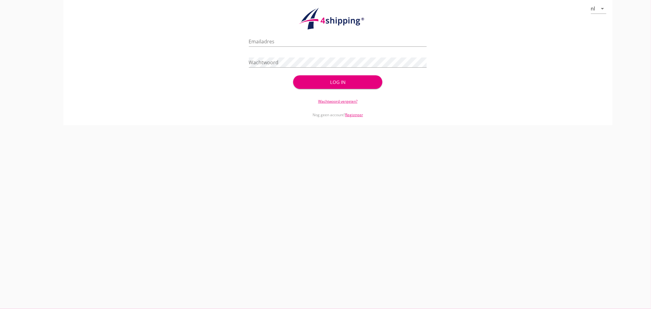
type input "jasper@stoffersbevrachtingen.nl"
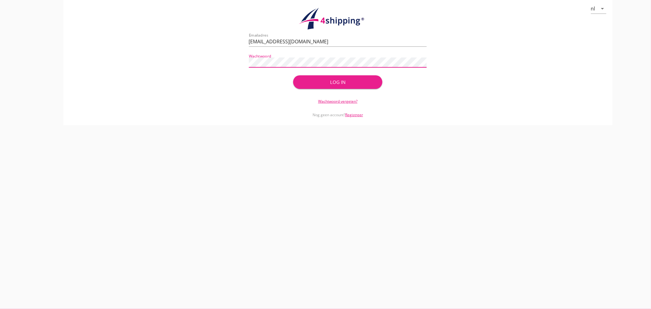
click at [312, 79] on div "Log in" at bounding box center [337, 82] width 69 height 7
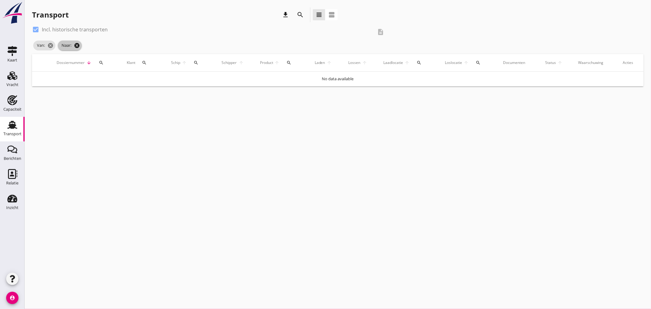
click at [76, 45] on icon "cancel" at bounding box center [77, 45] width 6 height 6
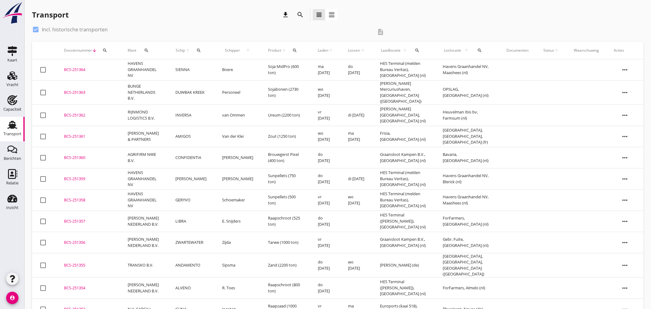
click at [416, 48] on div "search" at bounding box center [417, 50] width 13 height 5
click at [434, 66] on input "text" at bounding box center [455, 68] width 64 height 10
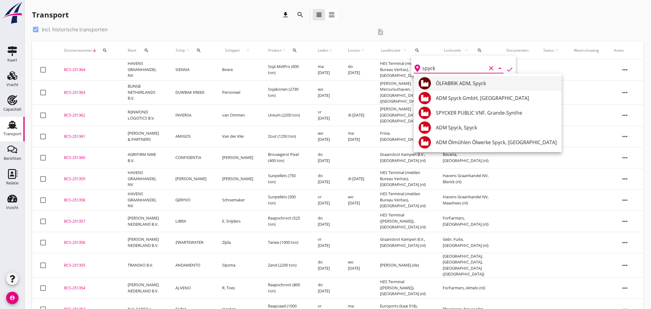
click at [455, 80] on div "ÖLFABRIK ADM, Spyck" at bounding box center [496, 83] width 121 height 7
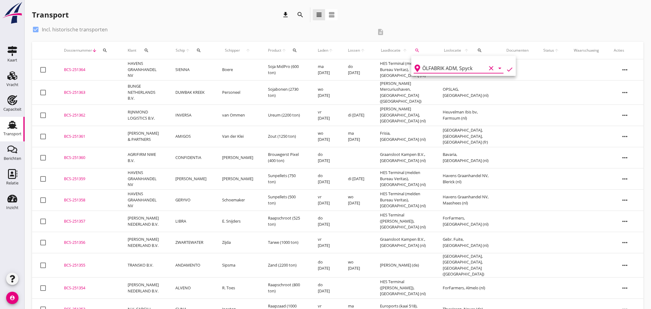
click at [507, 66] on icon "check" at bounding box center [509, 69] width 7 height 7
type input "ÖLFABRIK ADM"
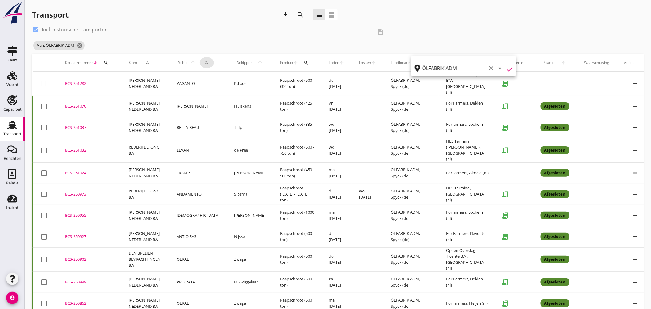
drag, startPoint x: 205, startPoint y: 63, endPoint x: 213, endPoint y: 72, distance: 11.5
click at [205, 64] on icon "search" at bounding box center [206, 62] width 5 height 5
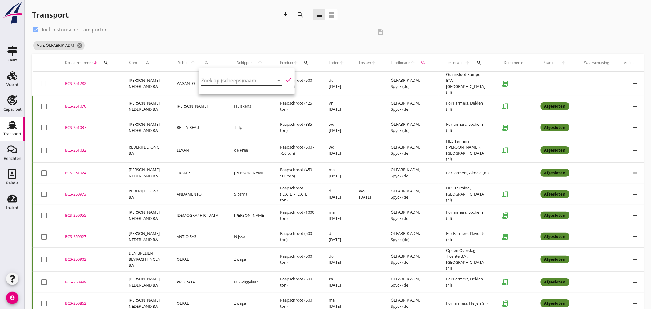
click at [231, 83] on input "Zoek op (scheeps)naam" at bounding box center [233, 81] width 64 height 10
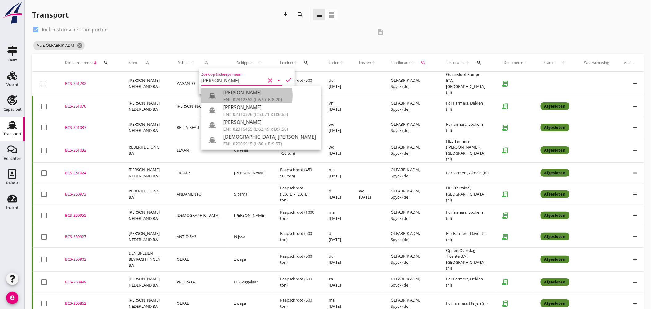
click at [242, 96] on div "[PERSON_NAME]" at bounding box center [269, 92] width 93 height 7
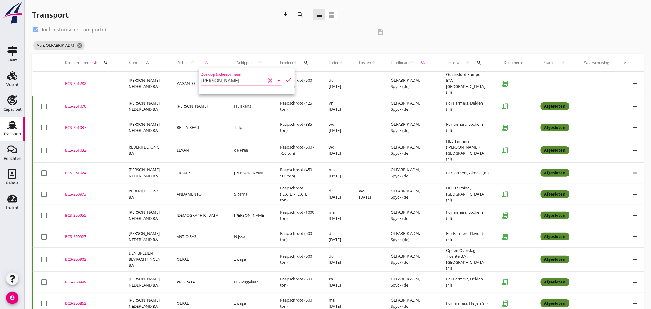
click at [285, 78] on icon "check" at bounding box center [288, 79] width 7 height 7
type input "[PERSON_NAME]"
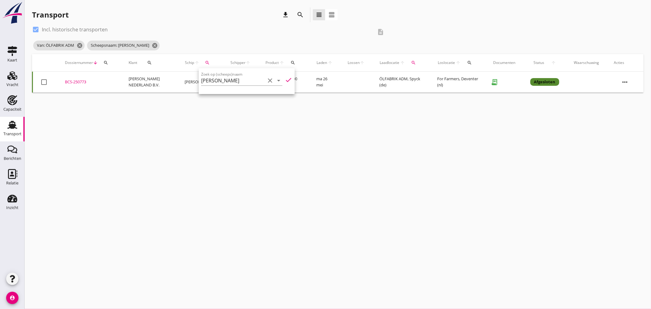
click at [85, 79] on div "BCS-250773" at bounding box center [89, 82] width 49 height 6
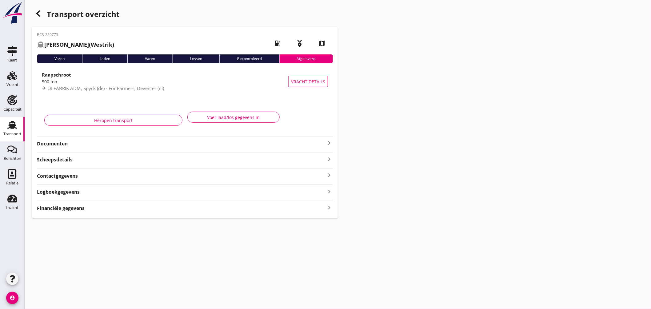
click at [328, 141] on icon "keyboard_arrow_right" at bounding box center [329, 142] width 7 height 7
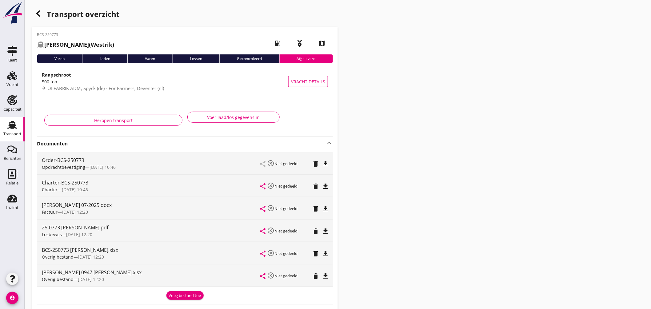
click at [330, 185] on div "Charter-BCS-250773 Charter — 21/05 10:46 share highlight_off Niet gedeeld delet…" at bounding box center [185, 186] width 296 height 22
click at [328, 185] on icon "file_download" at bounding box center [325, 186] width 7 height 7
click at [16, 130] on div "Transport" at bounding box center [12, 134] width 18 height 9
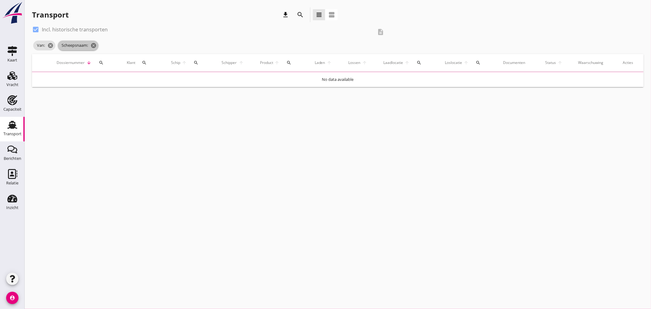
click at [93, 44] on icon "cancel" at bounding box center [93, 45] width 6 height 6
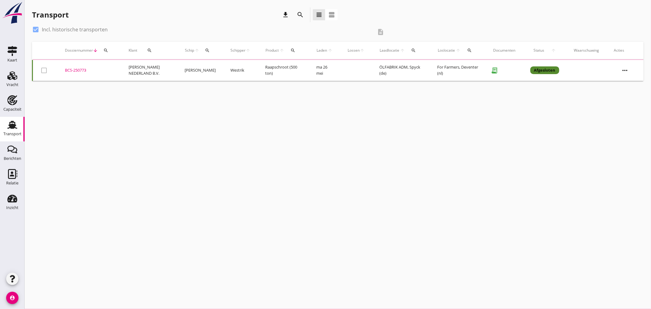
click at [36, 28] on div at bounding box center [35, 29] width 10 height 10
checkbox input "false"
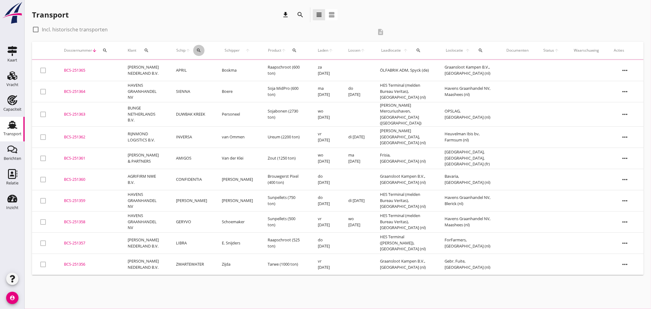
click at [199, 49] on icon "search" at bounding box center [198, 50] width 5 height 5
click at [221, 64] on input "Zoek op (scheeps)naam" at bounding box center [228, 68] width 64 height 10
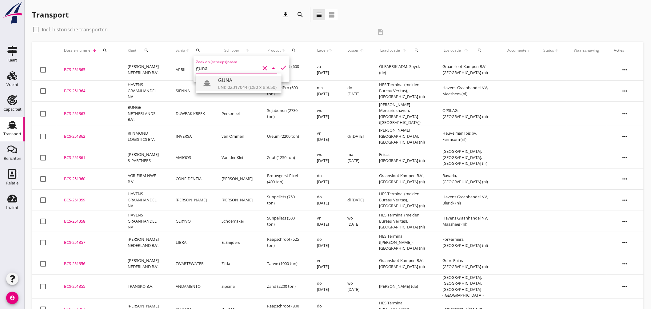
click at [246, 85] on div "ENI: 02317044 (L:80 x B:9.50)" at bounding box center [247, 87] width 58 height 6
click at [280, 66] on icon "check" at bounding box center [283, 67] width 7 height 7
type input "GUNA"
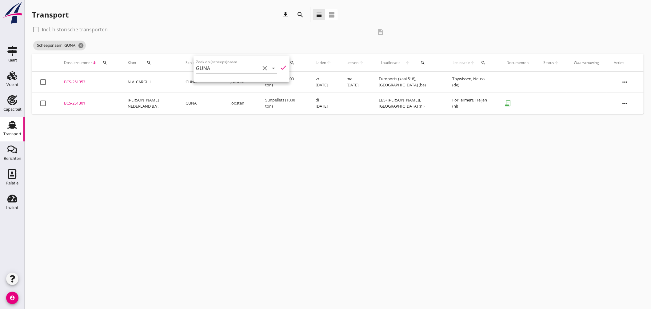
click at [397, 139] on div "cancel You are impersonating another user. Transport download search view_headl…" at bounding box center [338, 154] width 627 height 309
click at [78, 81] on div "BCS-251353" at bounding box center [88, 82] width 49 height 6
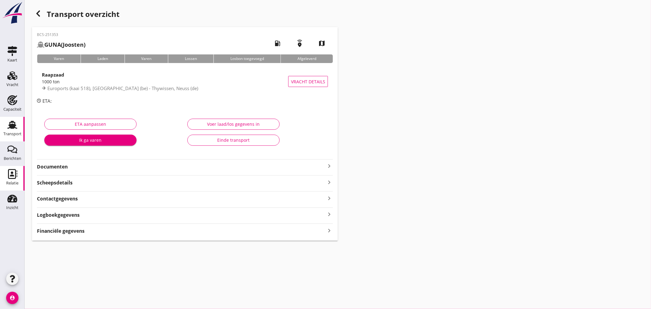
click at [18, 179] on div "Relatie" at bounding box center [12, 183] width 12 height 9
